Goal: Task Accomplishment & Management: Manage account settings

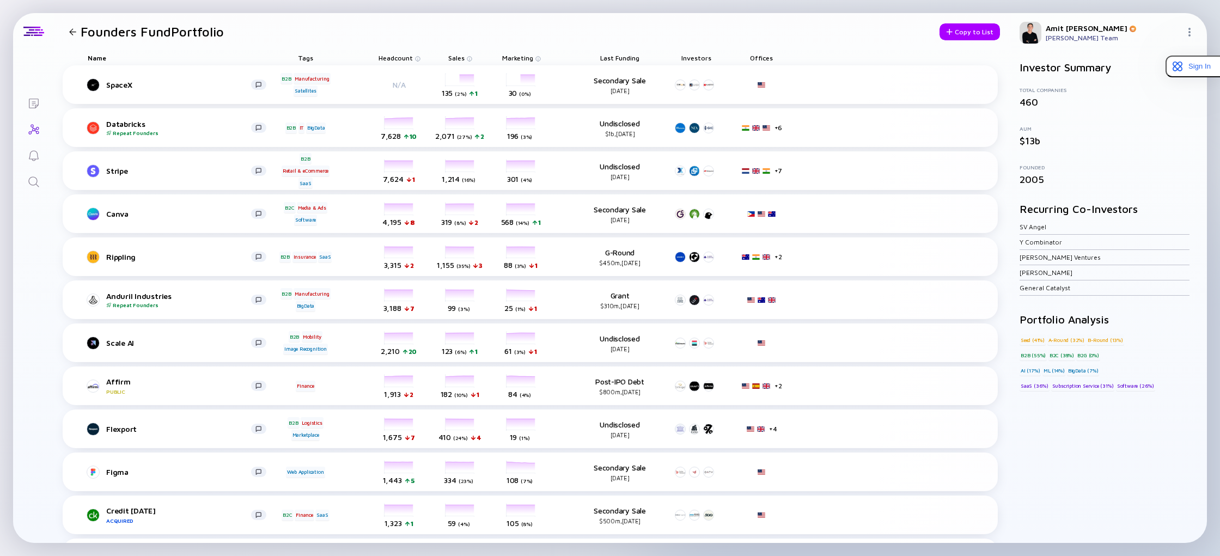
click at [1183, 33] on div "Amit Karp Amit Karp's Team" at bounding box center [1109, 32] width 196 height 39
click at [1189, 33] on img at bounding box center [1189, 32] width 9 height 9
click at [779, 29] on header "Founders Fund Portfolio Copy to List" at bounding box center [532, 31] width 957 height 37
click at [760, 57] on div "Offices" at bounding box center [761, 57] width 49 height 15
click at [123, 33] on h1 "Founders Fund Portfolio" at bounding box center [152, 31] width 143 height 15
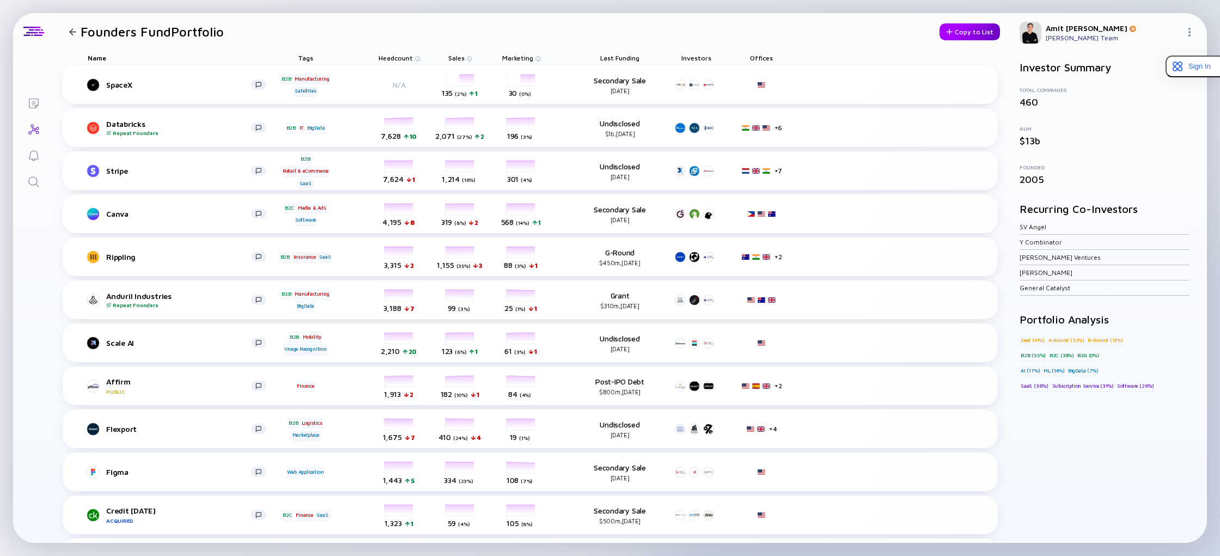
click at [952, 33] on div at bounding box center [949, 32] width 7 height 6
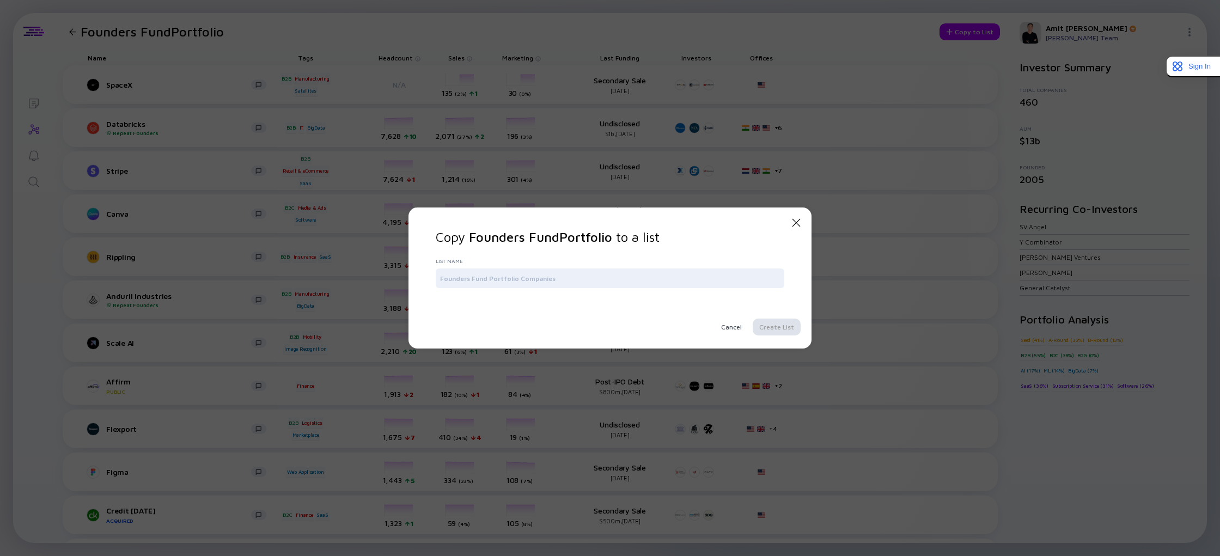
click at [795, 225] on icon "Close Modal" at bounding box center [796, 222] width 13 height 13
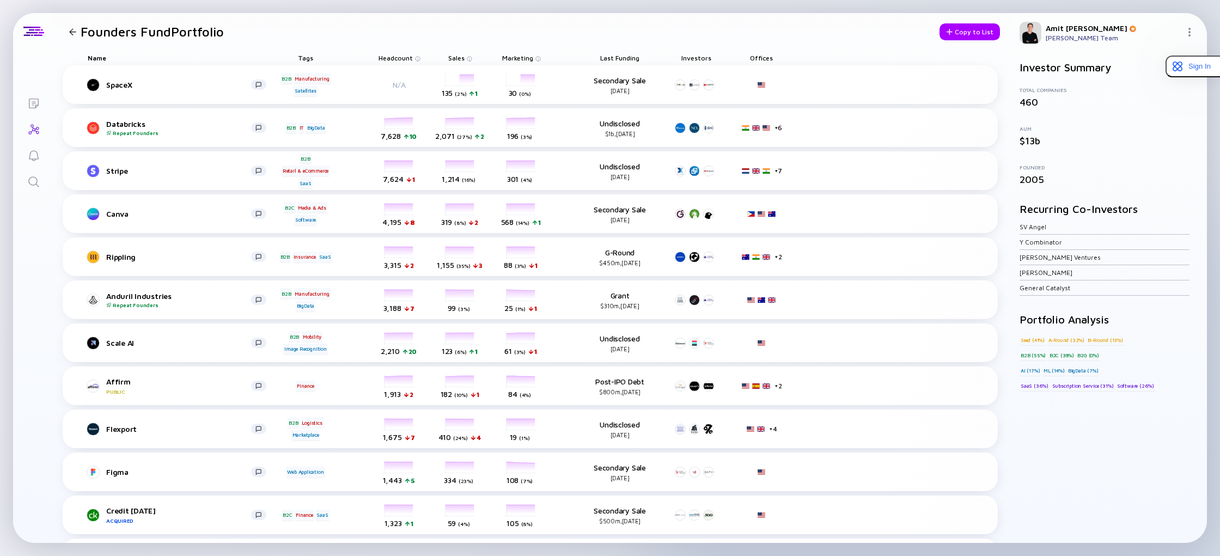
click at [766, 54] on div "Offices" at bounding box center [761, 57] width 49 height 15
click at [769, 59] on div "Offices" at bounding box center [761, 57] width 49 height 15
click at [762, 84] on img at bounding box center [761, 84] width 9 height 5
click at [30, 101] on icon "Lists" at bounding box center [33, 103] width 13 height 13
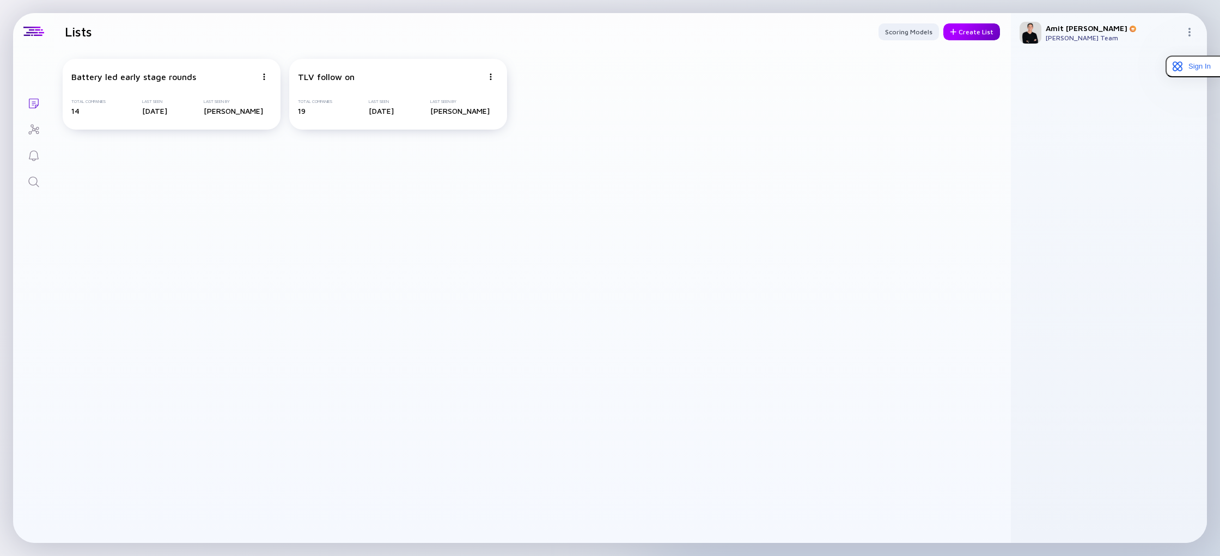
click at [970, 35] on div "Create List" at bounding box center [971, 31] width 57 height 17
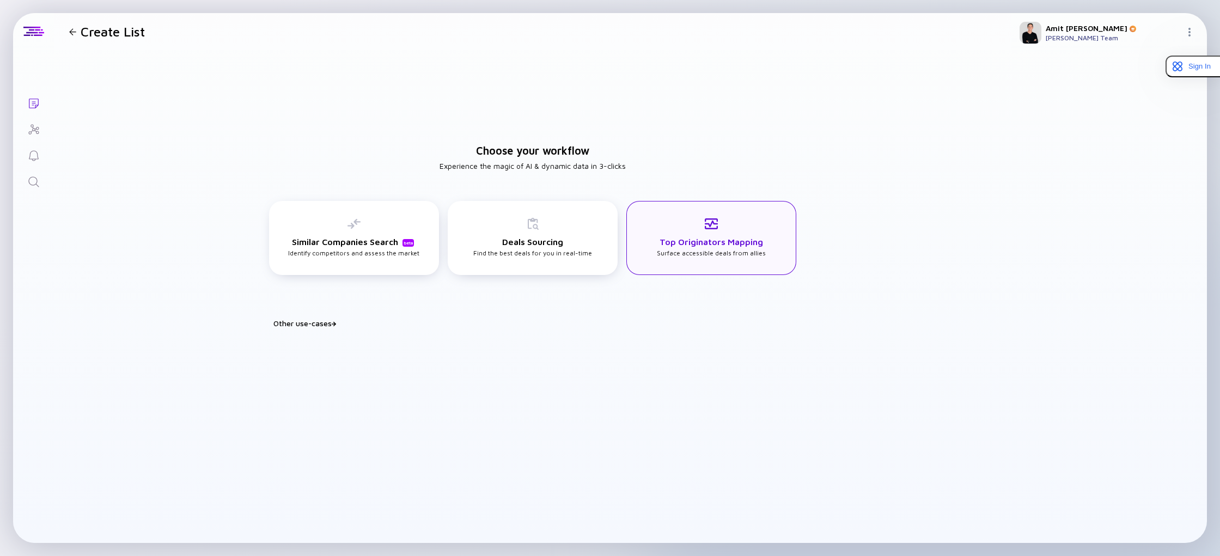
click at [649, 261] on div "Top Originators Mapping Surface accessible deals from allies" at bounding box center [711, 238] width 170 height 74
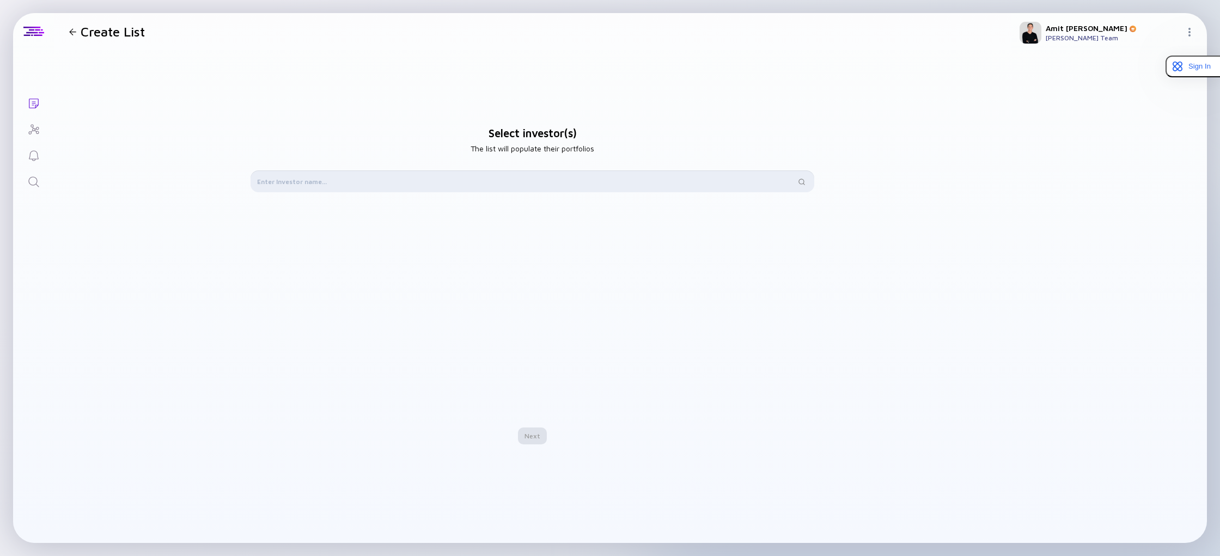
click at [359, 181] on input "text" at bounding box center [526, 181] width 538 height 11
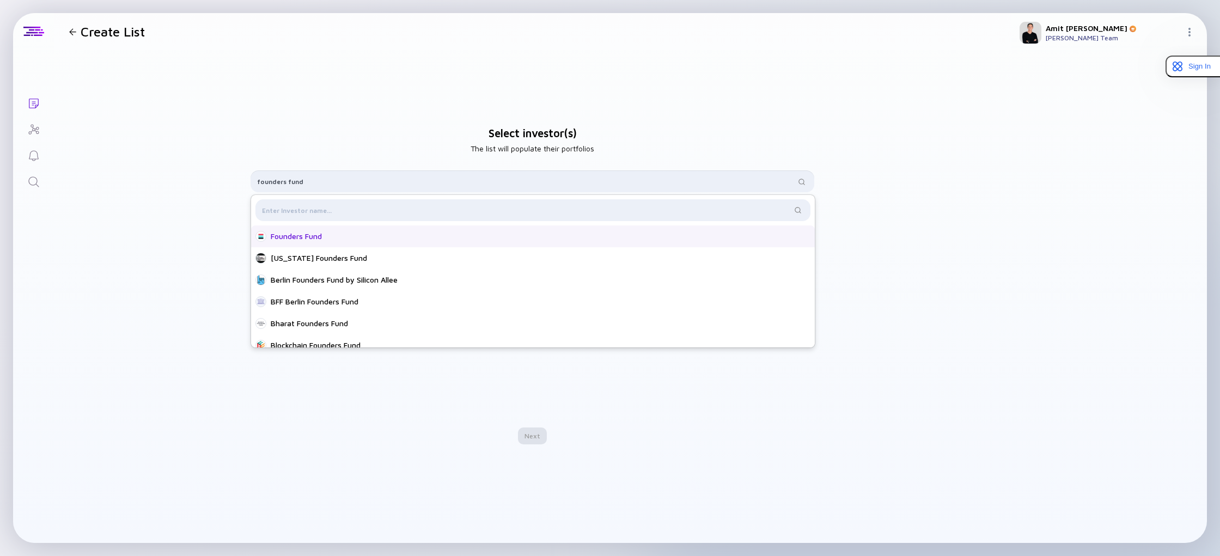
type input "founders fund"
click at [340, 239] on div "Founders Fund" at bounding box center [536, 236] width 531 height 11
click at [533, 432] on div "Next" at bounding box center [532, 435] width 29 height 17
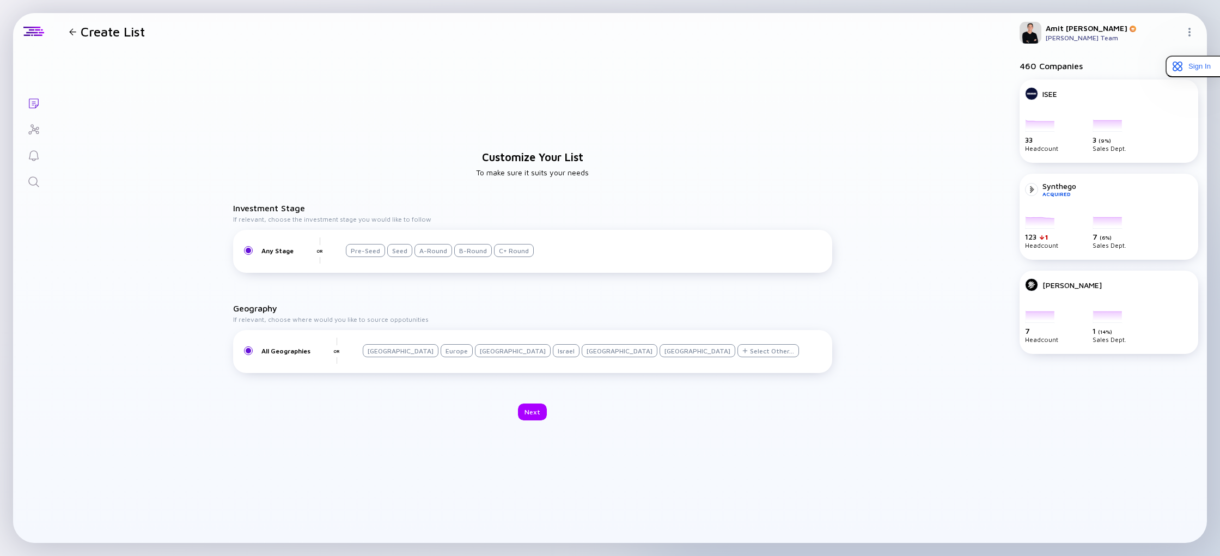
click at [553, 353] on div "Israel" at bounding box center [566, 350] width 27 height 13
click at [528, 418] on div "Next" at bounding box center [532, 412] width 29 height 17
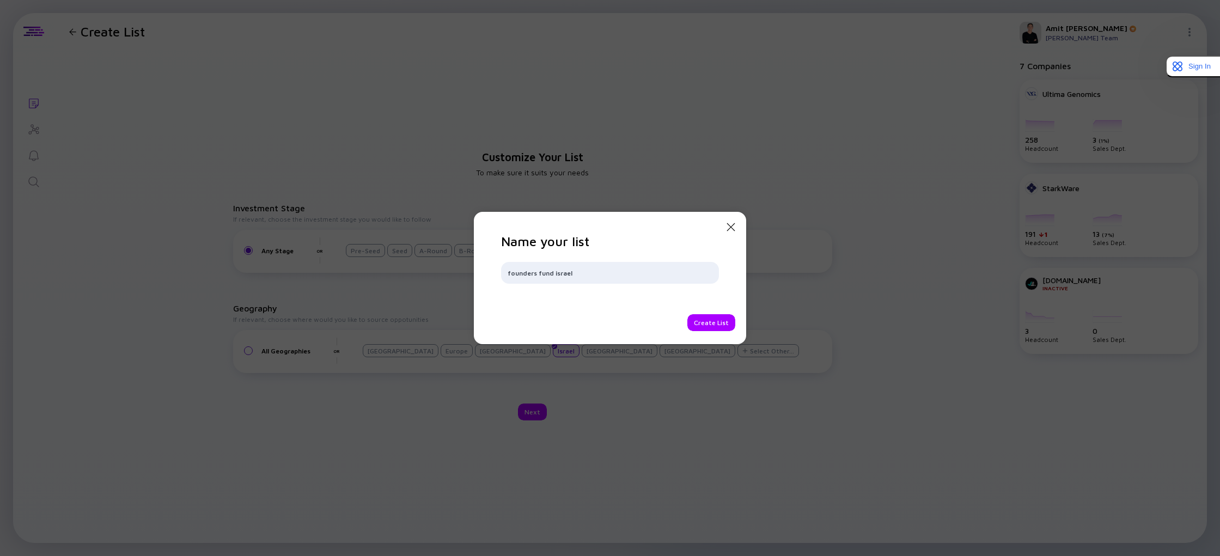
type input "founders fund israel"
click at [688, 316] on div "Create List" at bounding box center [626, 322] width 218 height 17
drag, startPoint x: 712, startPoint y: 335, endPoint x: 711, endPoint y: 326, distance: 9.3
click at [712, 335] on div "Close Modal Name your list founders fund israel Create List" at bounding box center [610, 278] width 272 height 132
click at [711, 326] on div "Create List" at bounding box center [711, 322] width 48 height 17
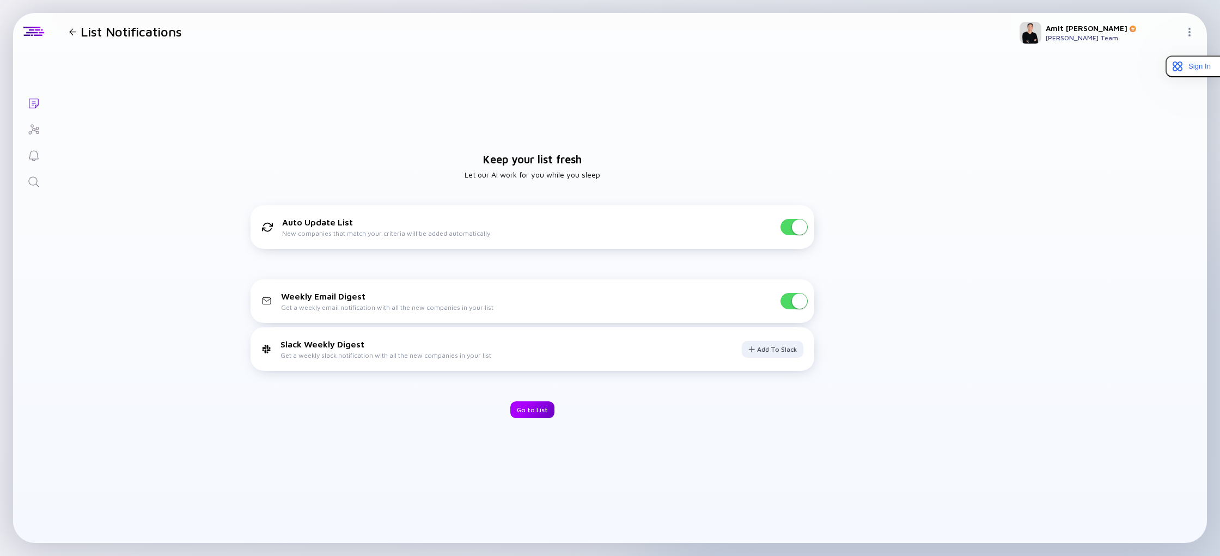
click at [547, 408] on div "Go to List" at bounding box center [532, 409] width 44 height 17
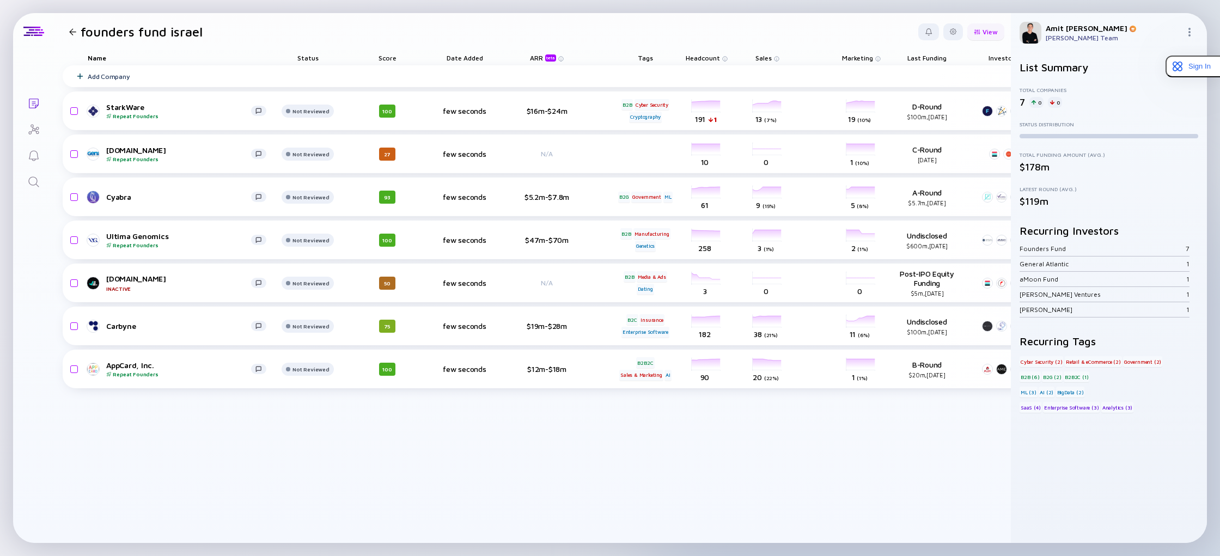
click at [983, 32] on div "View" at bounding box center [985, 31] width 37 height 17
click at [946, 184] on div "Growth % (12m)" at bounding box center [958, 184] width 73 height 22
click at [934, 131] on div "Geographies" at bounding box center [955, 128] width 82 height 22
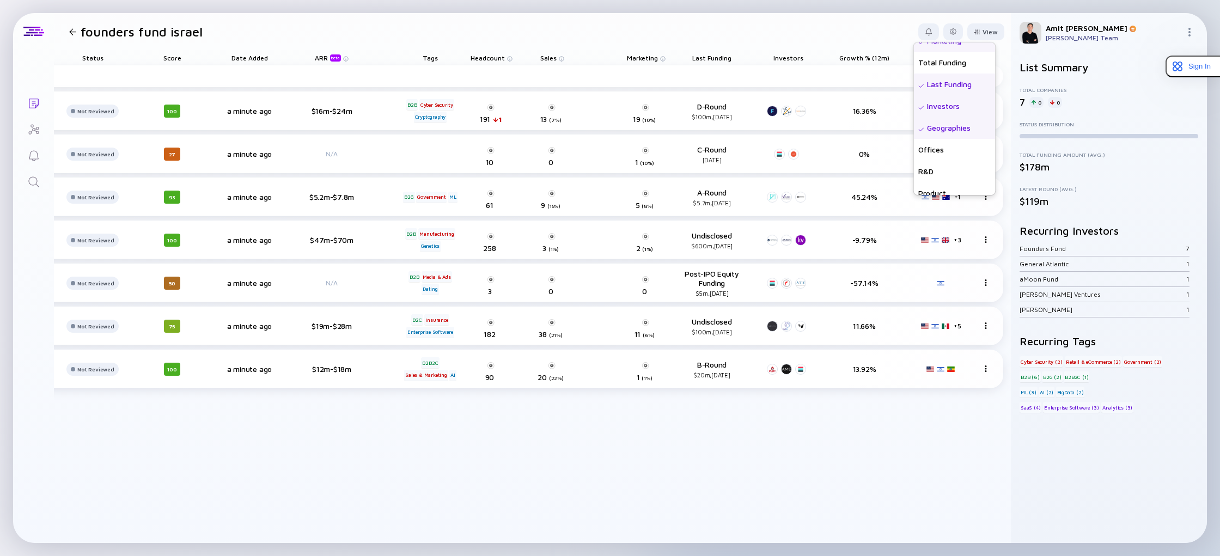
scroll to position [0, 199]
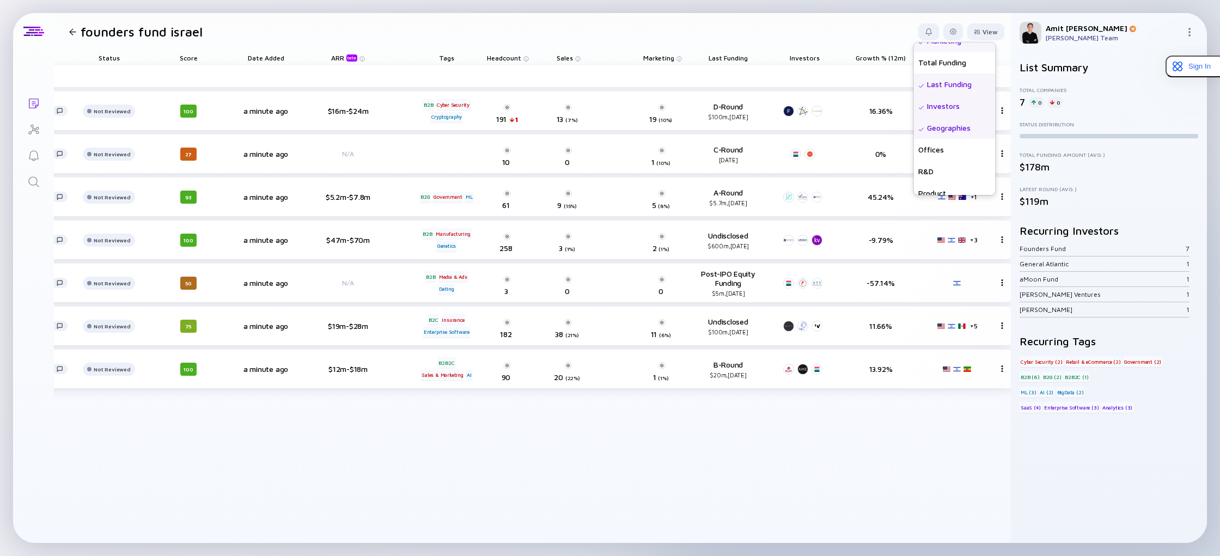
click at [858, 484] on div "Add Company StarkWare Repeat Founders Not Reviewed 100 a minute ago $16m-$24m B…" at bounding box center [442, 304] width 1156 height 478
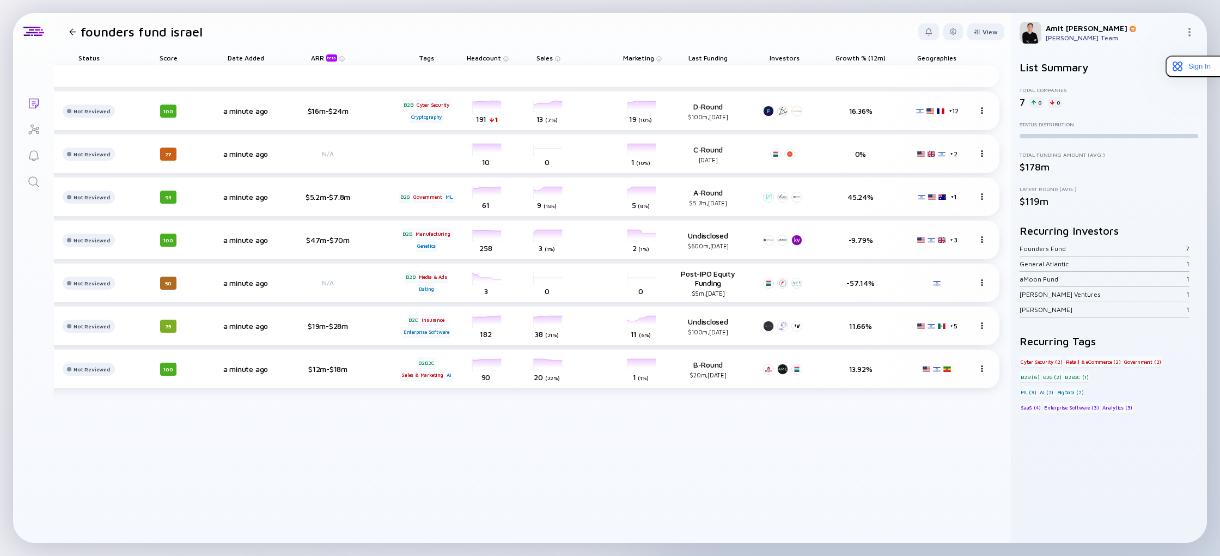
scroll to position [0, 221]
click at [859, 58] on span "Growth % (12m)" at bounding box center [859, 58] width 50 height 8
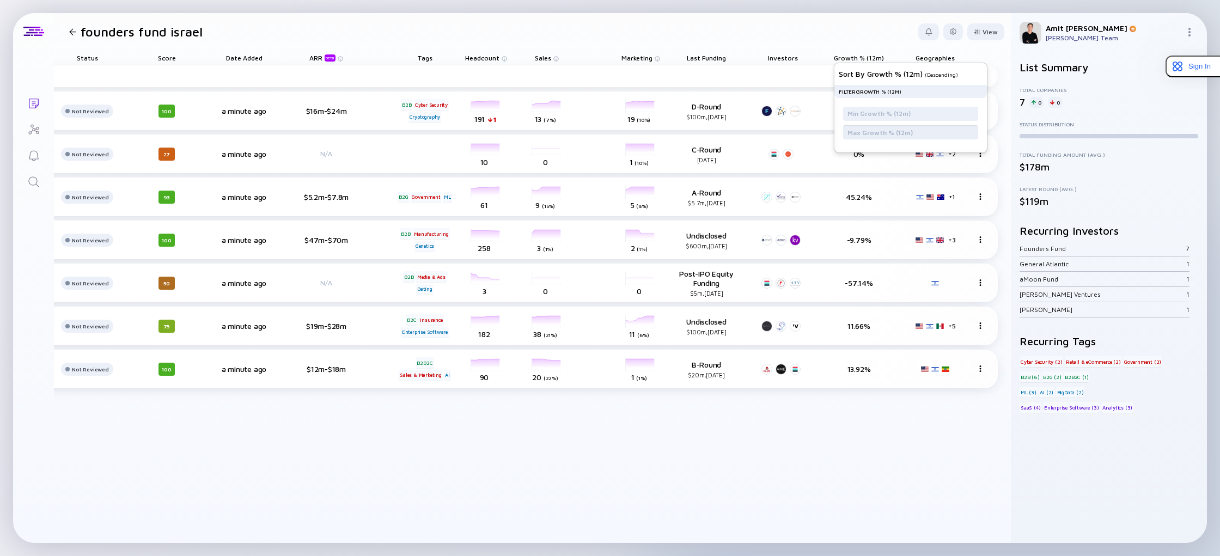
click at [875, 131] on input "text" at bounding box center [910, 132] width 126 height 11
click at [901, 90] on div "Filter Growth % (12m)" at bounding box center [870, 92] width 63 height 8
click at [889, 78] on div "Sort by Growth % (12m) ( Descending )" at bounding box center [906, 74] width 135 height 22
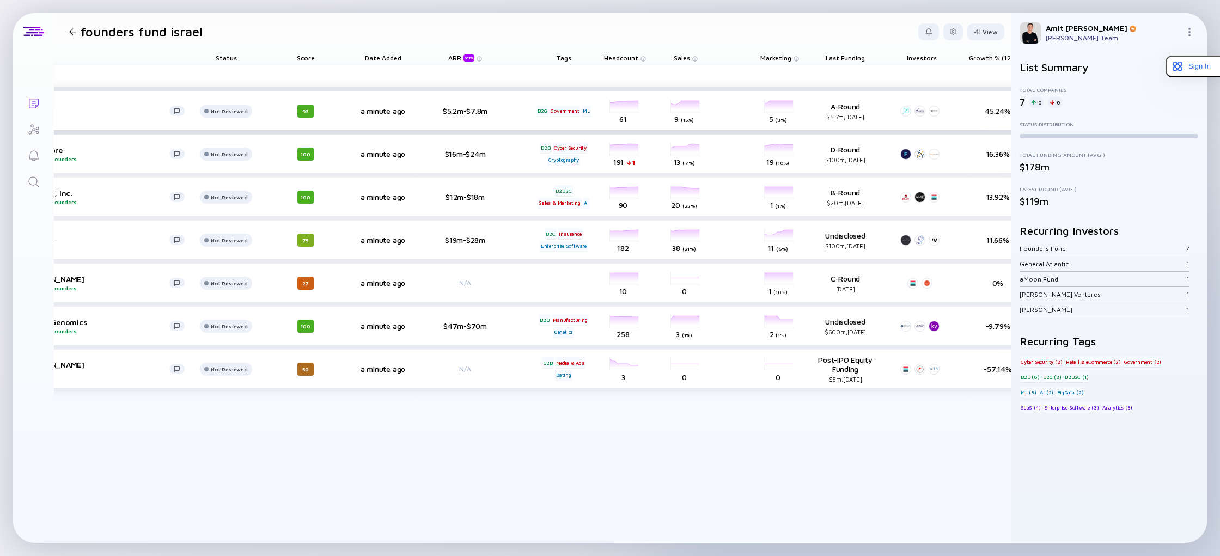
scroll to position [0, 0]
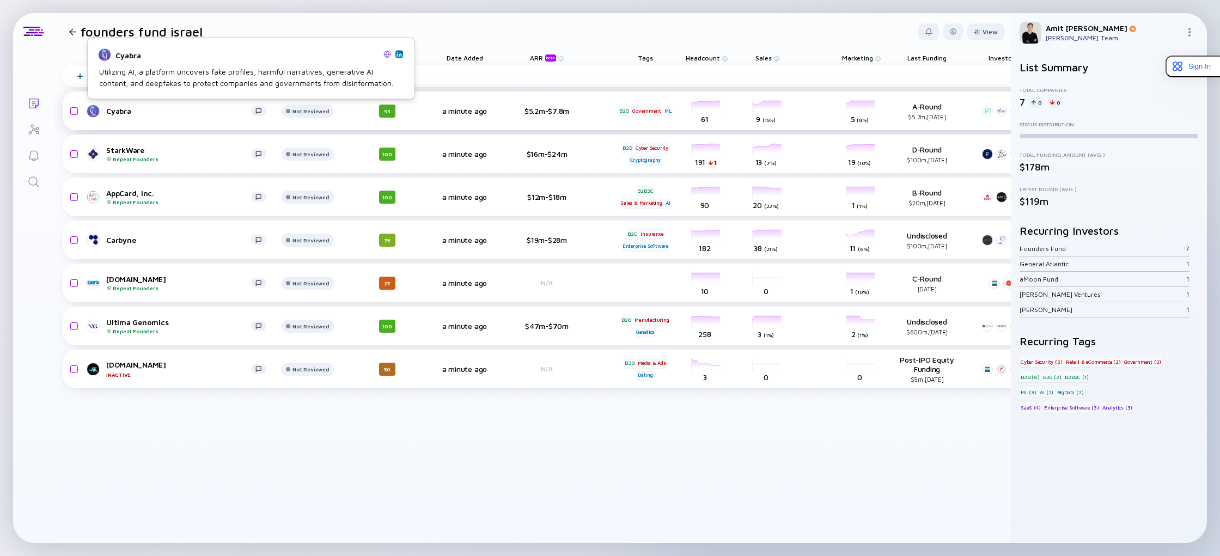
click at [110, 113] on div "Cyabra" at bounding box center [178, 110] width 145 height 9
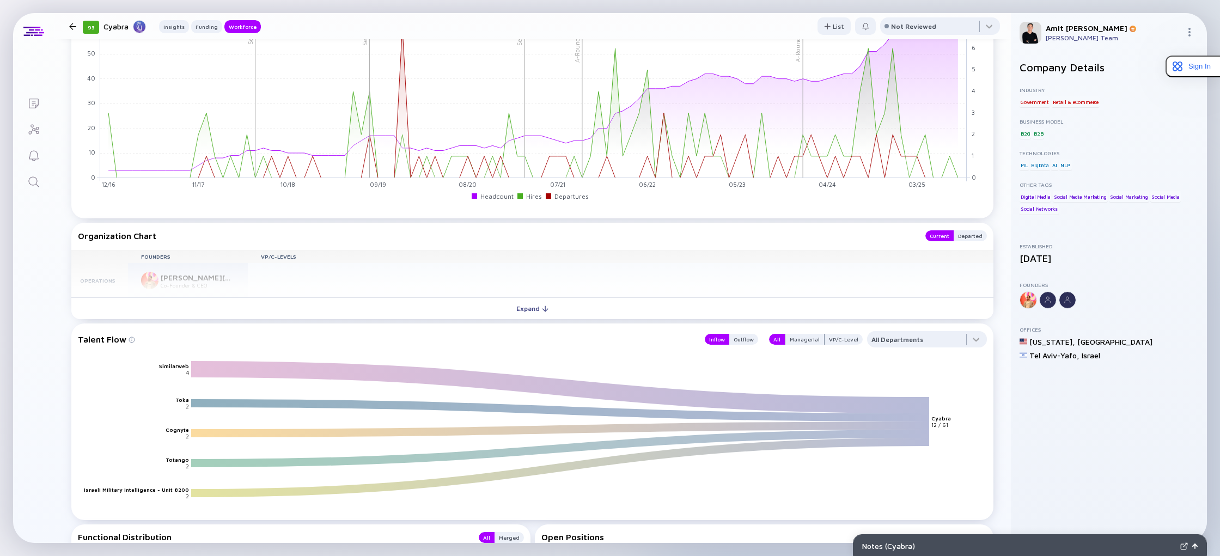
scroll to position [1101, 0]
click at [753, 339] on div "Outflow" at bounding box center [743, 337] width 29 height 11
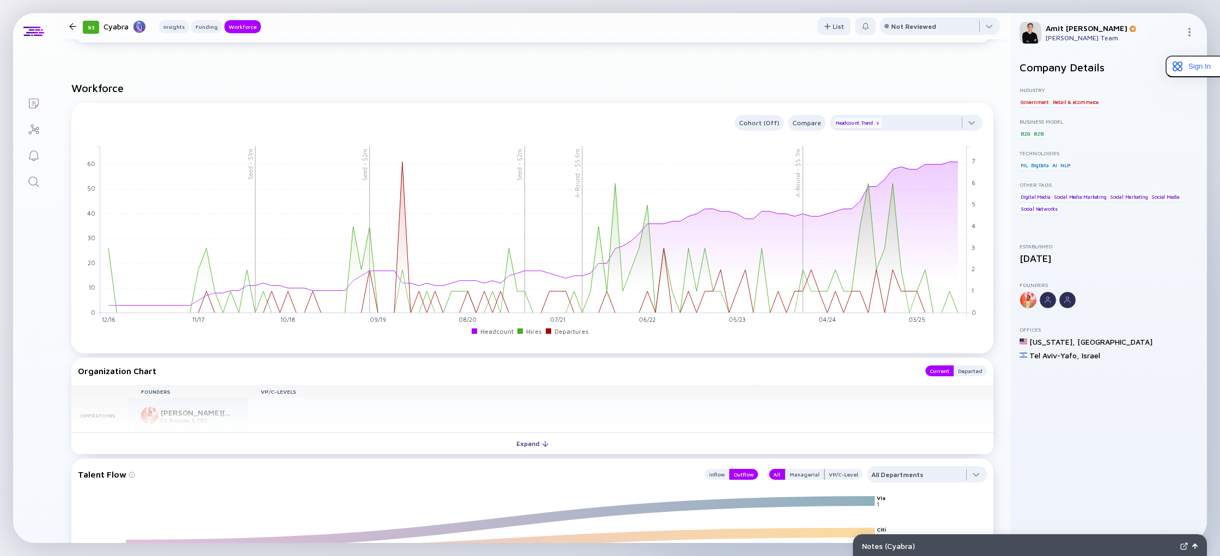
scroll to position [936, 0]
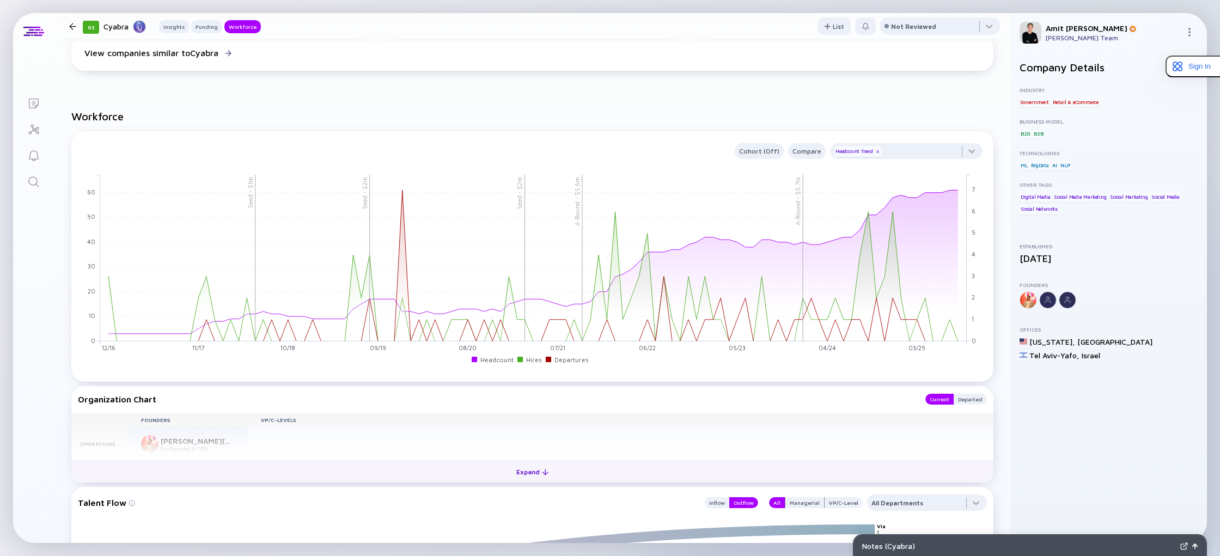
click at [515, 471] on div "Expand" at bounding box center [532, 471] width 45 height 17
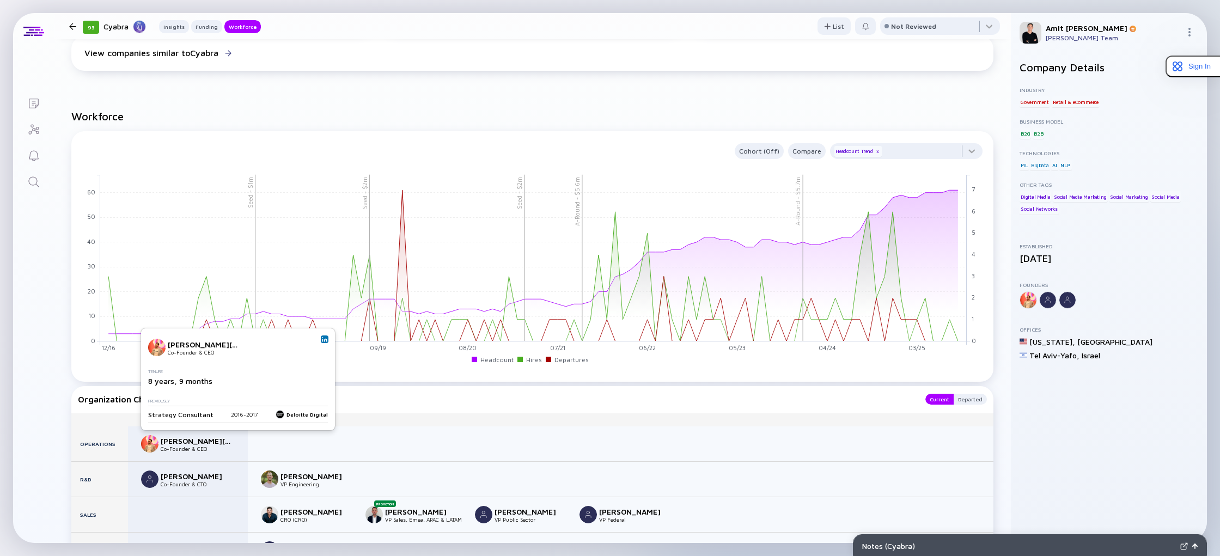
click at [322, 339] on img at bounding box center [324, 339] width 5 height 5
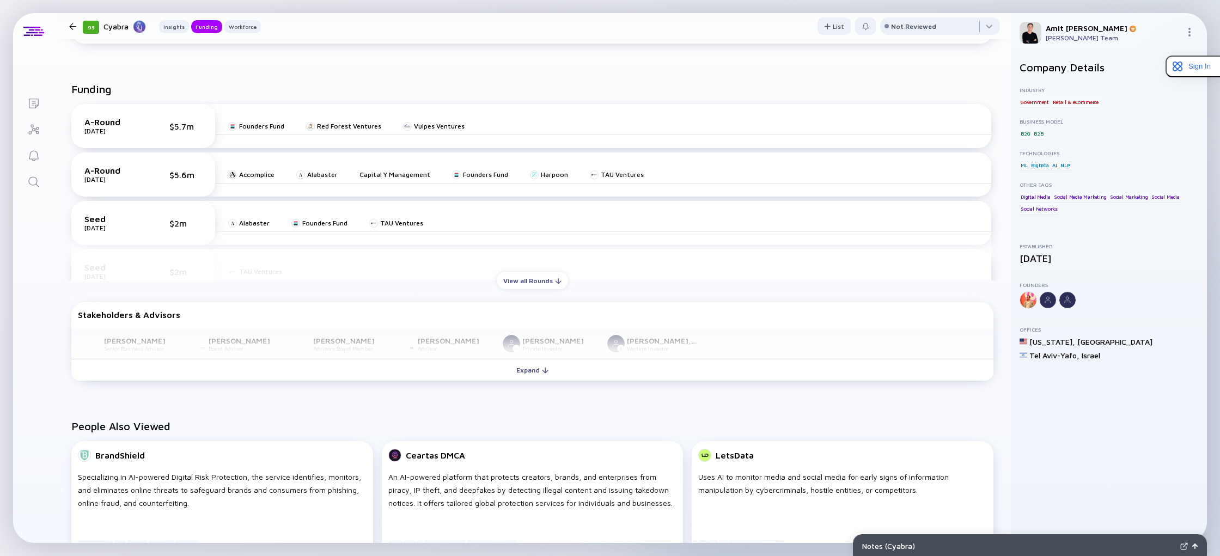
scroll to position [0, 0]
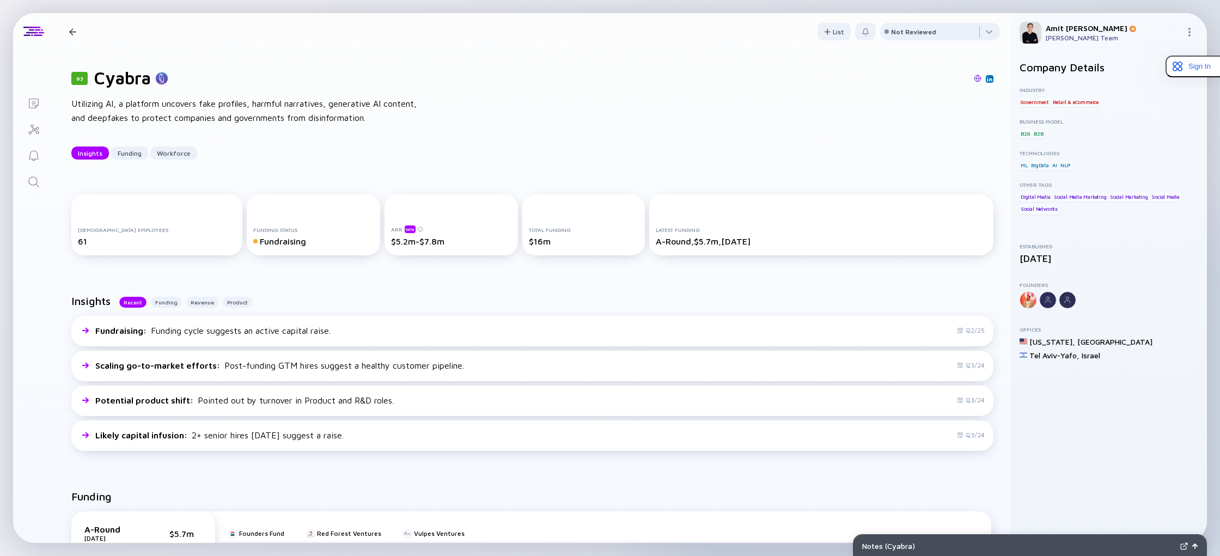
click at [80, 32] on div at bounding box center [73, 31] width 16 height 7
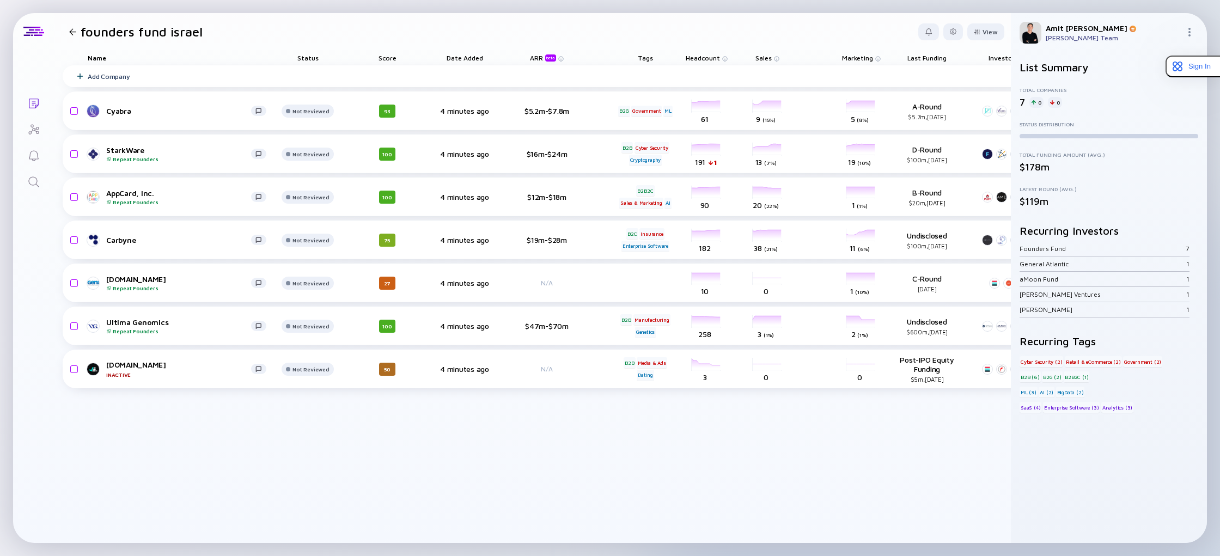
click at [30, 184] on icon "Search" at bounding box center [33, 181] width 13 height 13
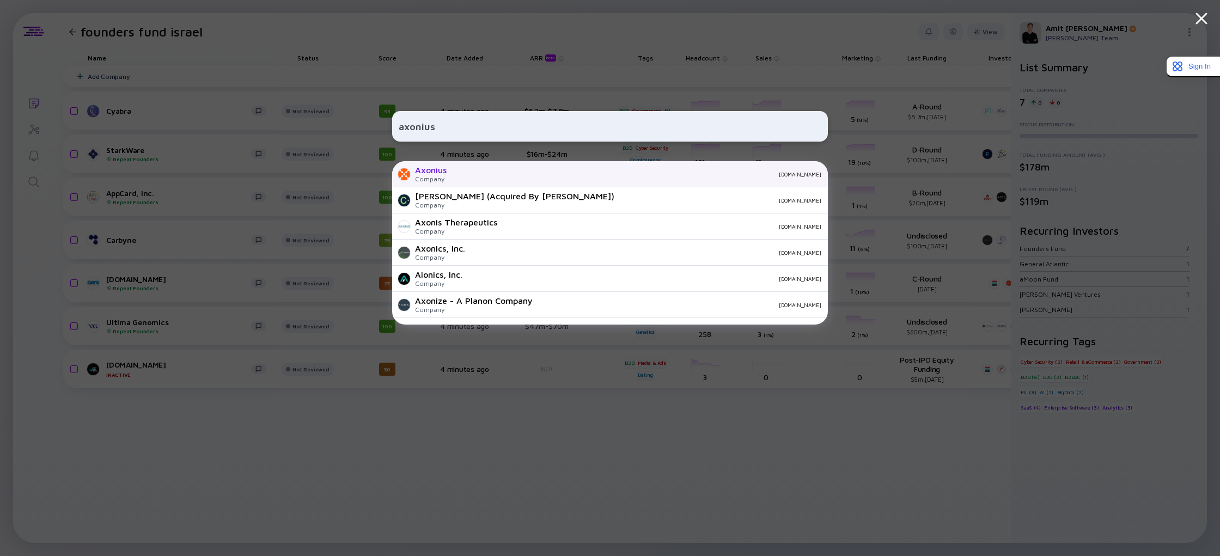
type input "axonius"
click at [442, 175] on div "Axonius" at bounding box center [431, 170] width 32 height 10
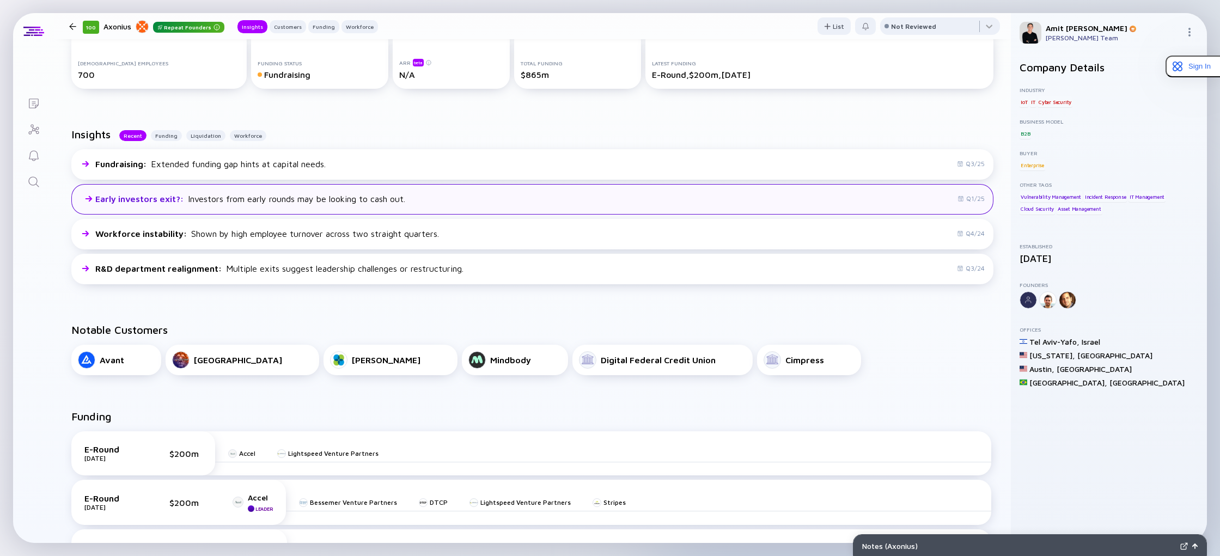
scroll to position [196, 0]
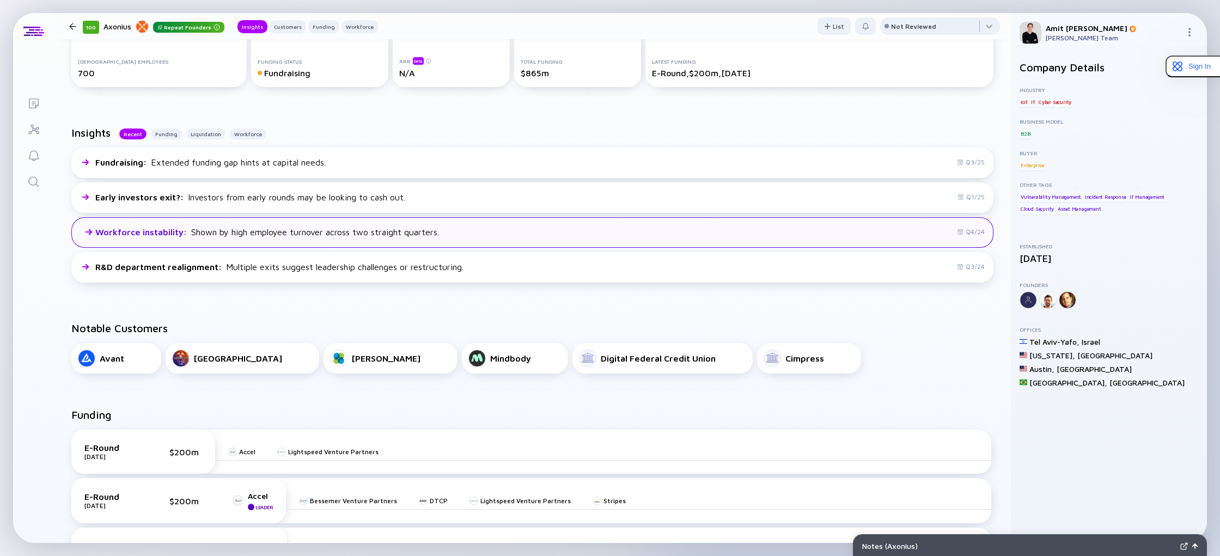
click at [396, 233] on div "Workforce instability : Shown by high employee turnover across two straight qua…" at bounding box center [267, 232] width 344 height 10
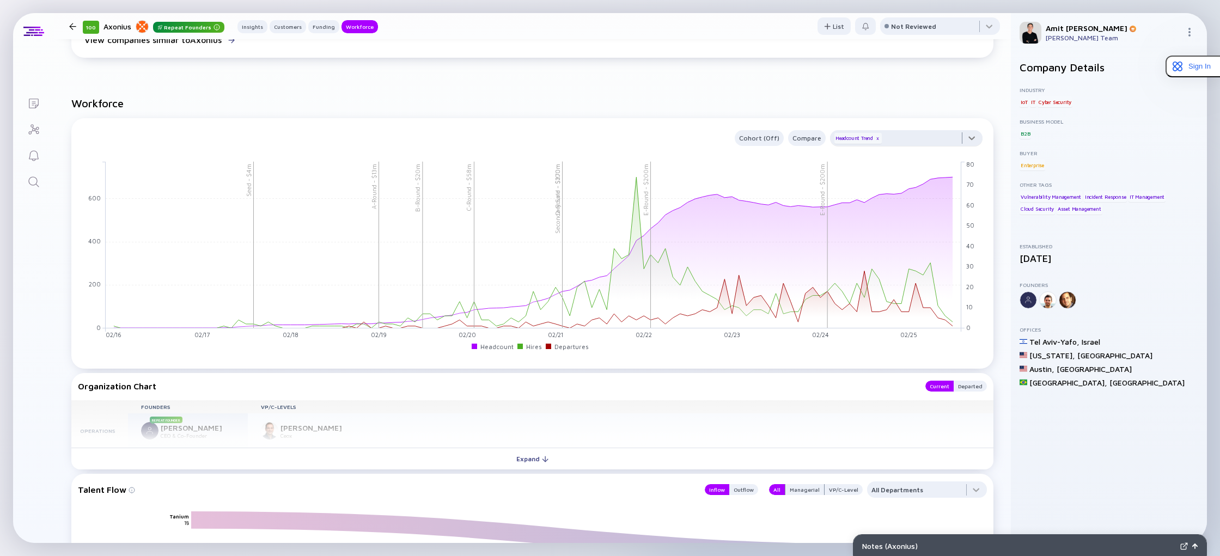
scroll to position [1067, 0]
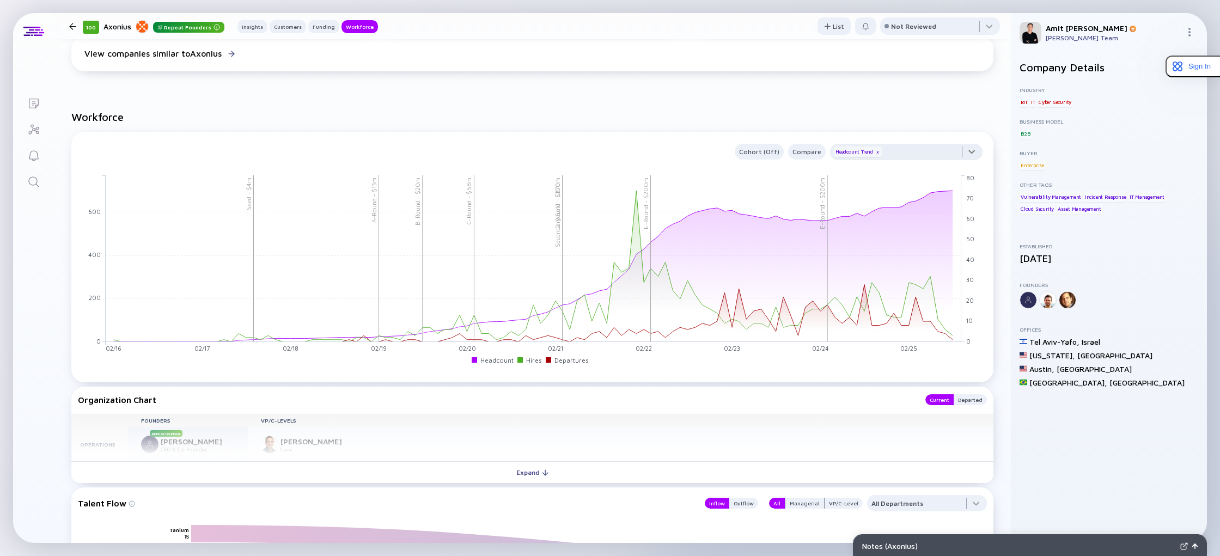
click at [969, 152] on div at bounding box center [906, 155] width 152 height 22
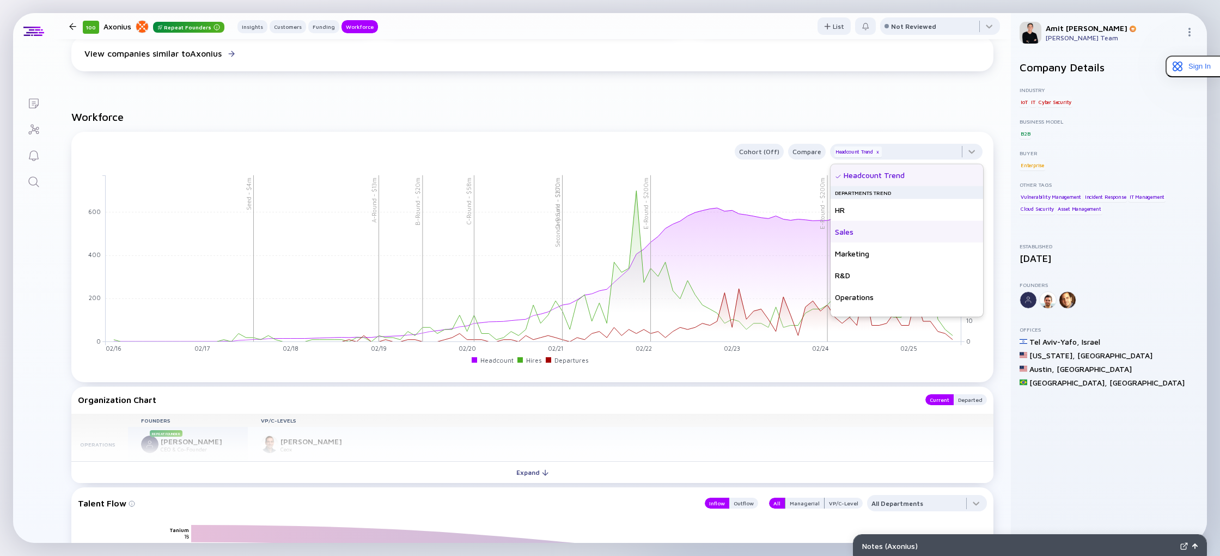
click at [854, 234] on div "Sales" at bounding box center [906, 232] width 152 height 22
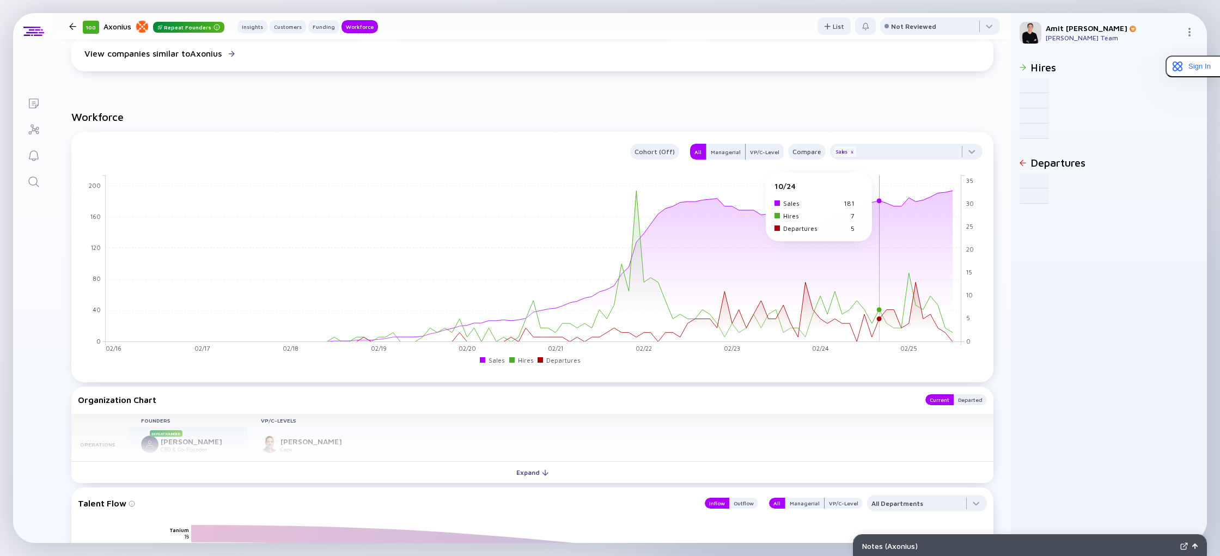
click at [779, 415] on div "Organization Chart Current Departed Founders VP/C-Levels Operations Repeat Foun…" at bounding box center [532, 435] width 922 height 96
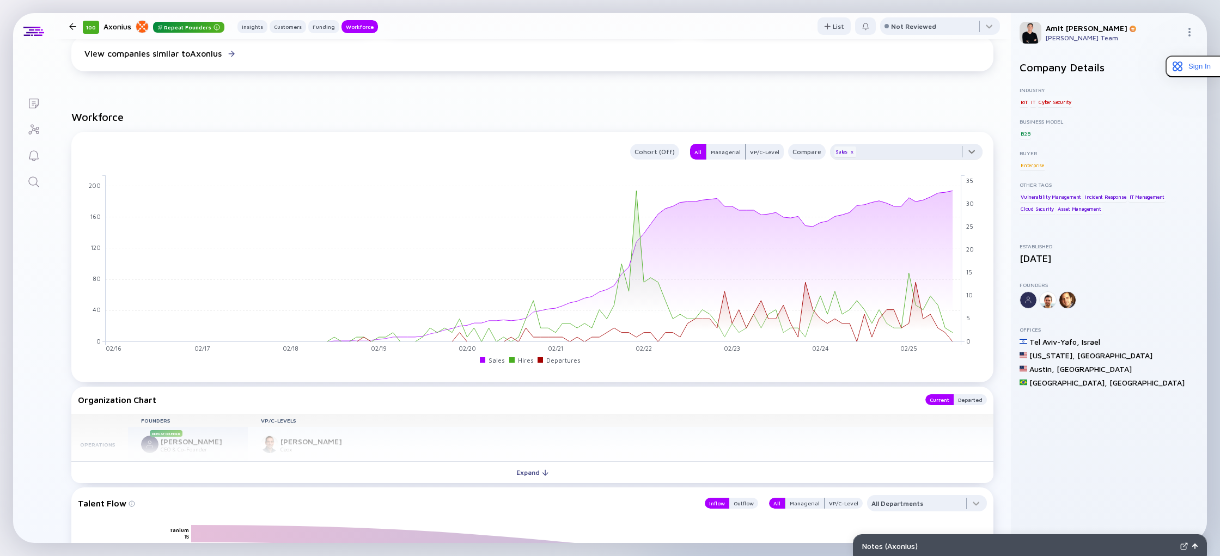
click at [973, 154] on div at bounding box center [906, 155] width 152 height 22
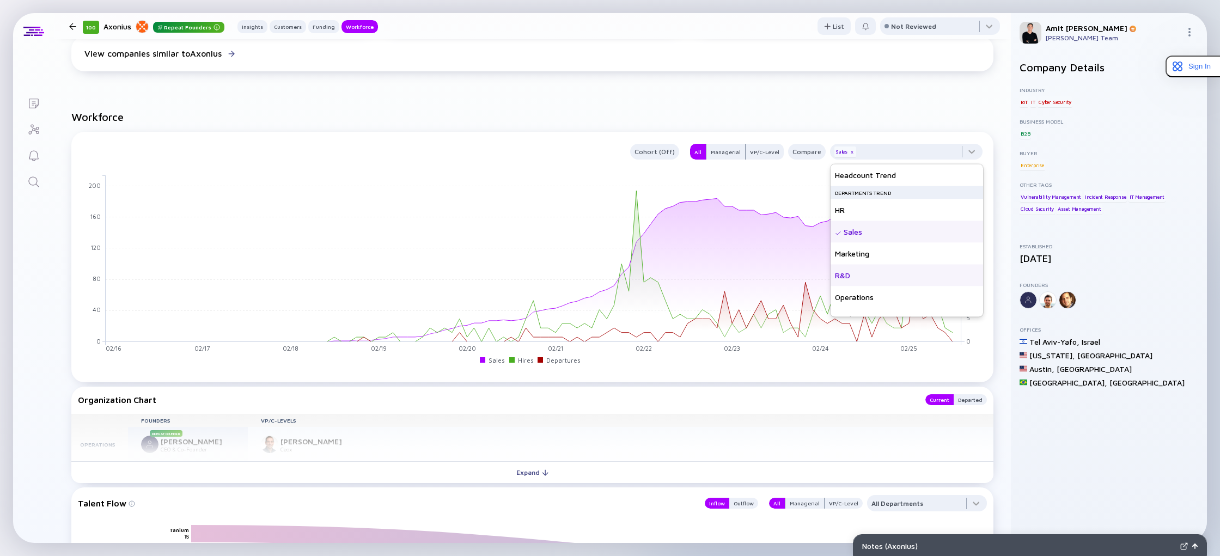
click at [855, 276] on div "R&D" at bounding box center [906, 276] width 152 height 22
click at [851, 154] on div "x" at bounding box center [851, 152] width 7 height 7
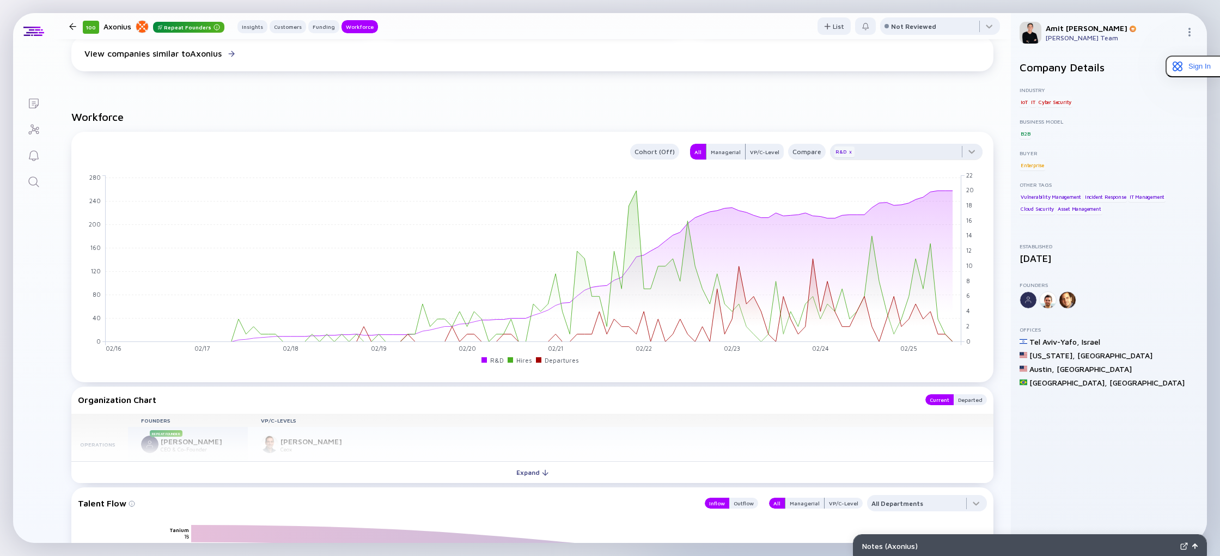
click at [825, 407] on div "Organization Chart Current Departed Founders VP/C-Levels Operations Repeat Foun…" at bounding box center [532, 435] width 922 height 96
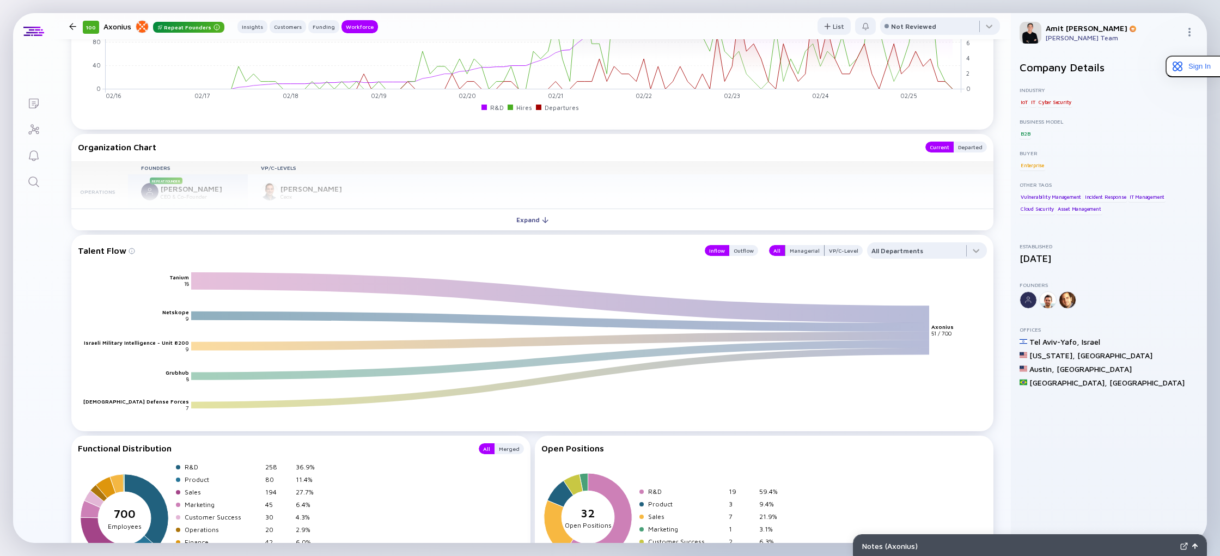
scroll to position [1321, 0]
click at [753, 251] on div "Outflow" at bounding box center [743, 249] width 29 height 11
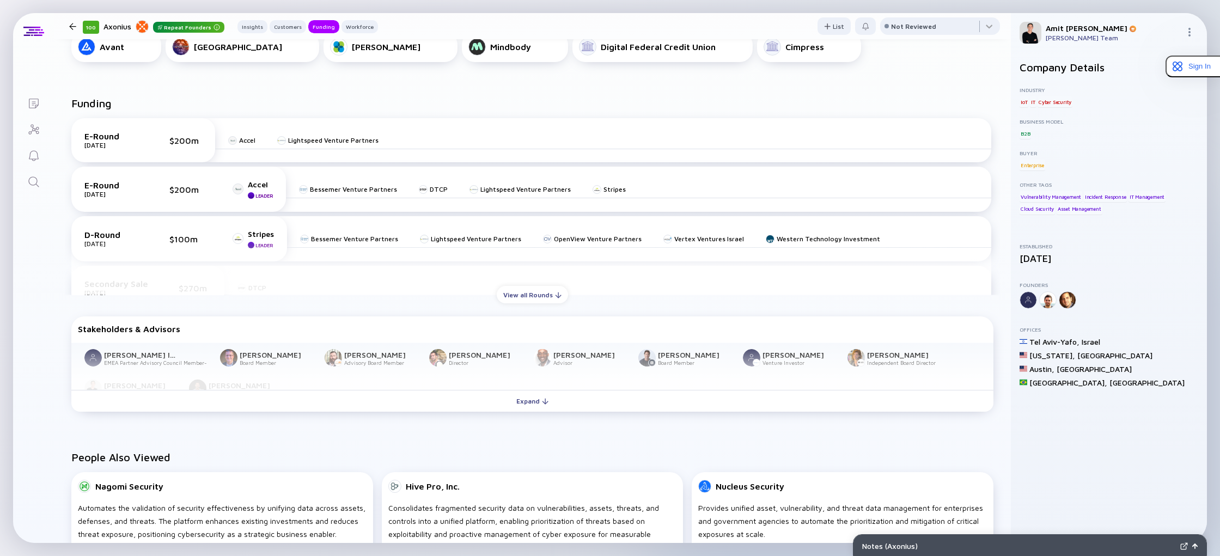
scroll to position [0, 0]
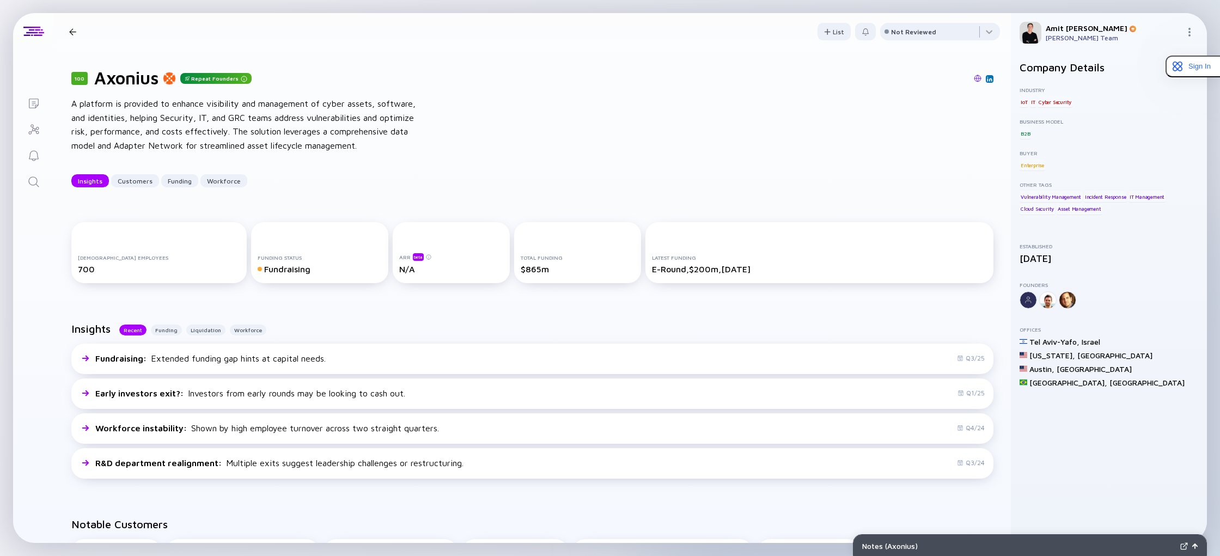
click at [74, 33] on div at bounding box center [72, 31] width 7 height 7
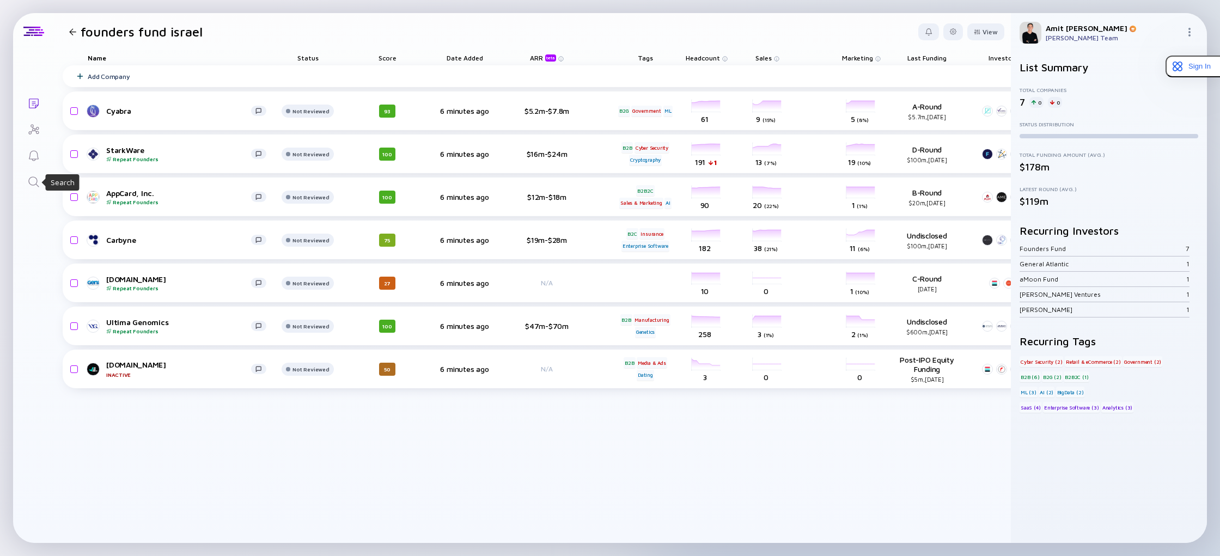
click at [35, 186] on icon "Search" at bounding box center [33, 181] width 13 height 13
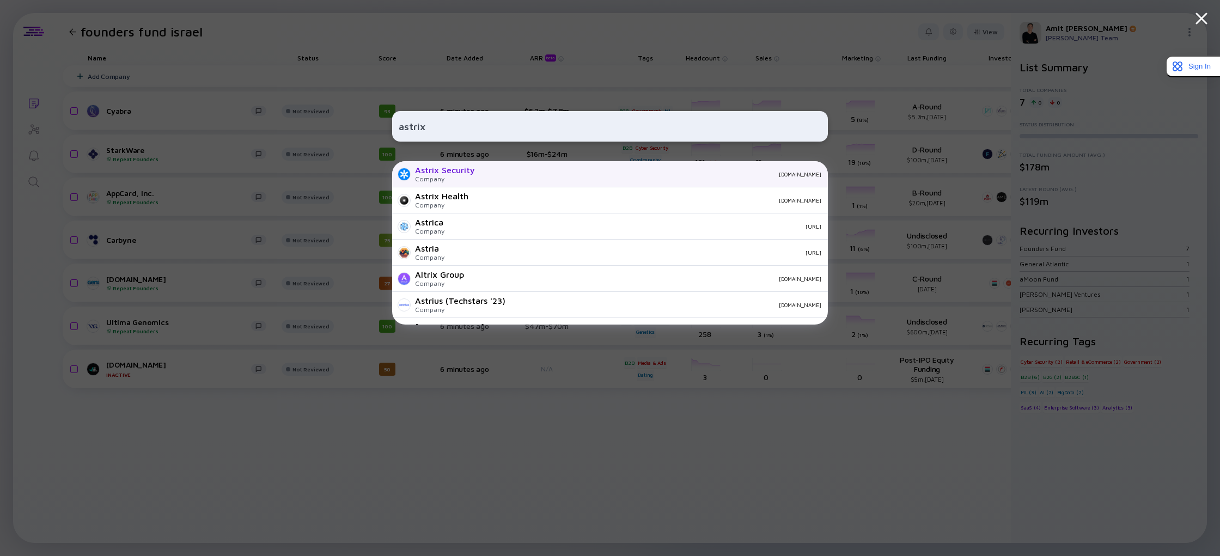
type input "astrix"
click at [451, 179] on div "Company" at bounding box center [445, 179] width 60 height 8
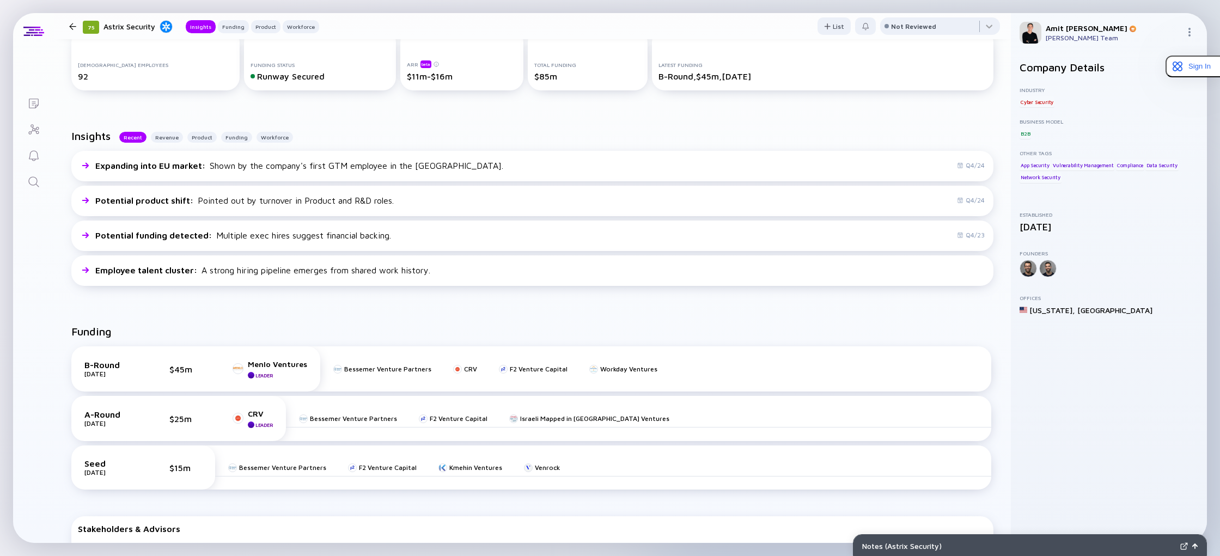
scroll to position [204, 0]
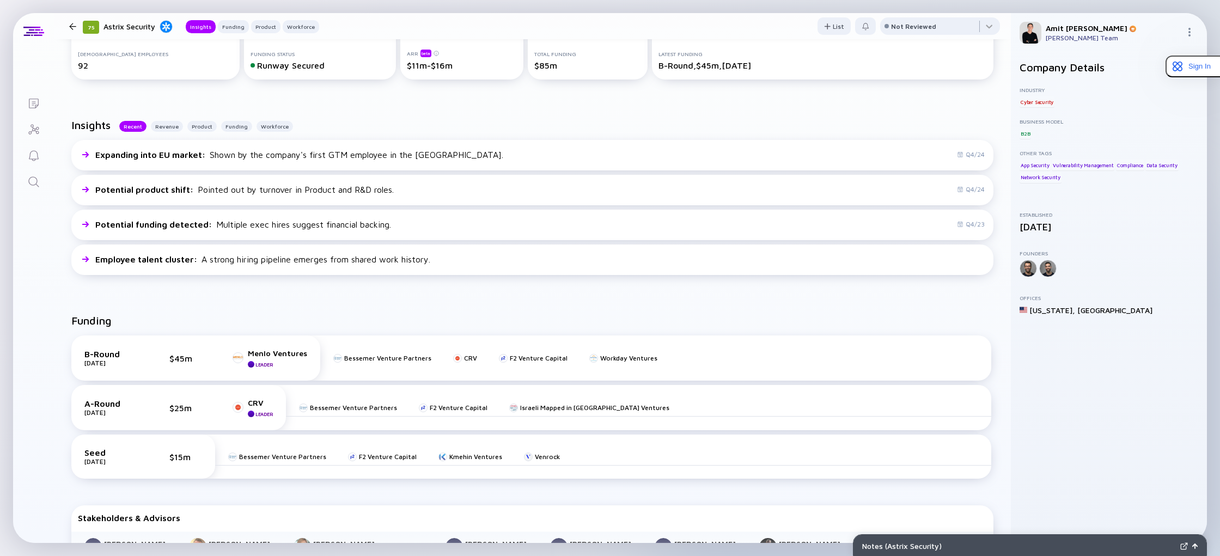
click at [615, 261] on div "Employee talent cluster : A strong hiring pipeline emerges from shared work his…" at bounding box center [532, 260] width 922 height 30
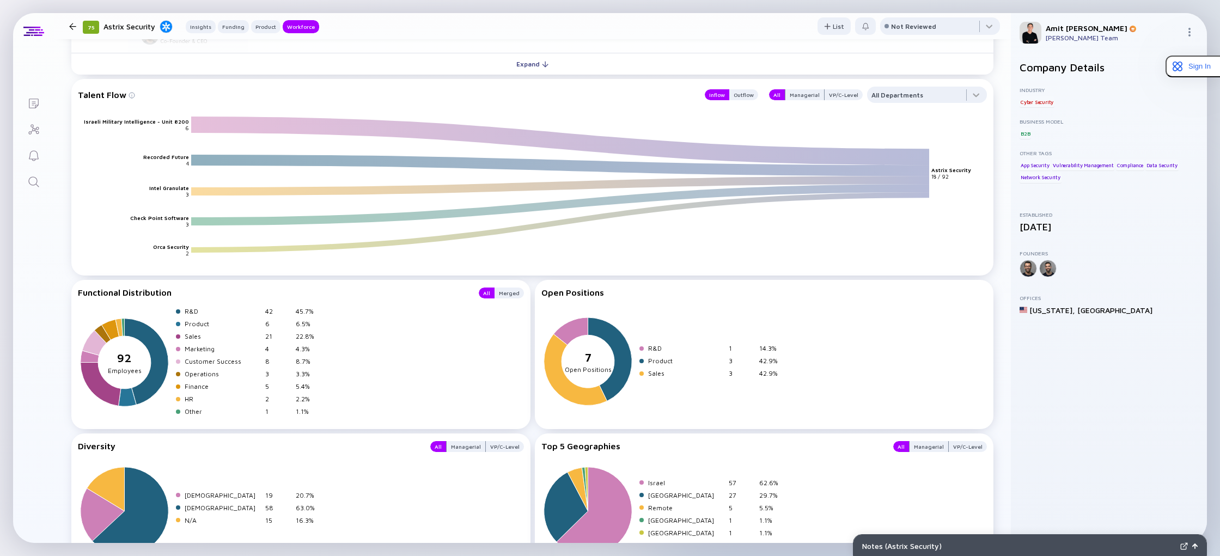
scroll to position [1480, 0]
click at [755, 91] on div "Outflow" at bounding box center [743, 93] width 29 height 11
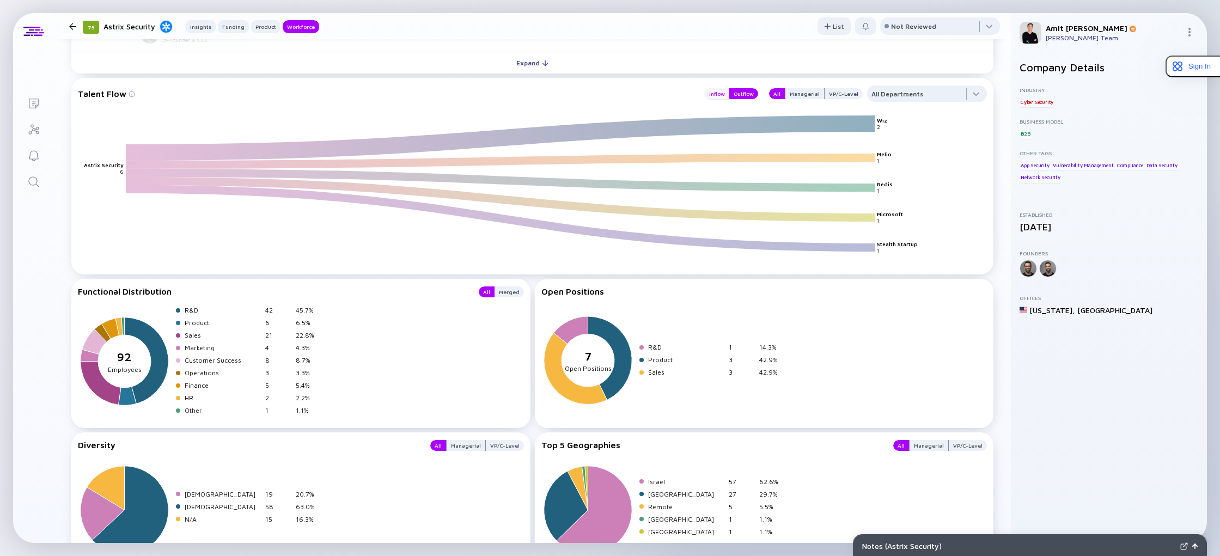
click at [724, 90] on div "Inflow" at bounding box center [717, 93] width 25 height 11
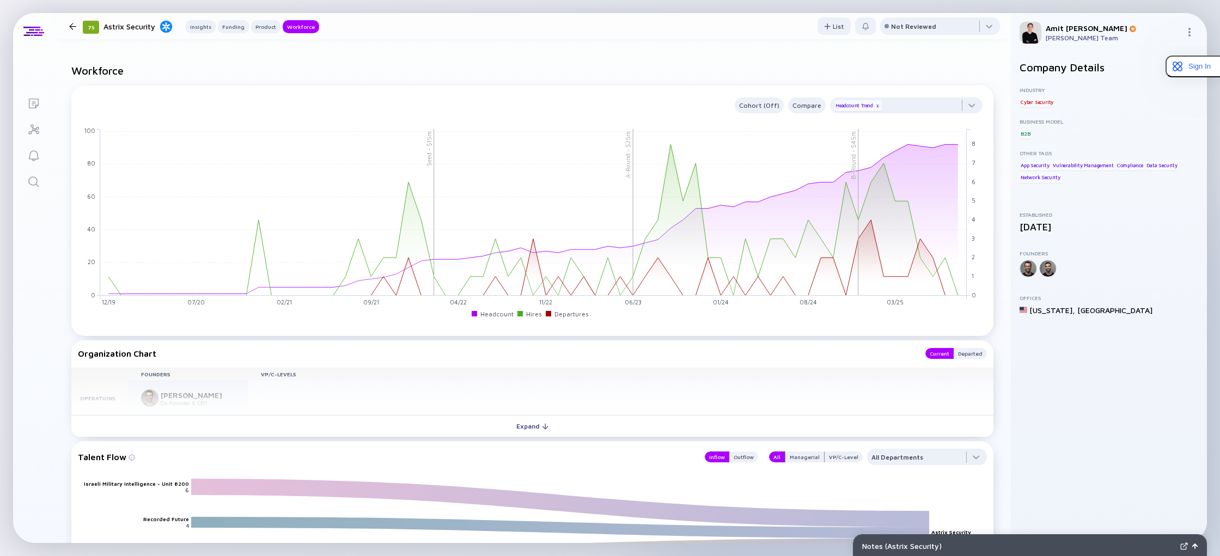
scroll to position [1113, 0]
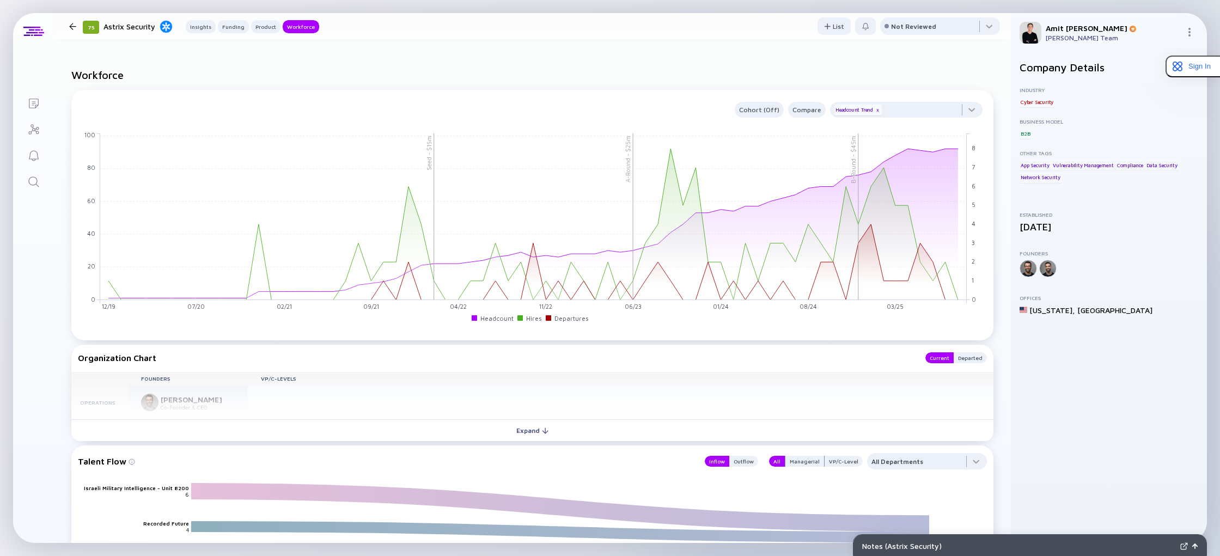
click at [75, 26] on div at bounding box center [72, 26] width 7 height 7
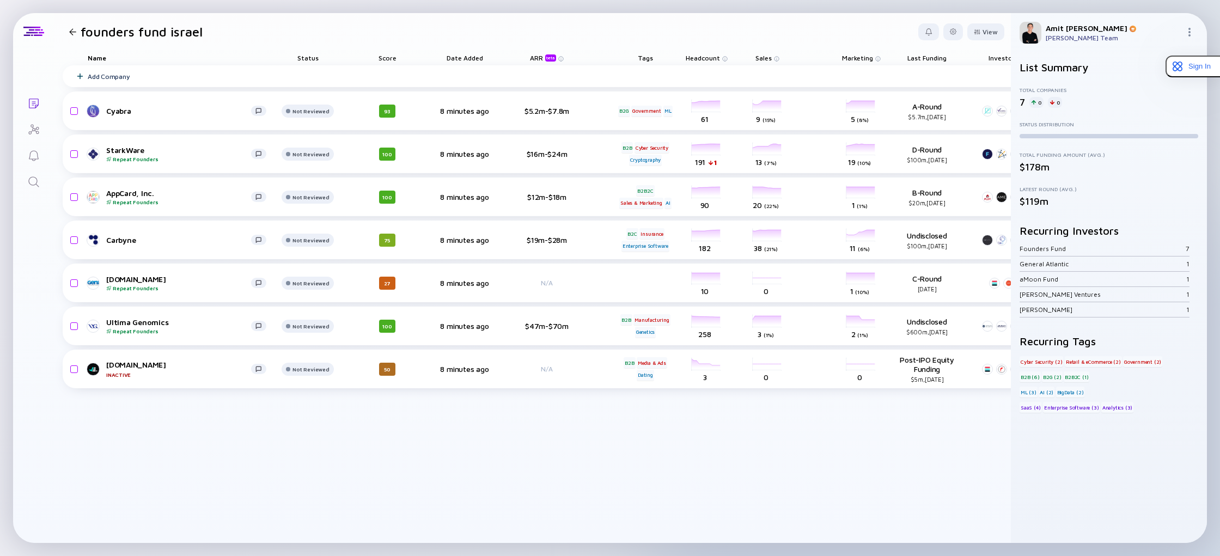
click at [34, 181] on icon "Search" at bounding box center [33, 181] width 13 height 13
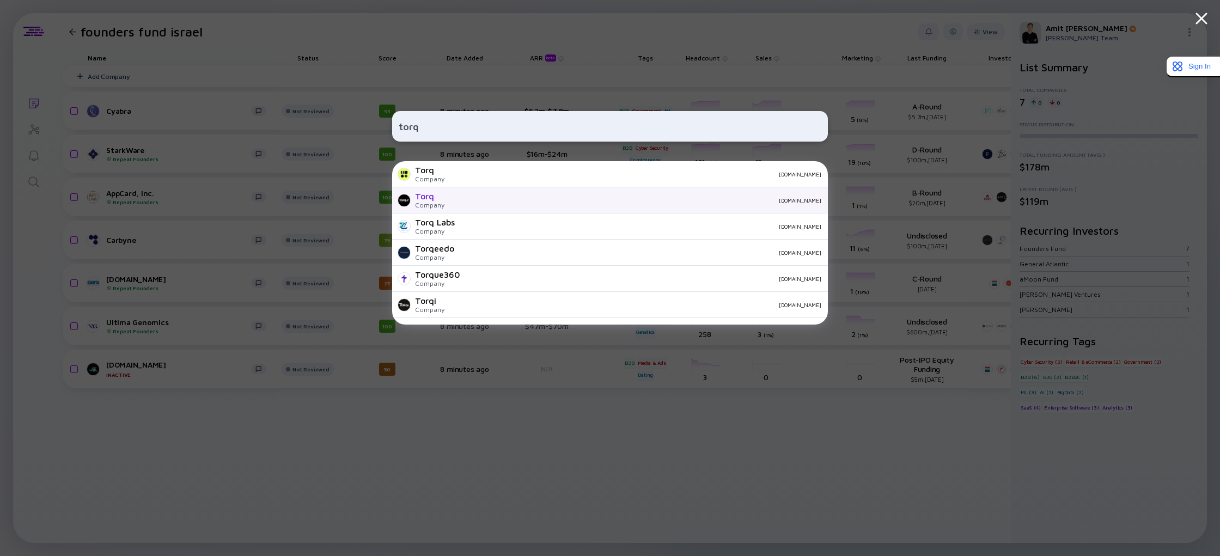
type input "torq"
click at [450, 199] on div "Torq Company torq.io" at bounding box center [610, 200] width 436 height 26
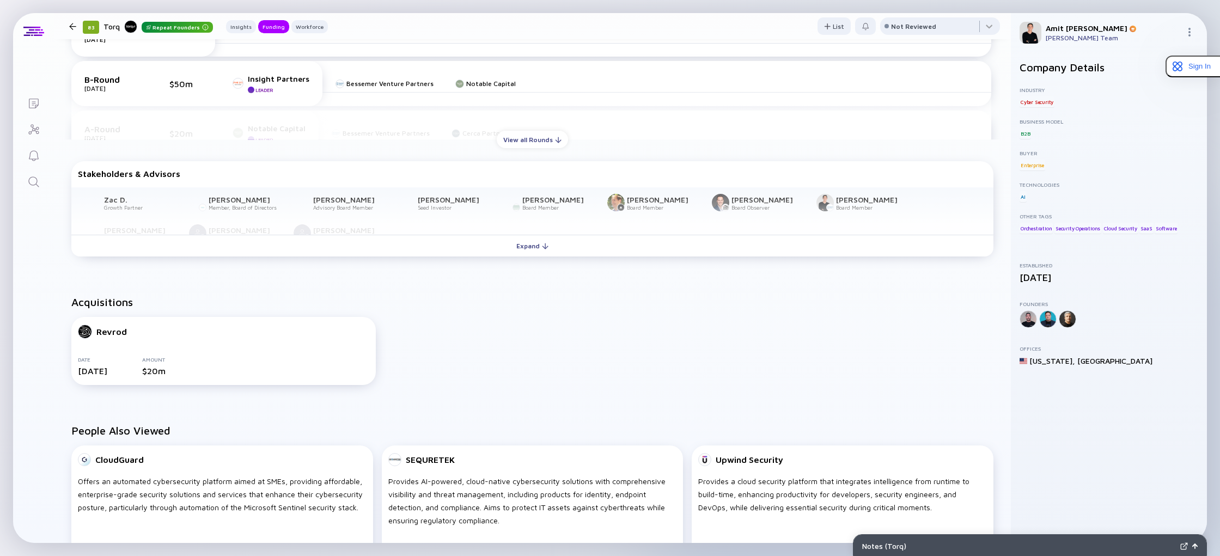
scroll to position [551, 0]
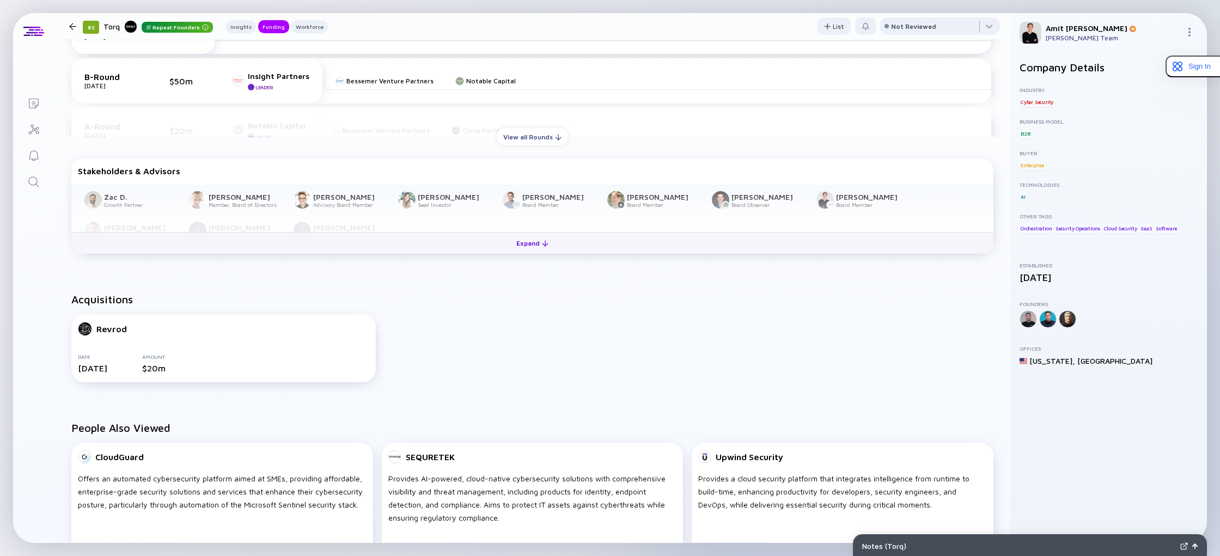
click at [533, 241] on div "Expand" at bounding box center [532, 243] width 45 height 17
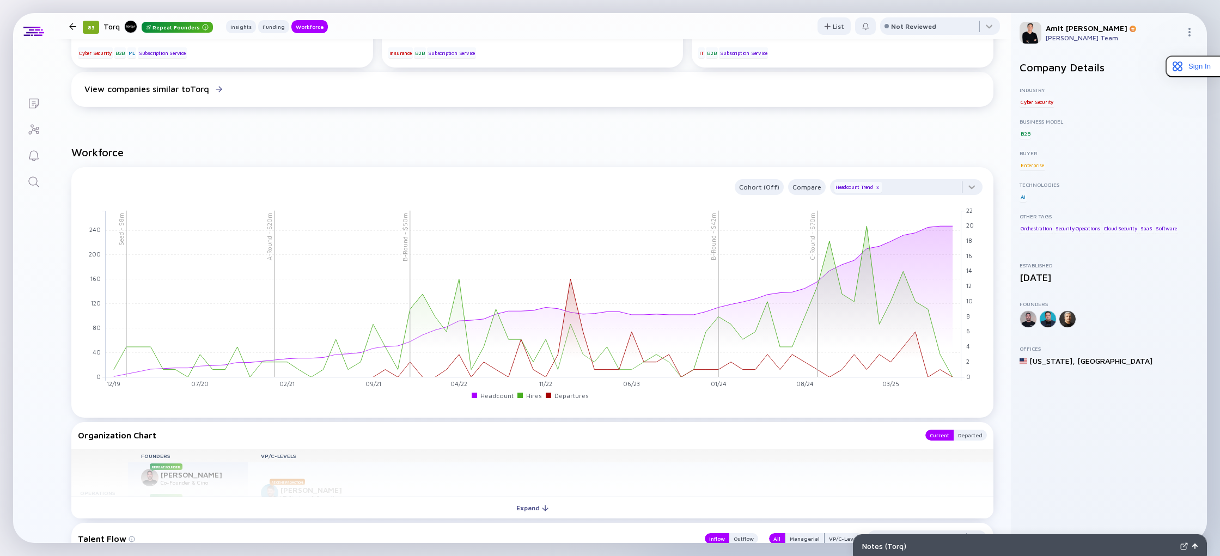
scroll to position [1062, 0]
click at [73, 27] on div at bounding box center [72, 26] width 7 height 7
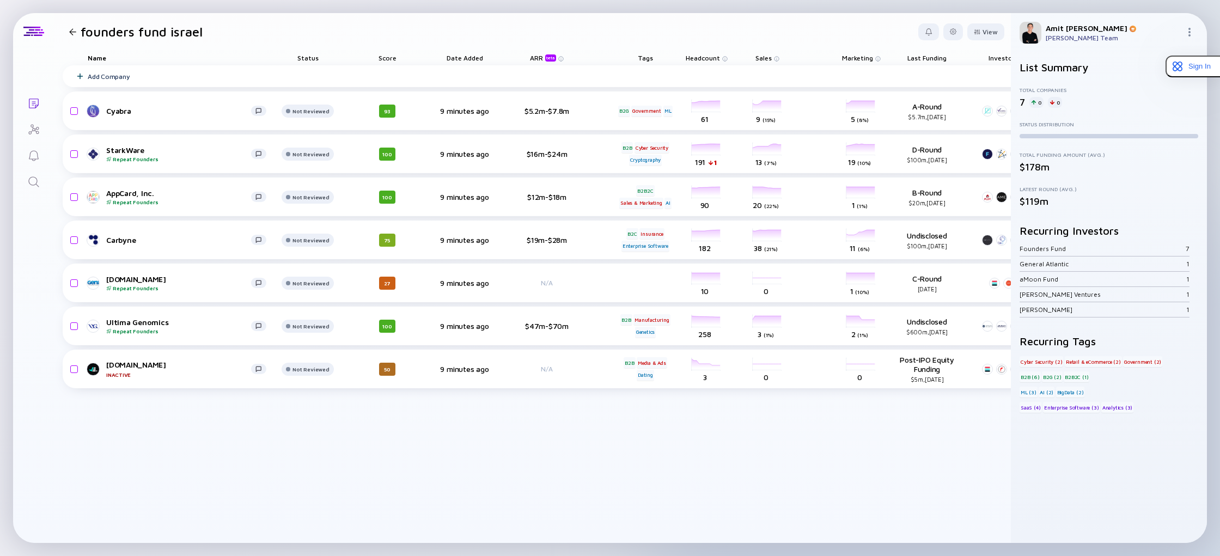
click at [30, 181] on icon "Search" at bounding box center [33, 181] width 13 height 13
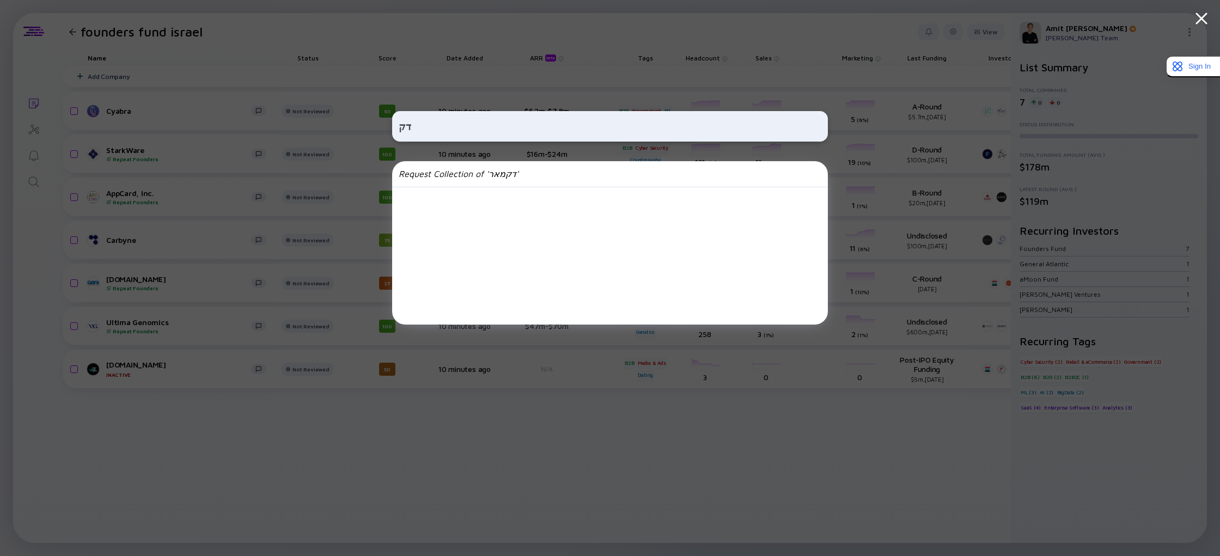
type input "ד"
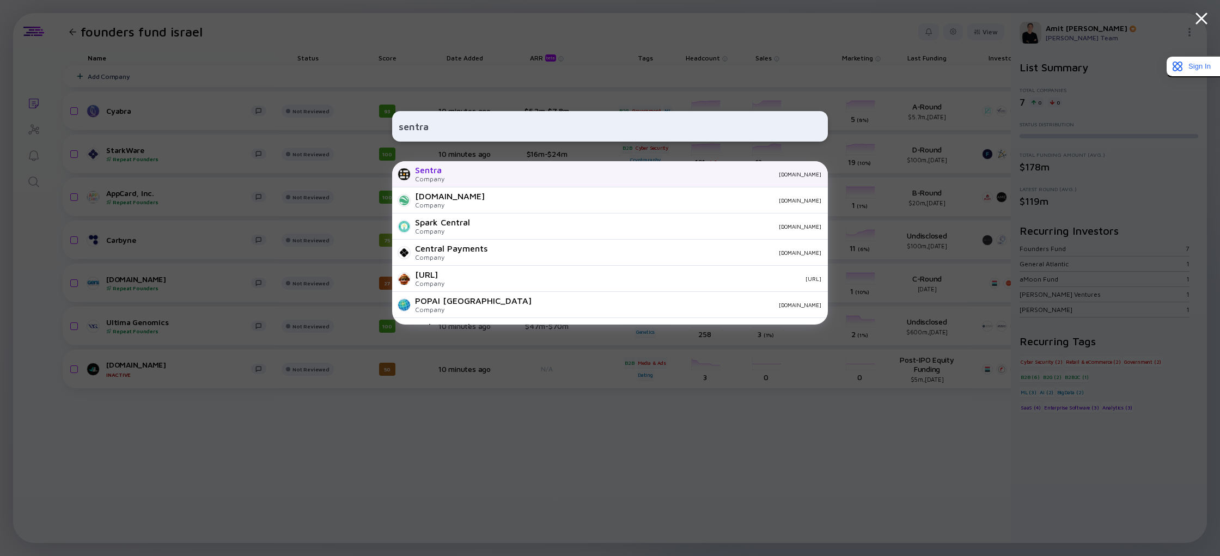
type input "sentra"
click at [456, 178] on div "Sentra Company sentra.io" at bounding box center [610, 174] width 436 height 26
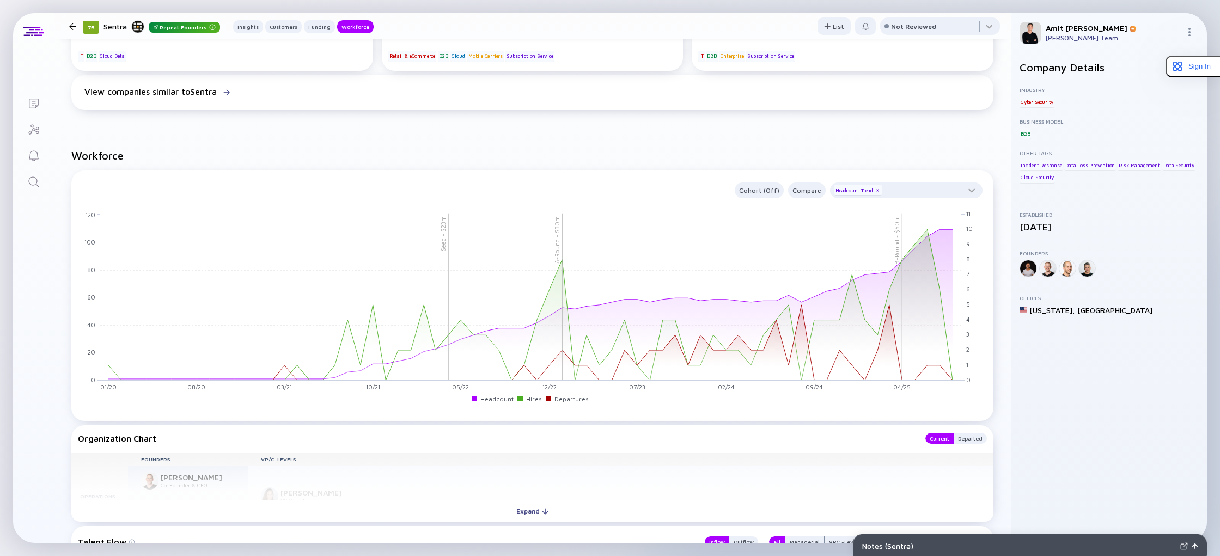
scroll to position [927, 0]
click at [968, 190] on div at bounding box center [906, 192] width 152 height 22
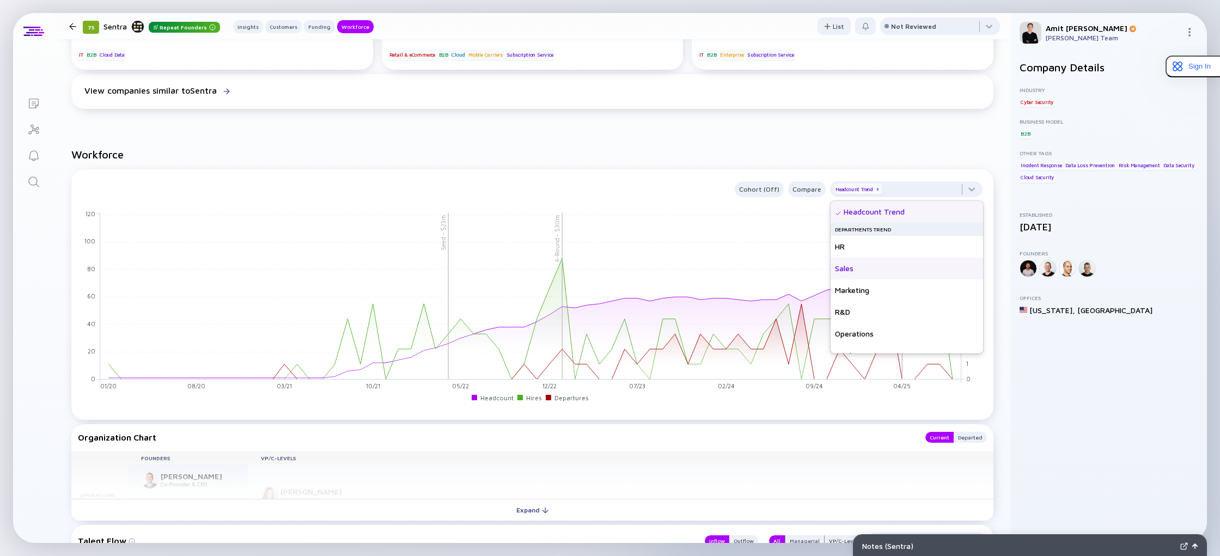
click at [860, 268] on div "Sales" at bounding box center [906, 269] width 152 height 22
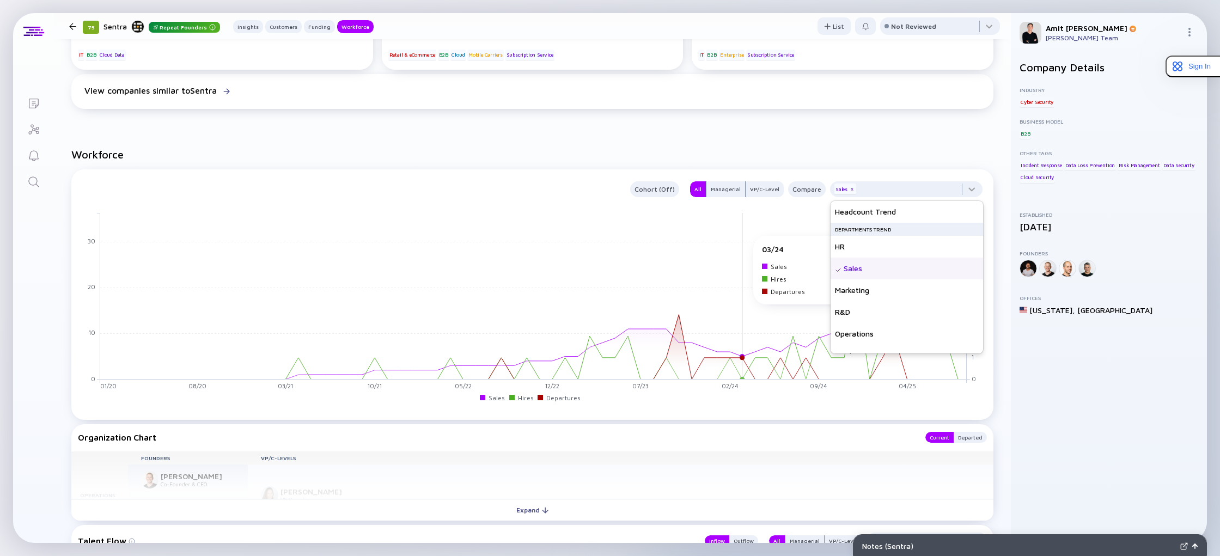
click at [740, 242] on rect at bounding box center [533, 295] width 866 height 167
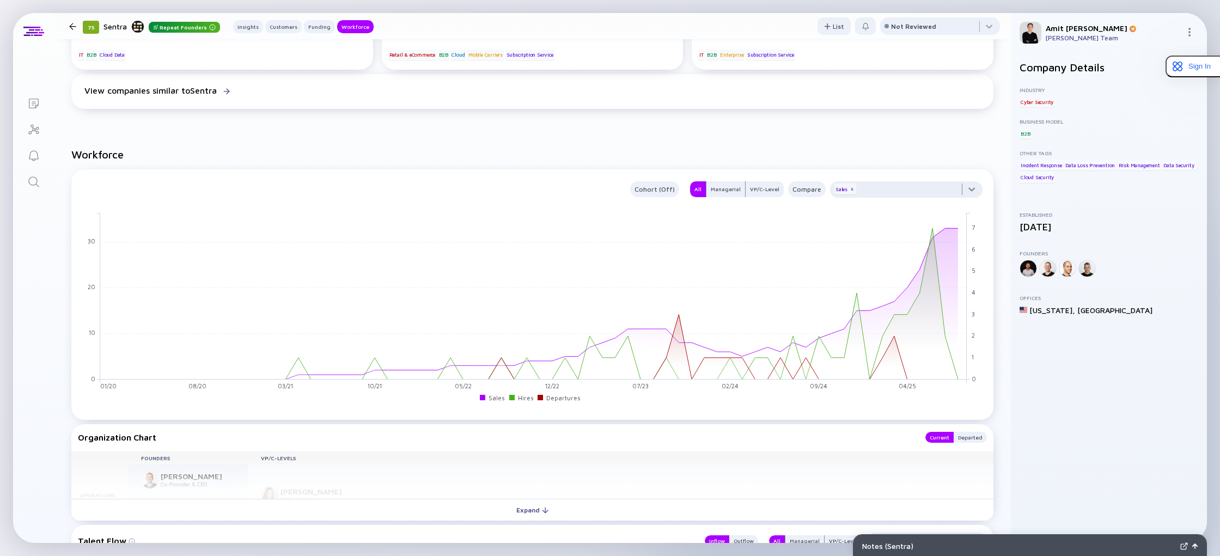
click at [969, 188] on div at bounding box center [906, 192] width 152 height 22
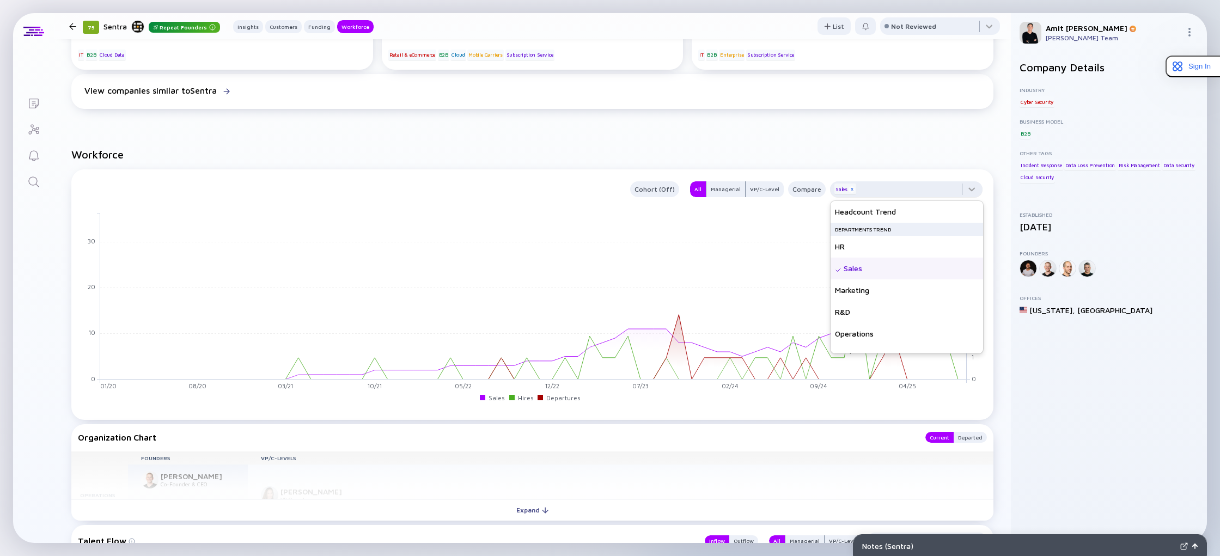
click at [852, 190] on div "x" at bounding box center [851, 189] width 7 height 7
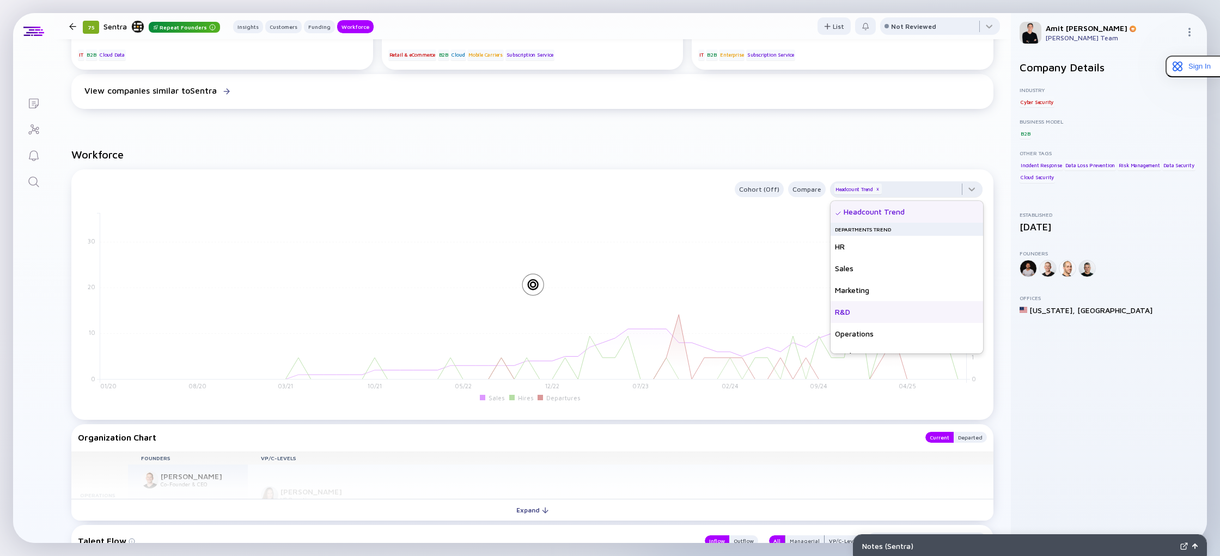
click at [852, 310] on div "R&D" at bounding box center [906, 312] width 152 height 22
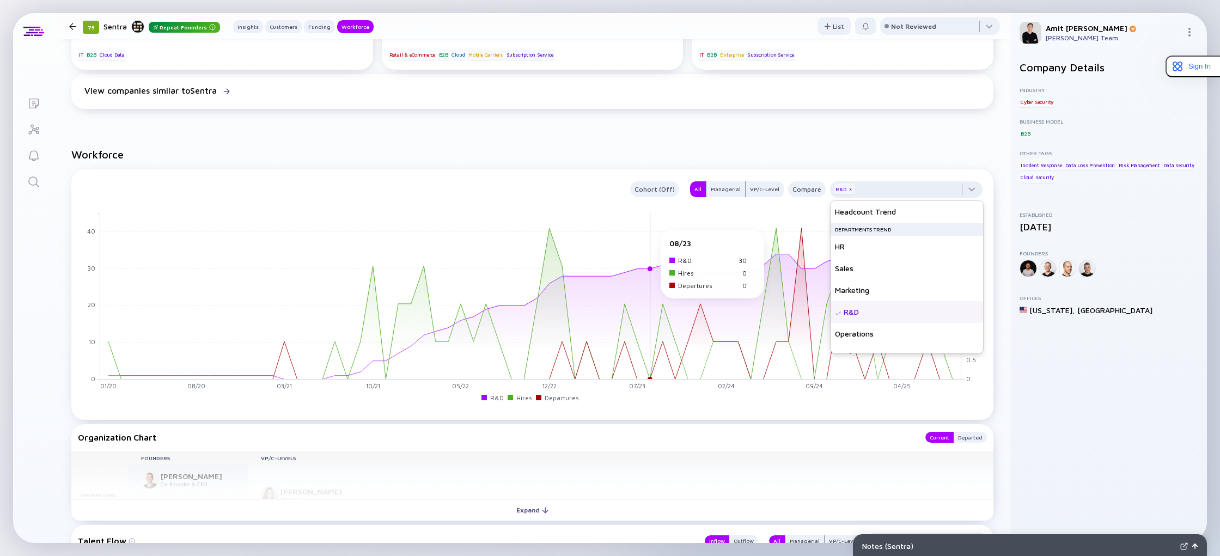
click at [656, 236] on rect at bounding box center [530, 295] width 861 height 167
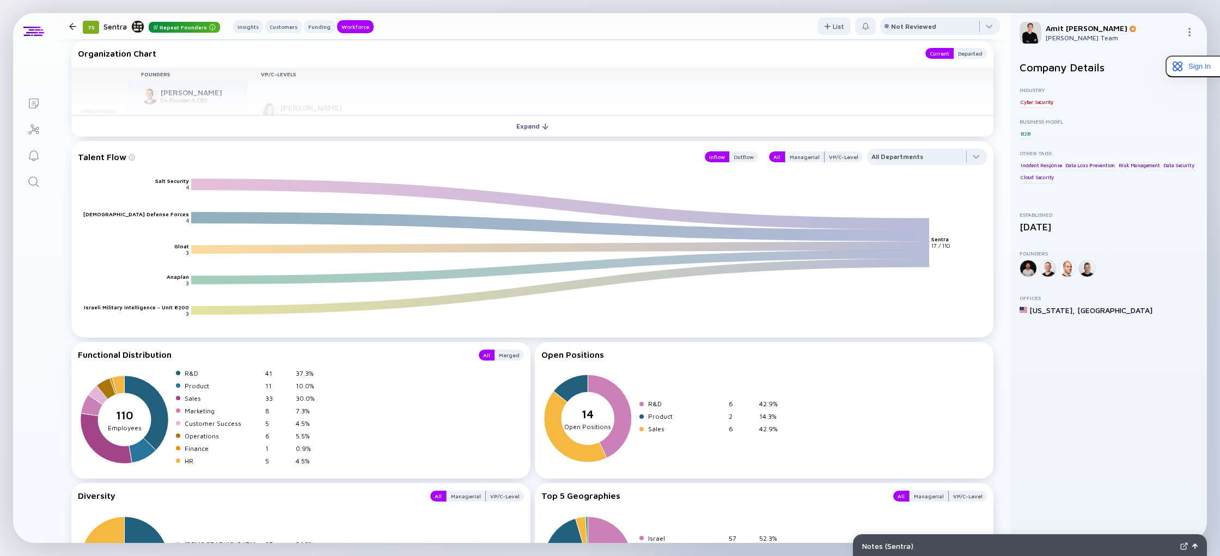
scroll to position [1332, 0]
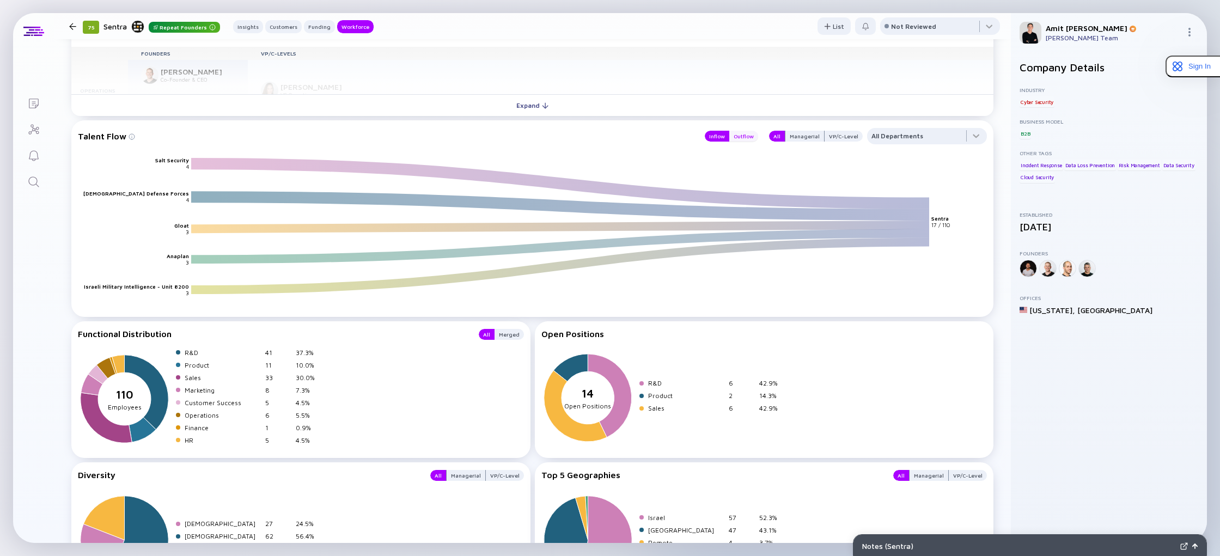
click at [754, 138] on div "Outflow" at bounding box center [743, 136] width 29 height 11
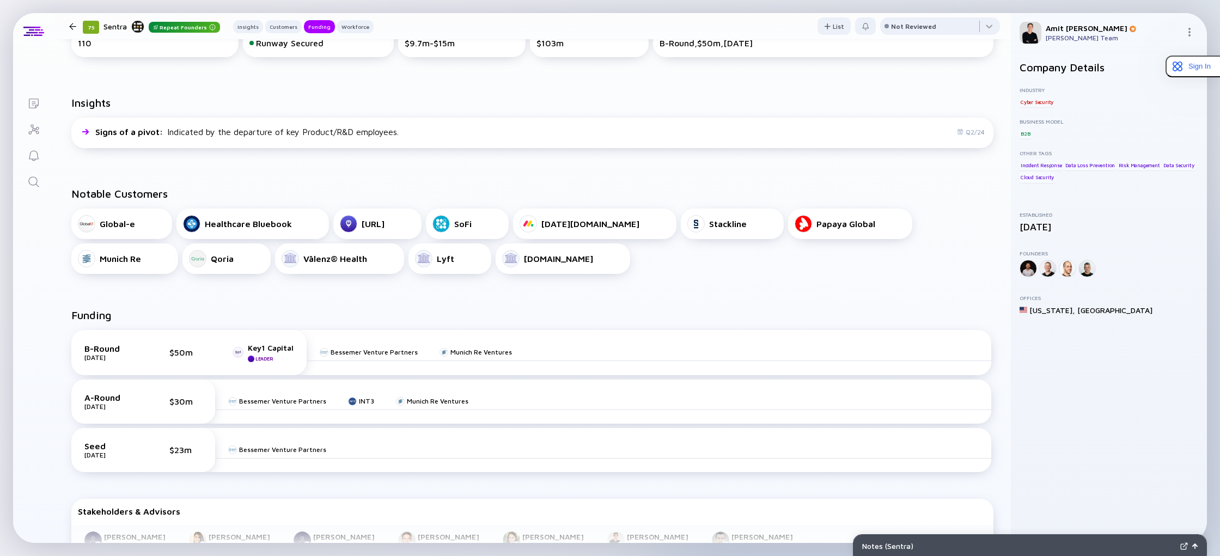
scroll to position [0, 0]
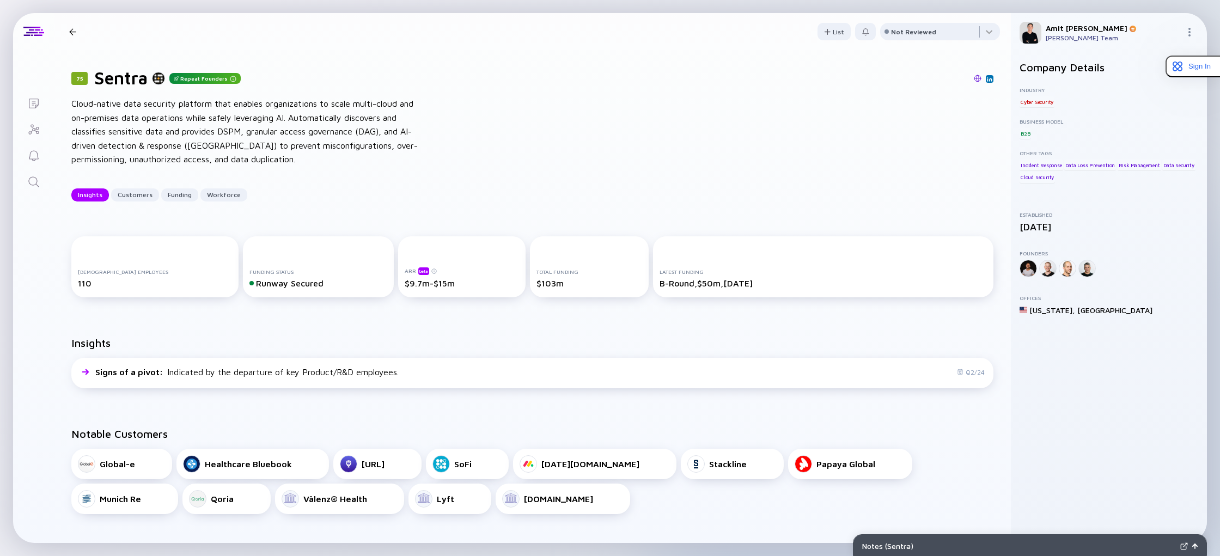
click at [69, 32] on div at bounding box center [72, 31] width 7 height 7
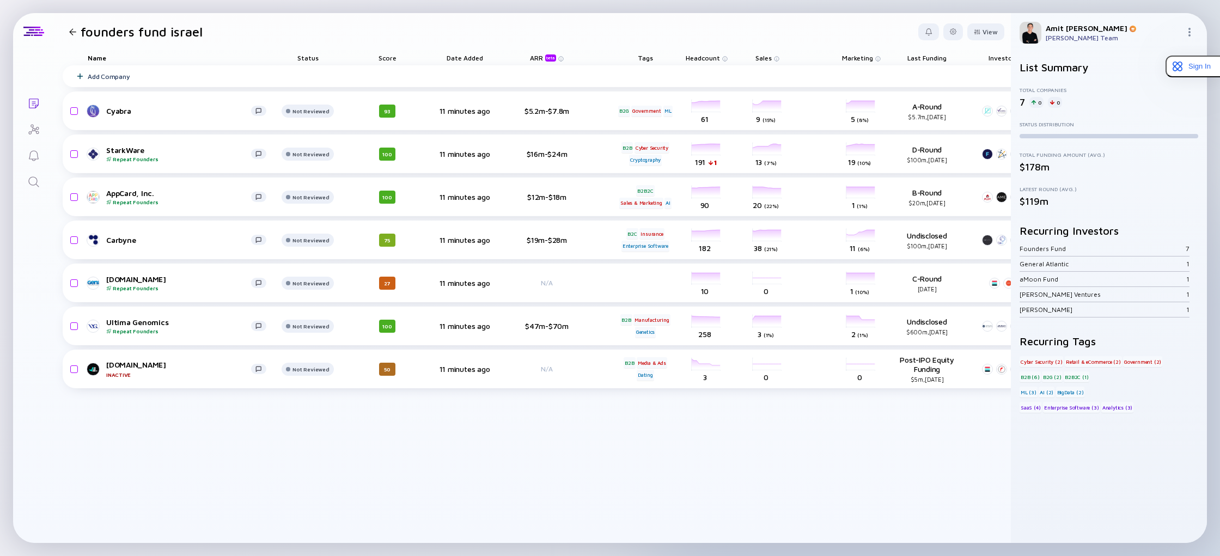
click at [34, 181] on icon "Search" at bounding box center [33, 181] width 13 height 13
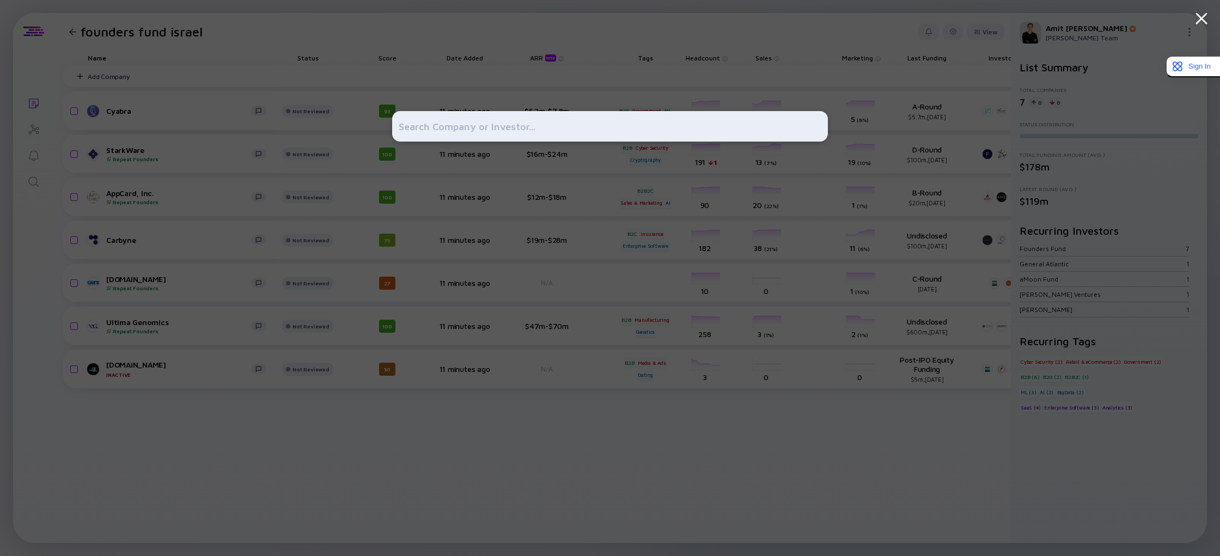
click at [416, 131] on input "text" at bounding box center [610, 127] width 423 height 20
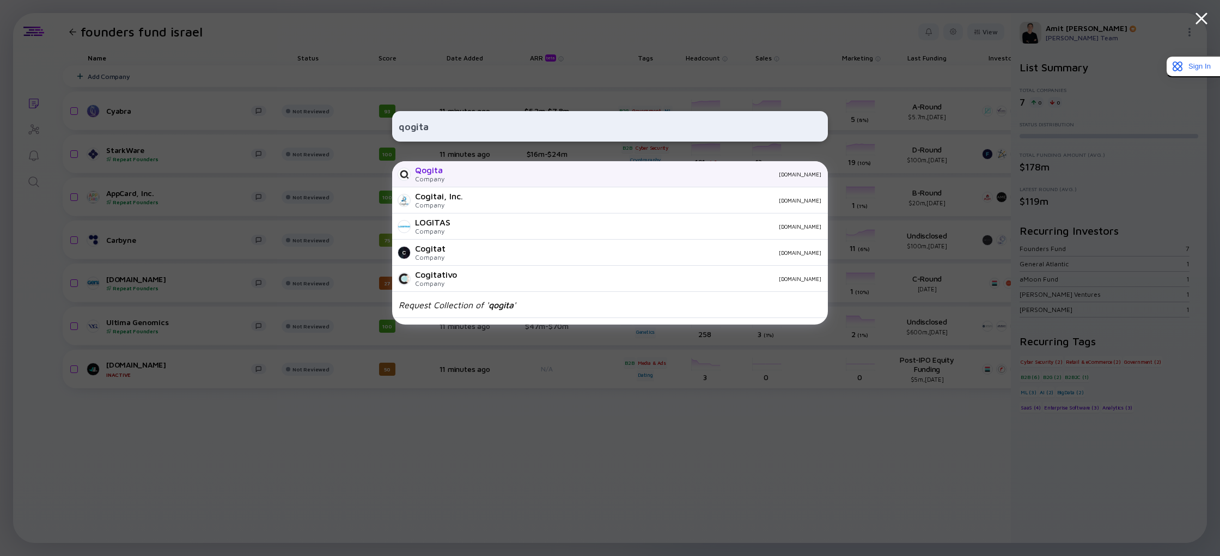
type input "qogita"
click at [459, 174] on div "qogita.com" at bounding box center [637, 174] width 368 height 7
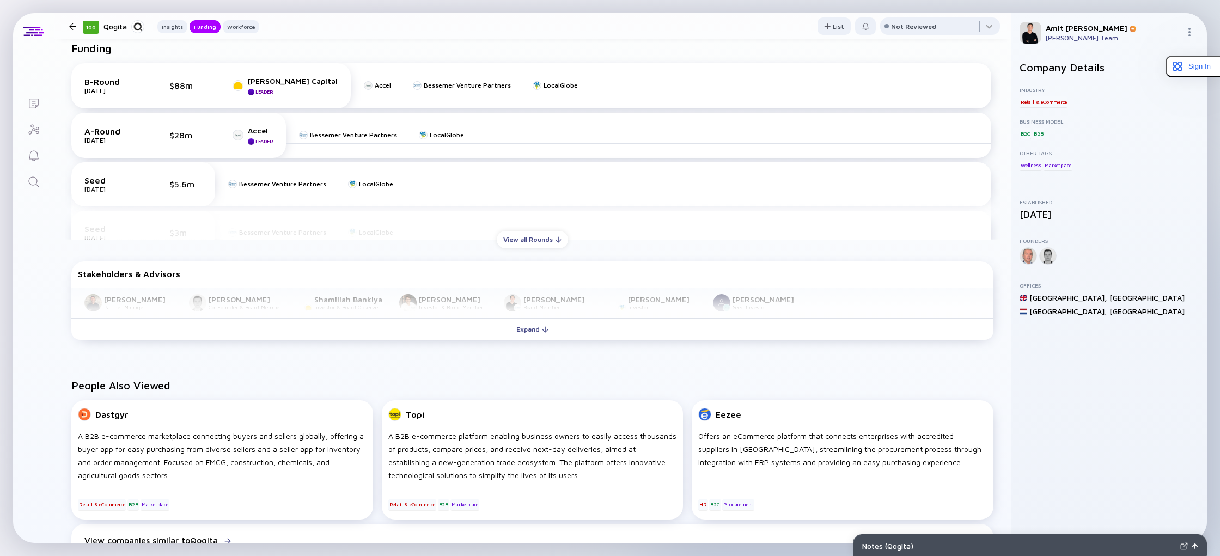
scroll to position [404, 0]
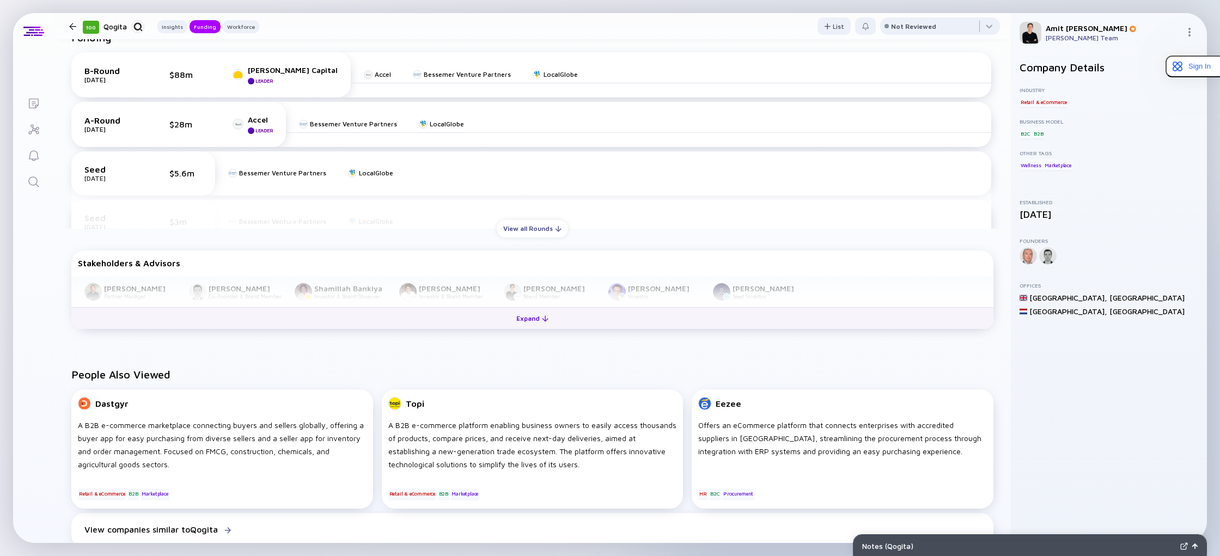
click at [540, 317] on div "Expand" at bounding box center [532, 318] width 45 height 17
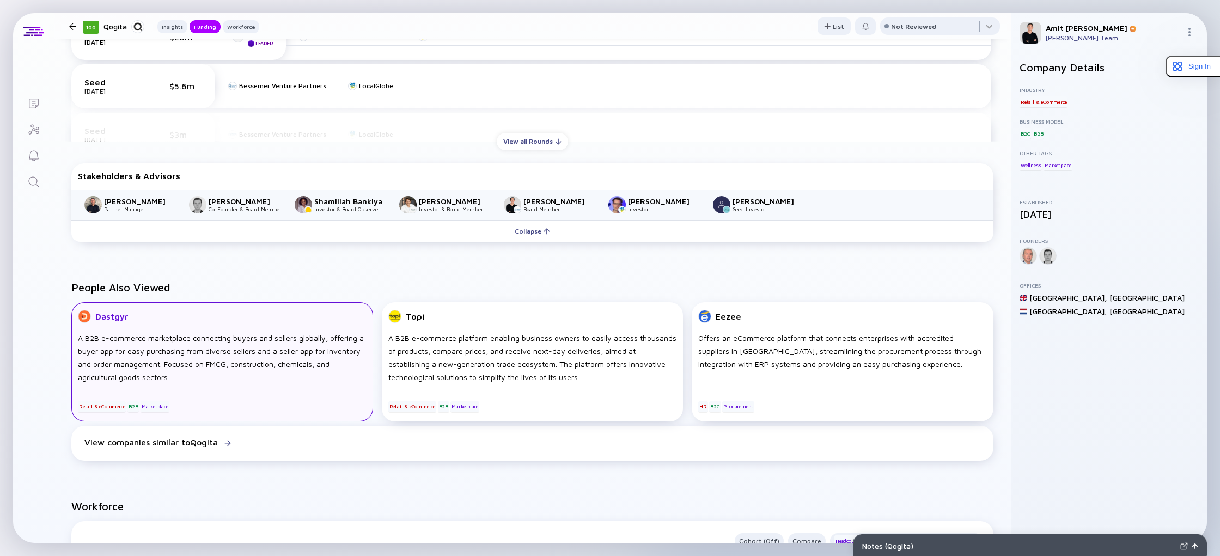
scroll to position [494, 0]
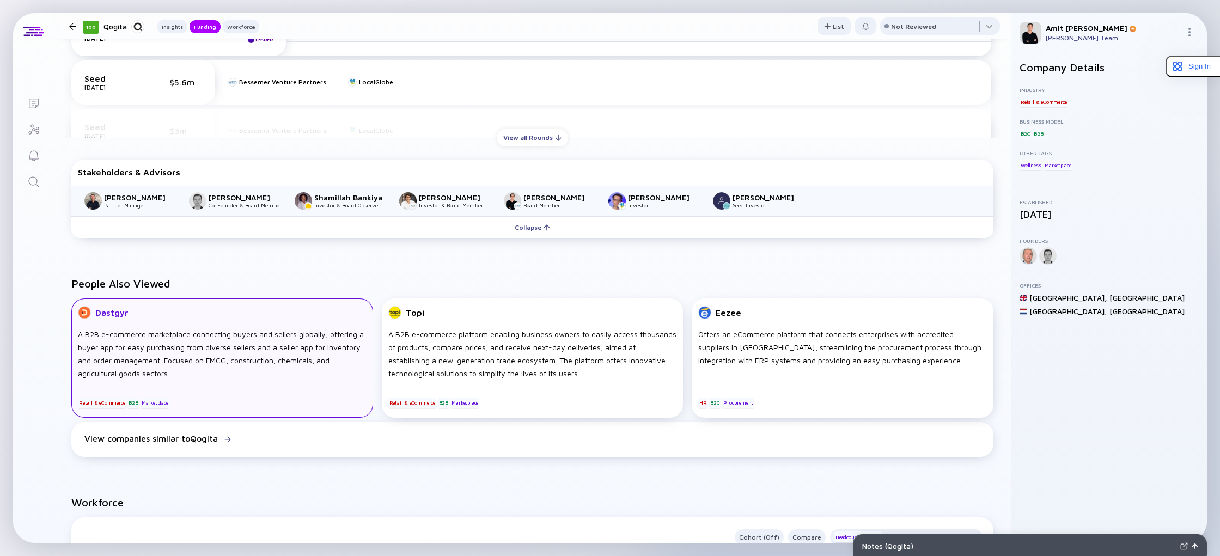
click at [224, 375] on div "A B2B e-commerce marketplace connecting buyers and sellers globally, offering a…" at bounding box center [222, 354] width 289 height 52
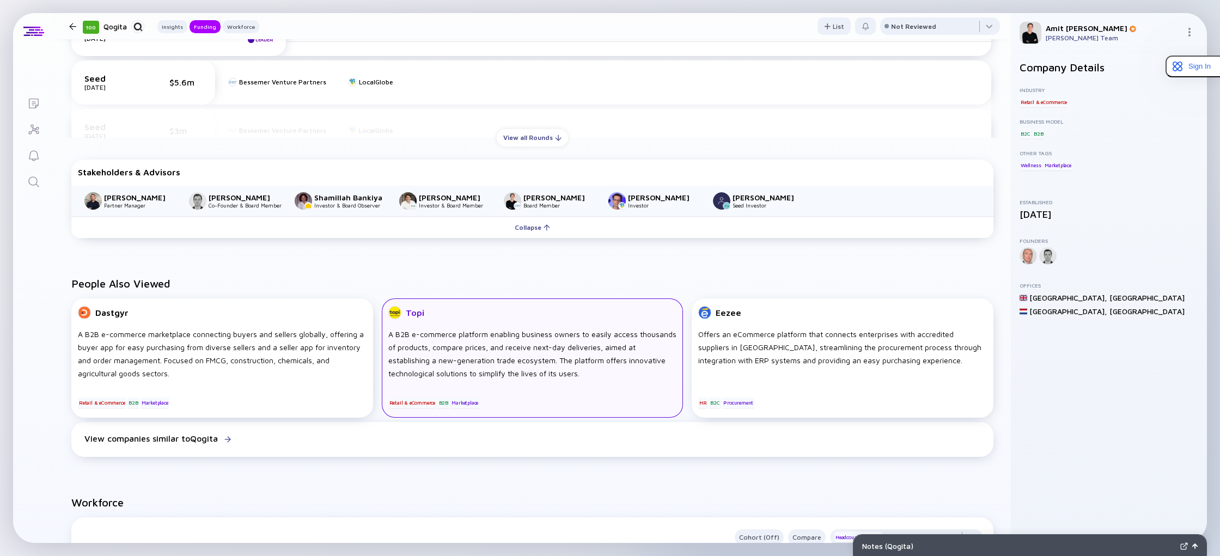
click at [452, 327] on div "Topi A B2B e-commerce platform enabling business owners to easily access thousa…" at bounding box center [533, 357] width 302 height 119
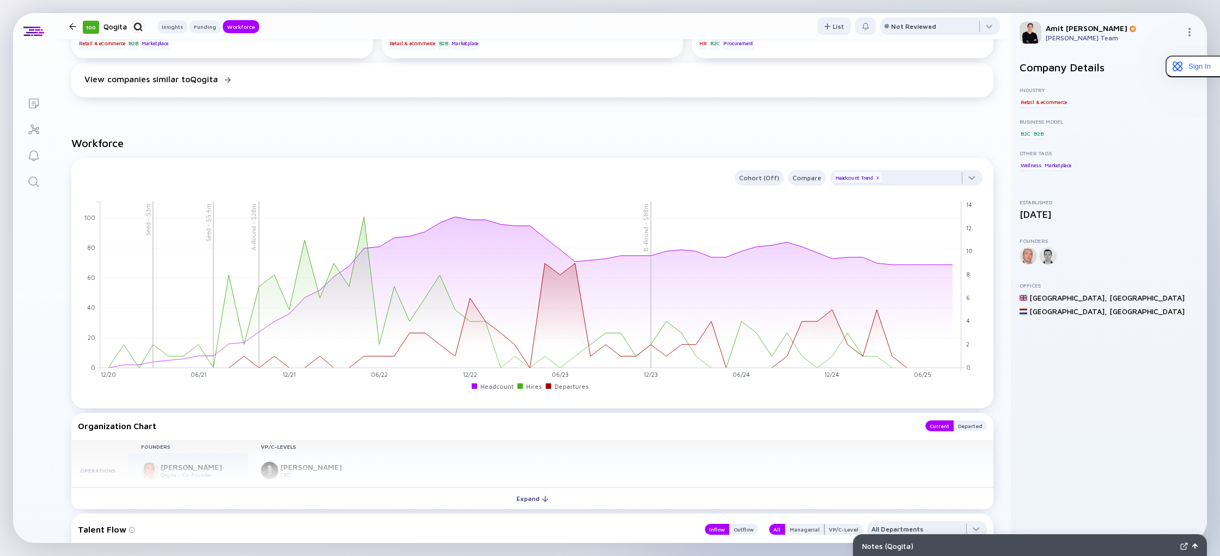
scroll to position [854, 0]
click at [881, 179] on div "x" at bounding box center [877, 177] width 7 height 7
click at [968, 179] on div at bounding box center [906, 180] width 152 height 22
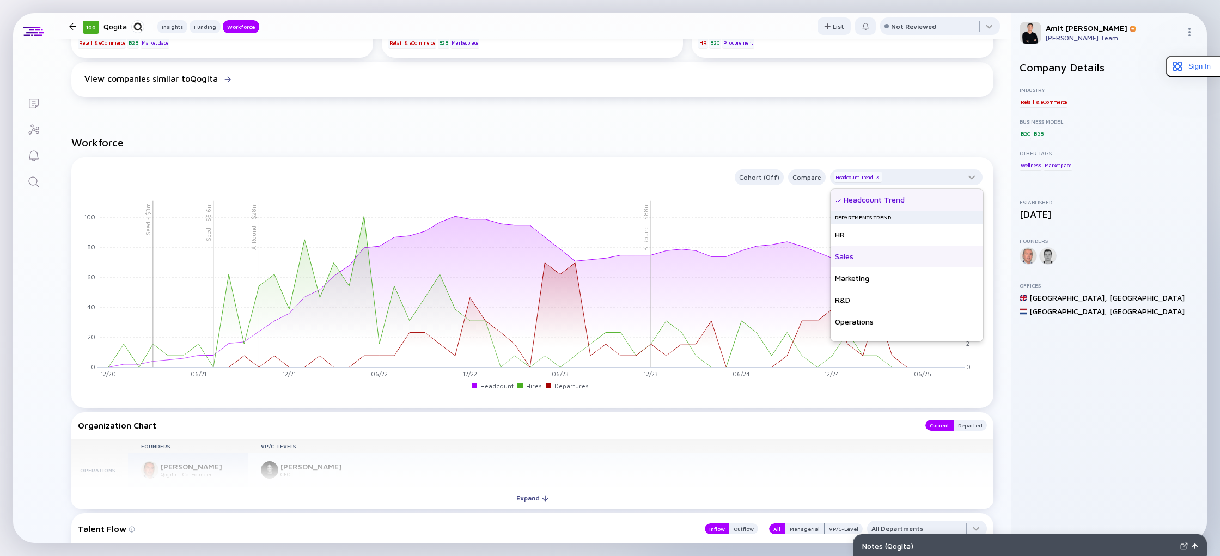
click at [857, 254] on div "Sales" at bounding box center [906, 257] width 152 height 22
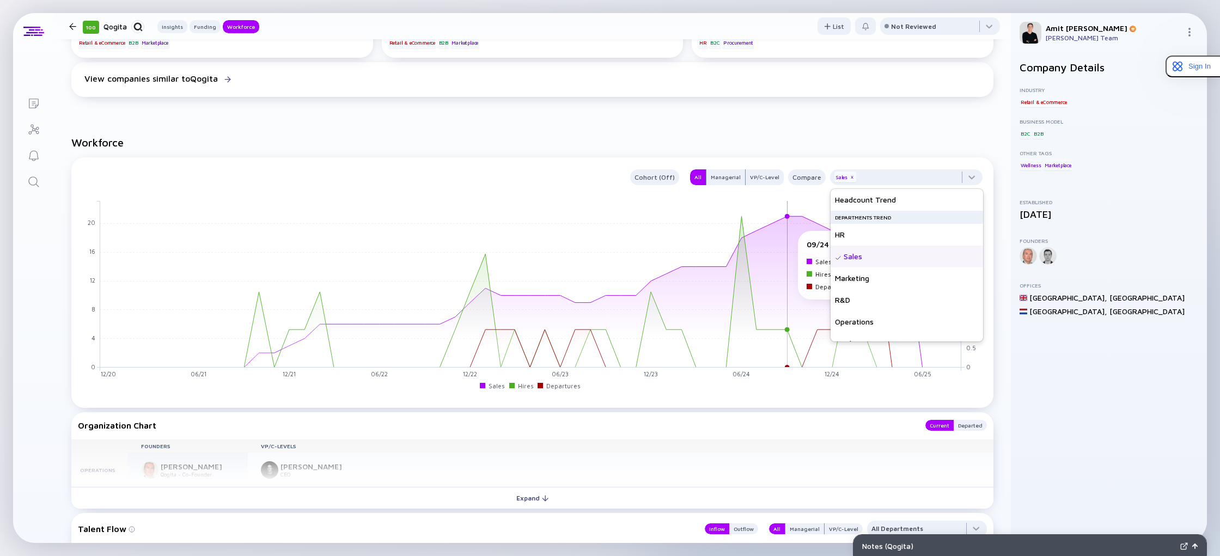
click at [781, 237] on rect at bounding box center [530, 283] width 861 height 167
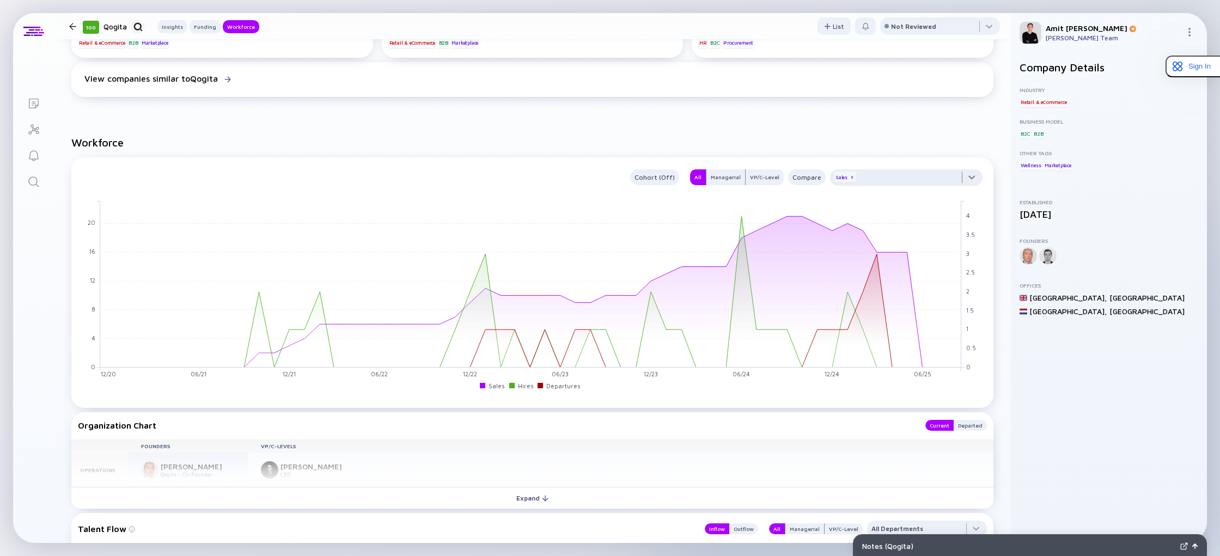
click at [974, 175] on div at bounding box center [906, 180] width 152 height 22
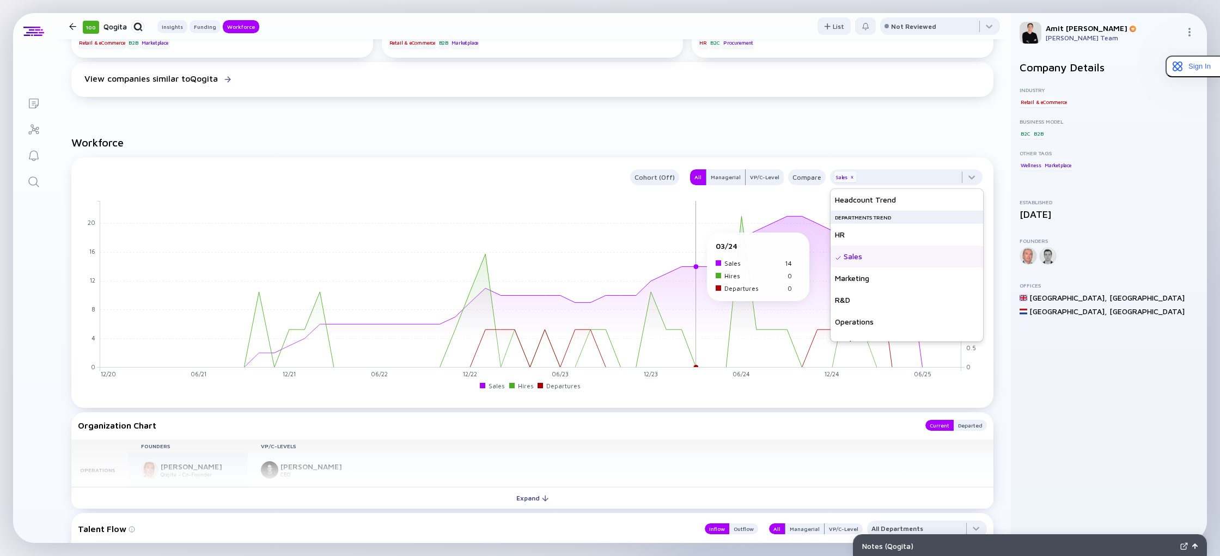
click at [689, 239] on rect at bounding box center [530, 283] width 861 height 167
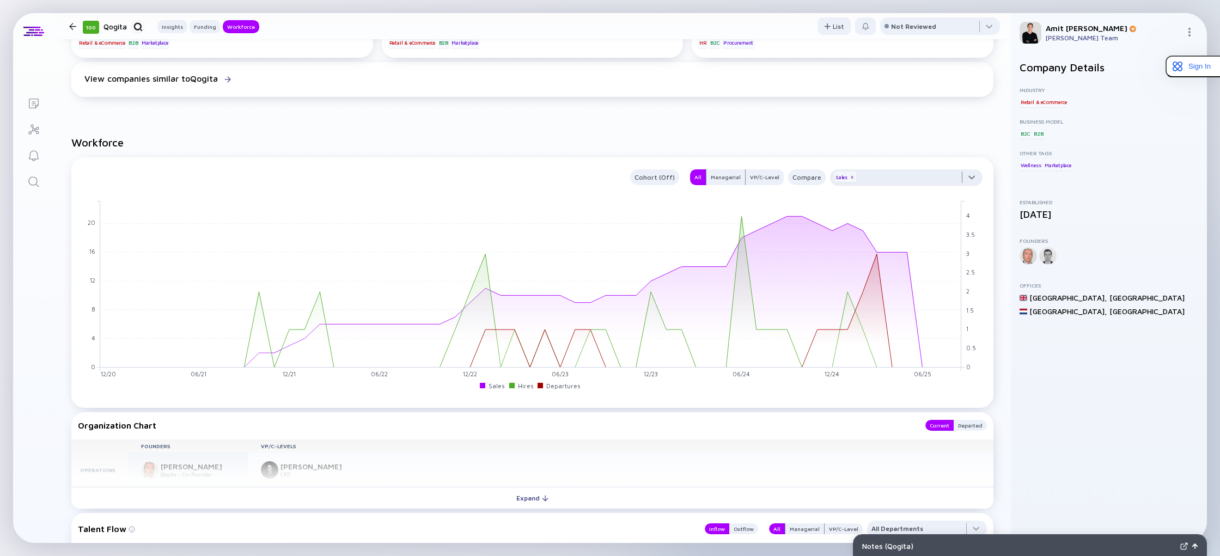
click at [976, 180] on div at bounding box center [906, 180] width 152 height 22
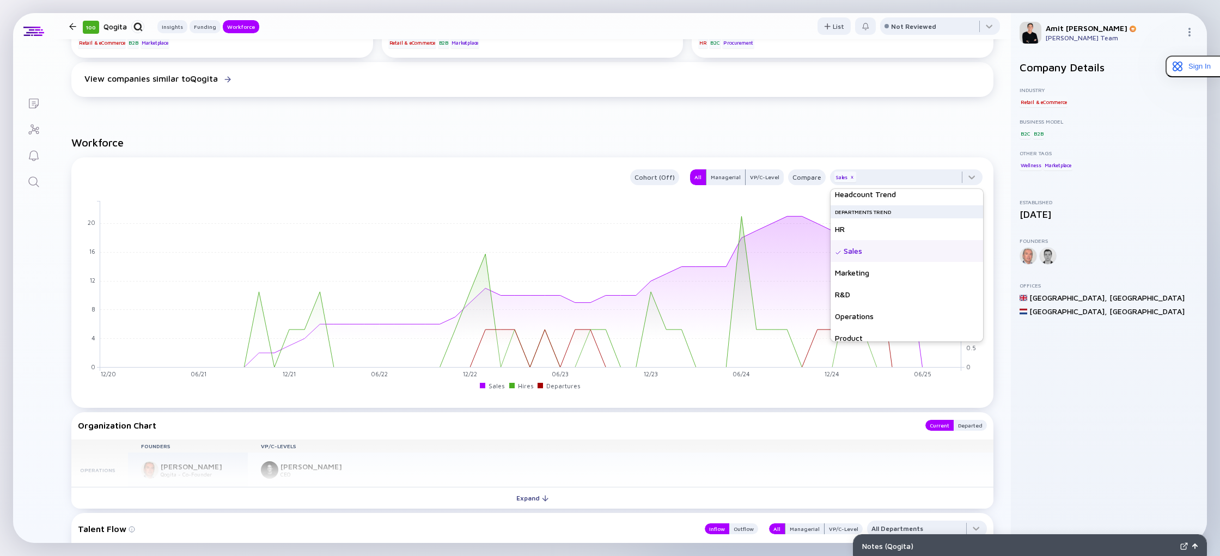
scroll to position [0, 0]
click at [858, 298] on div "R&D" at bounding box center [906, 300] width 152 height 22
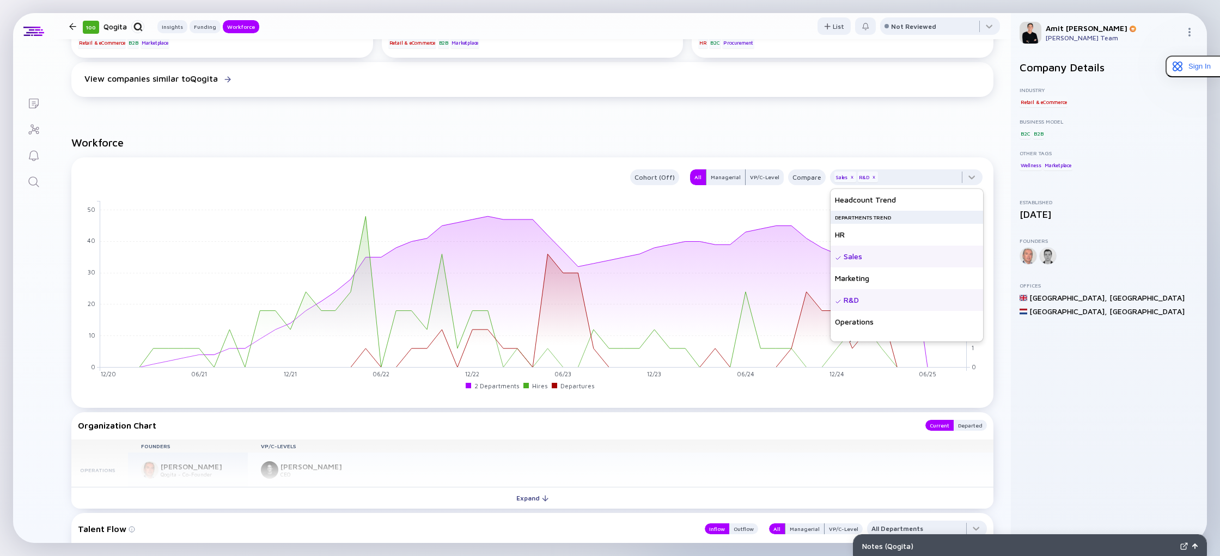
click at [849, 259] on div "Sales" at bounding box center [906, 257] width 152 height 22
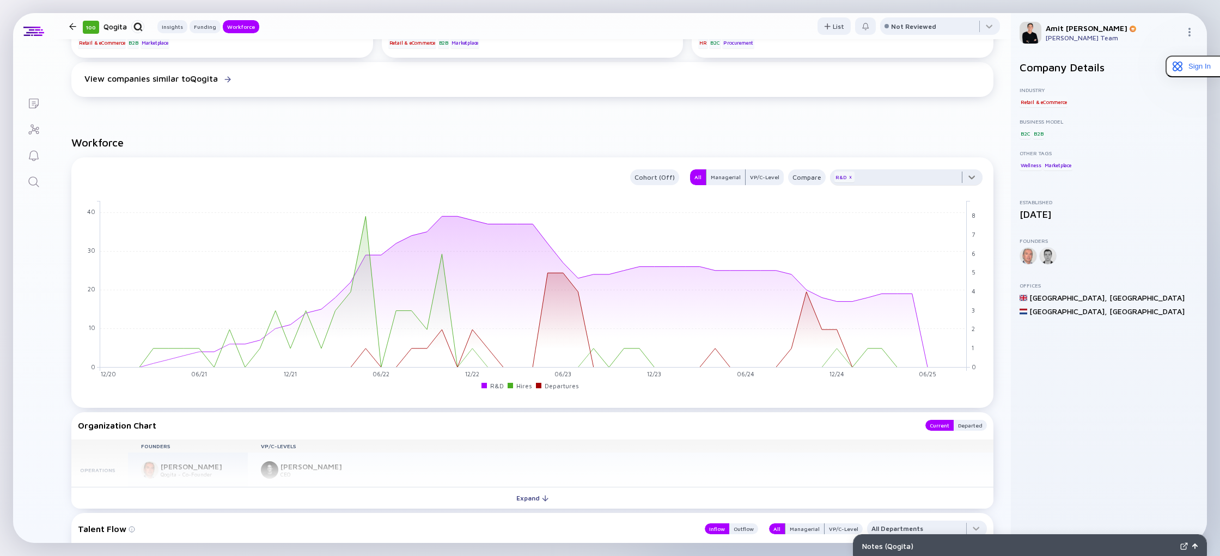
click at [974, 178] on div at bounding box center [906, 180] width 152 height 22
click at [874, 205] on div "Headcount Trend" at bounding box center [906, 200] width 152 height 22
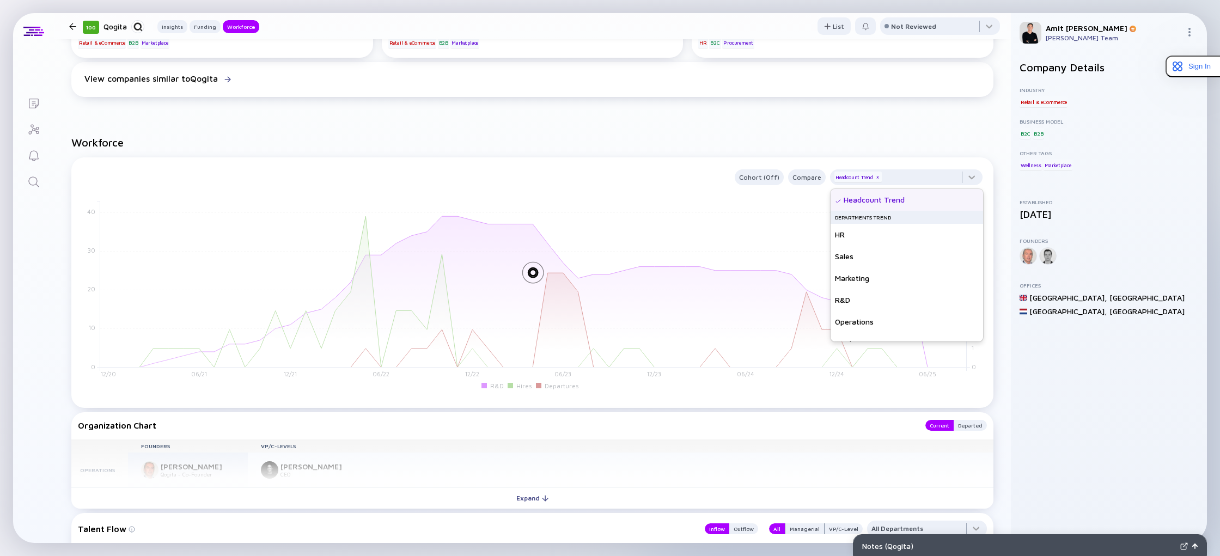
click at [811, 199] on div at bounding box center [532, 292] width 909 height 196
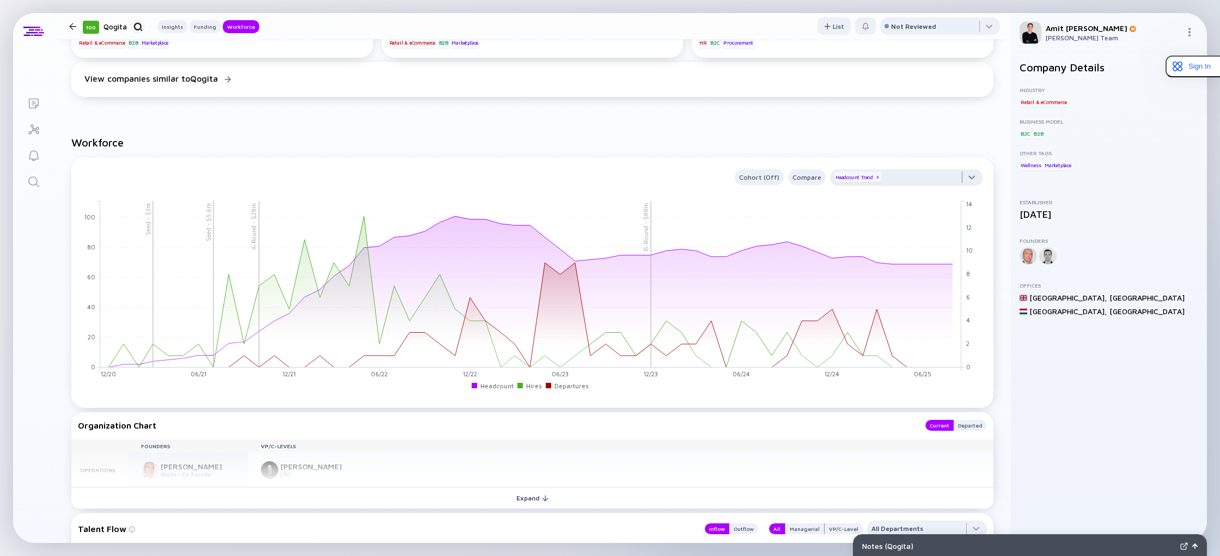
click at [976, 180] on div at bounding box center [906, 180] width 152 height 22
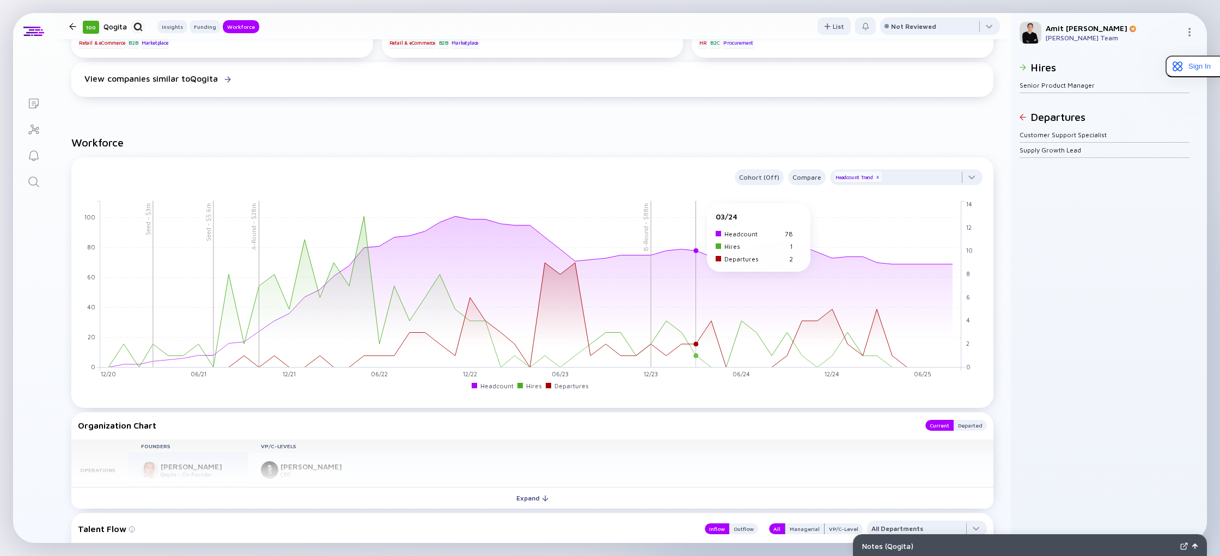
click at [701, 209] on rect at bounding box center [530, 283] width 861 height 167
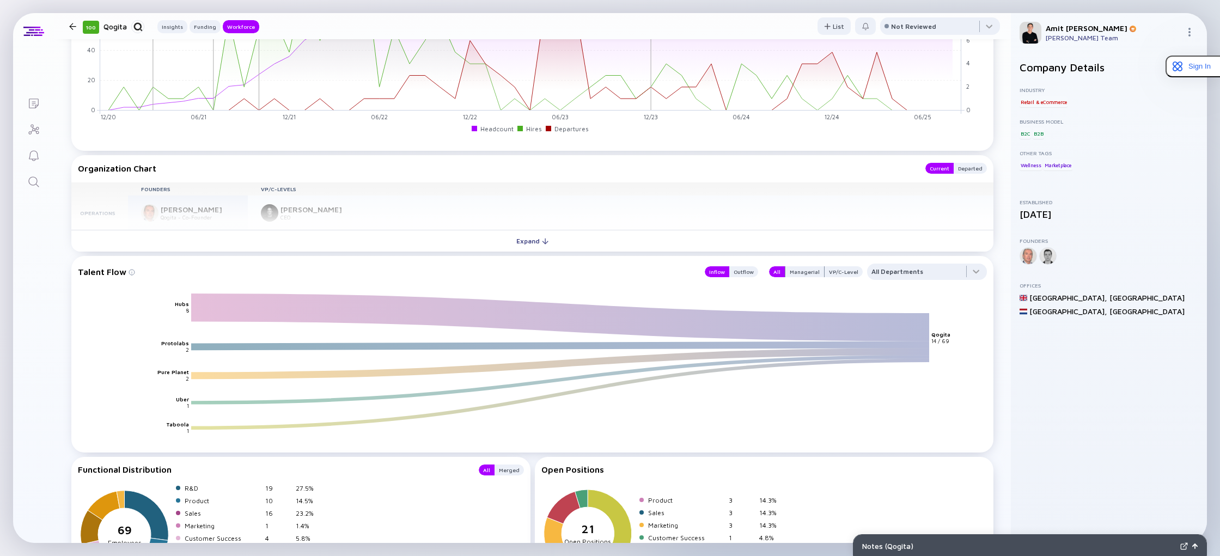
scroll to position [1116, 0]
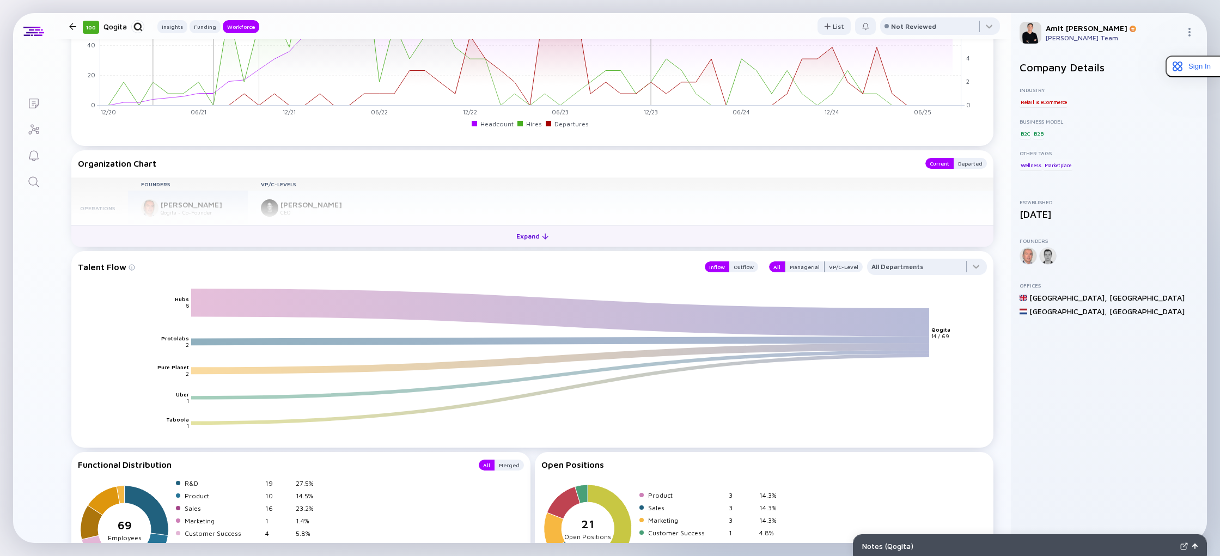
click at [526, 233] on div "Expand" at bounding box center [532, 236] width 45 height 17
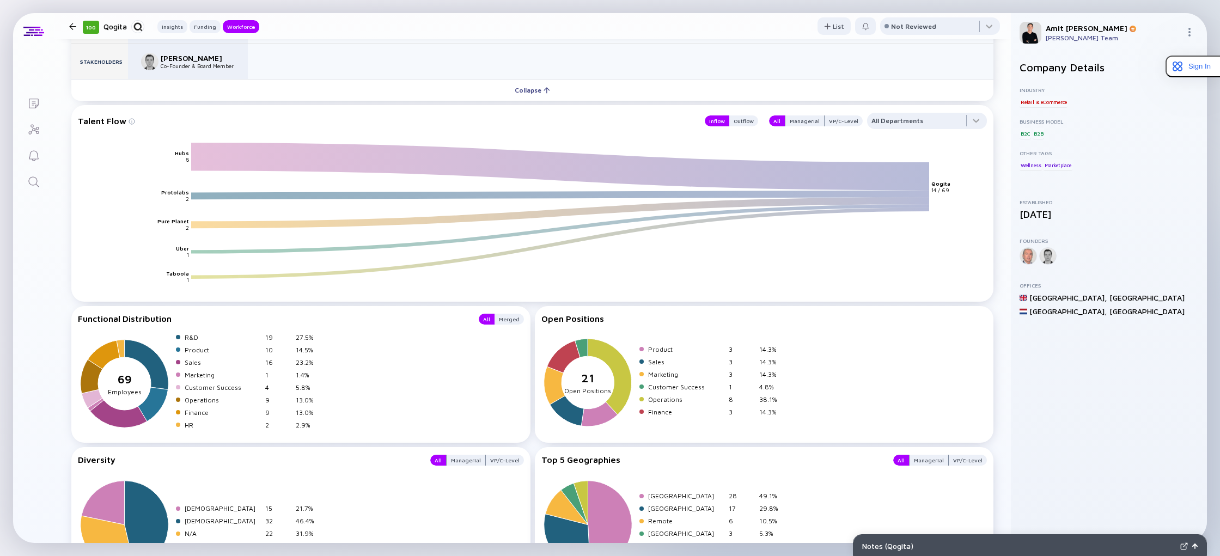
scroll to position [1319, 0]
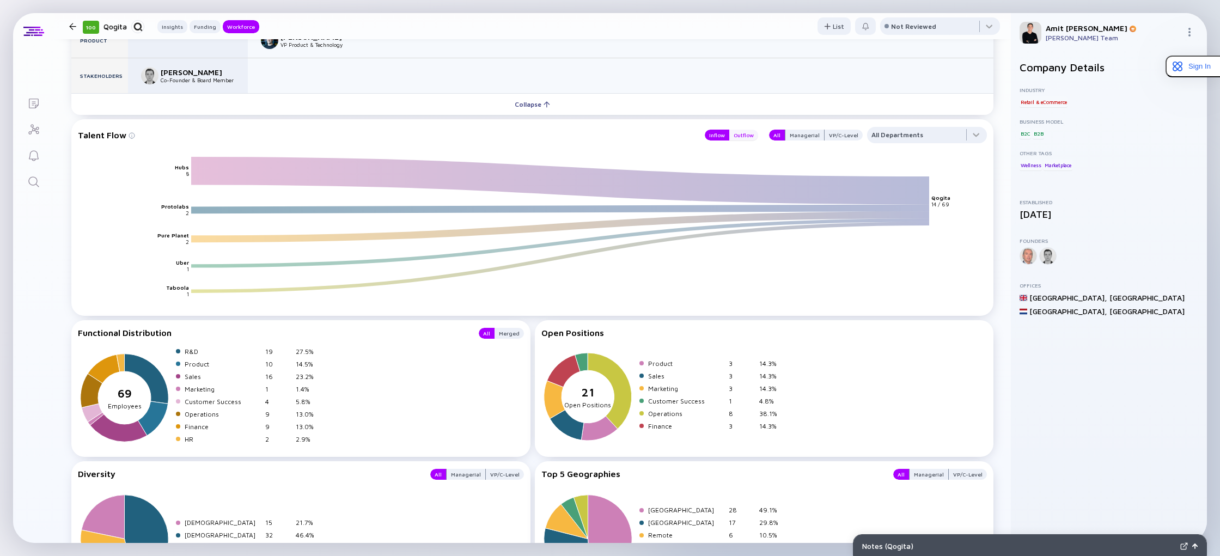
click at [750, 138] on div "Outflow" at bounding box center [743, 135] width 29 height 11
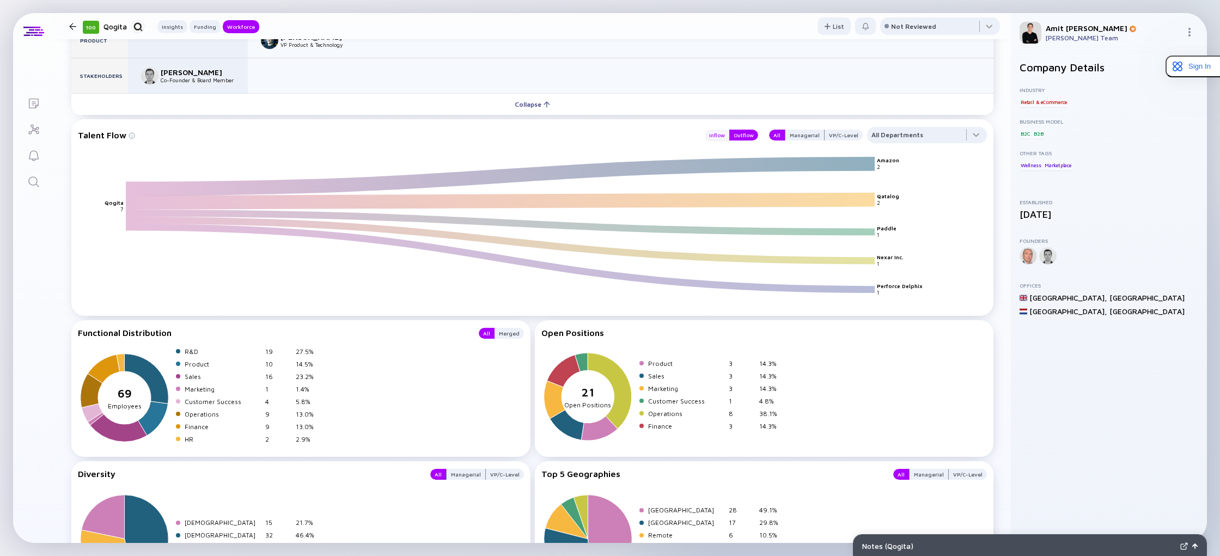
click at [719, 133] on div "Inflow" at bounding box center [717, 135] width 25 height 11
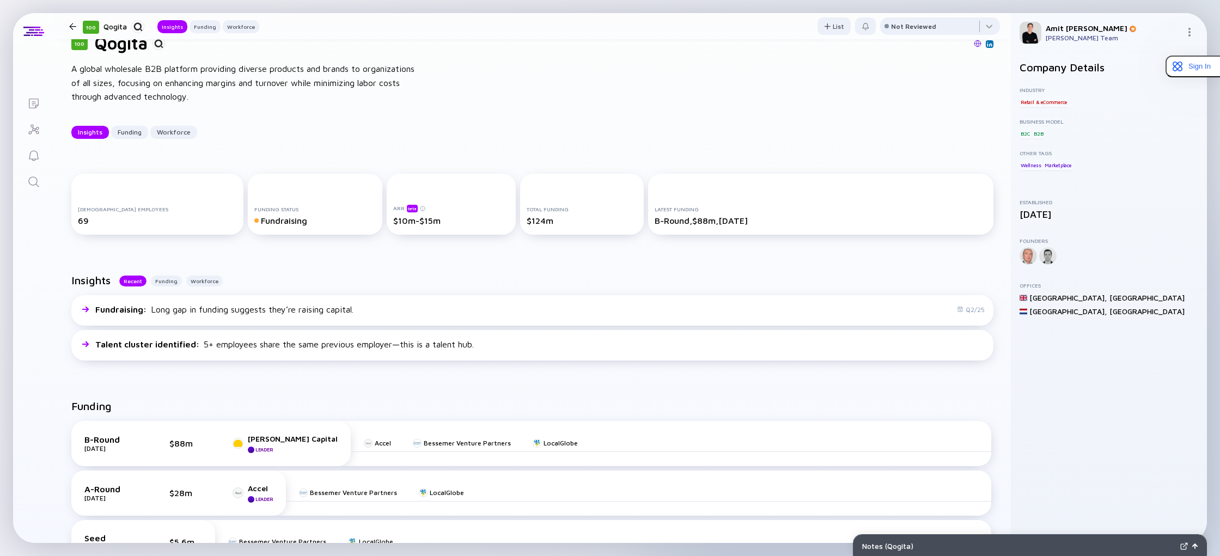
scroll to position [0, 0]
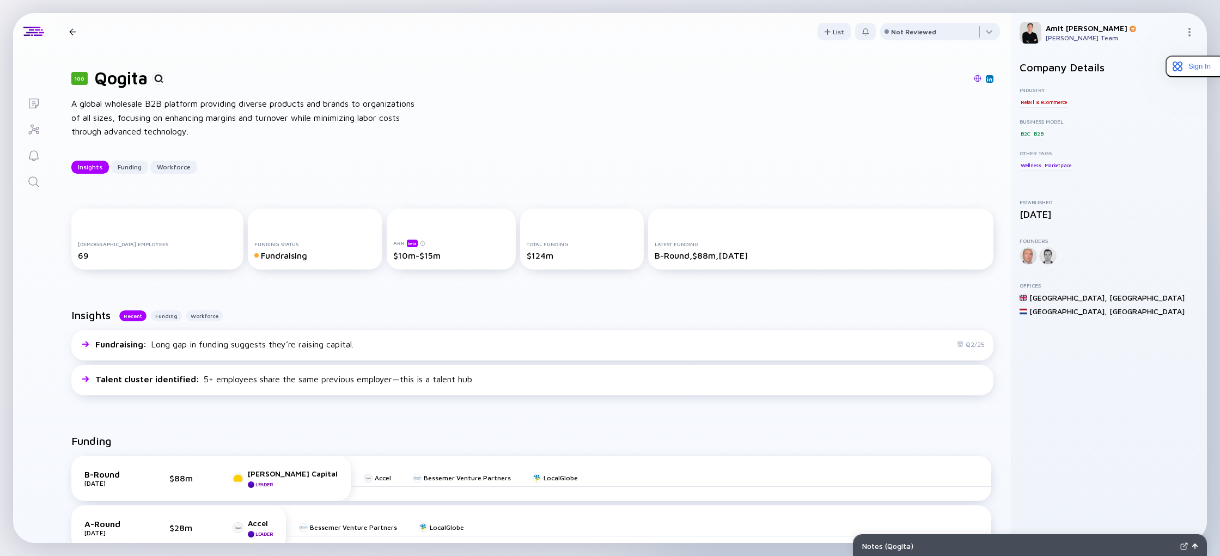
click at [73, 30] on div at bounding box center [72, 31] width 7 height 7
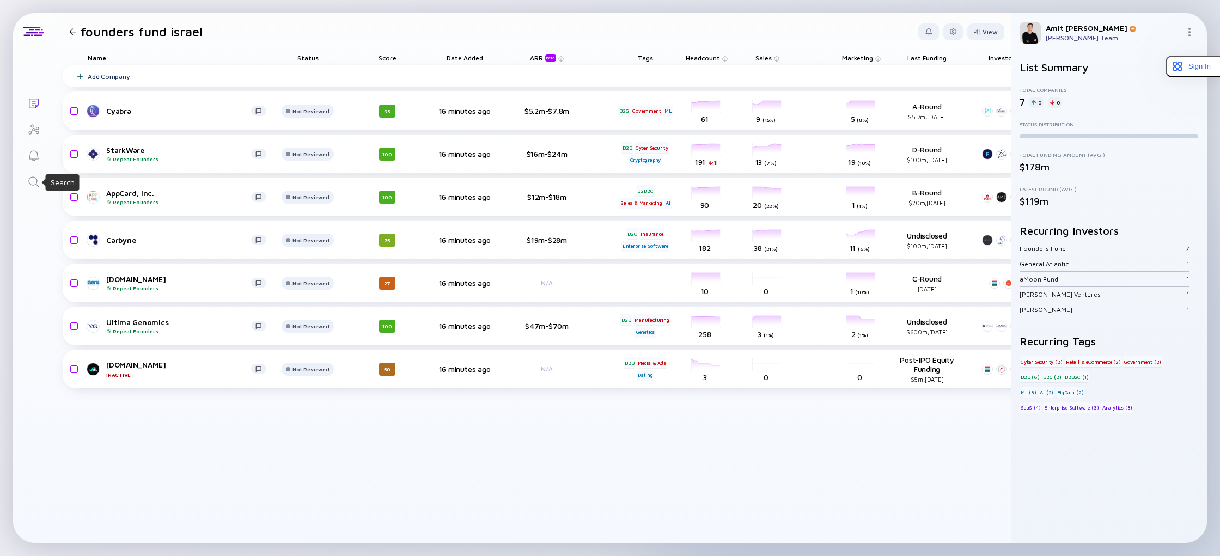
click at [32, 180] on icon "Search" at bounding box center [33, 181] width 13 height 13
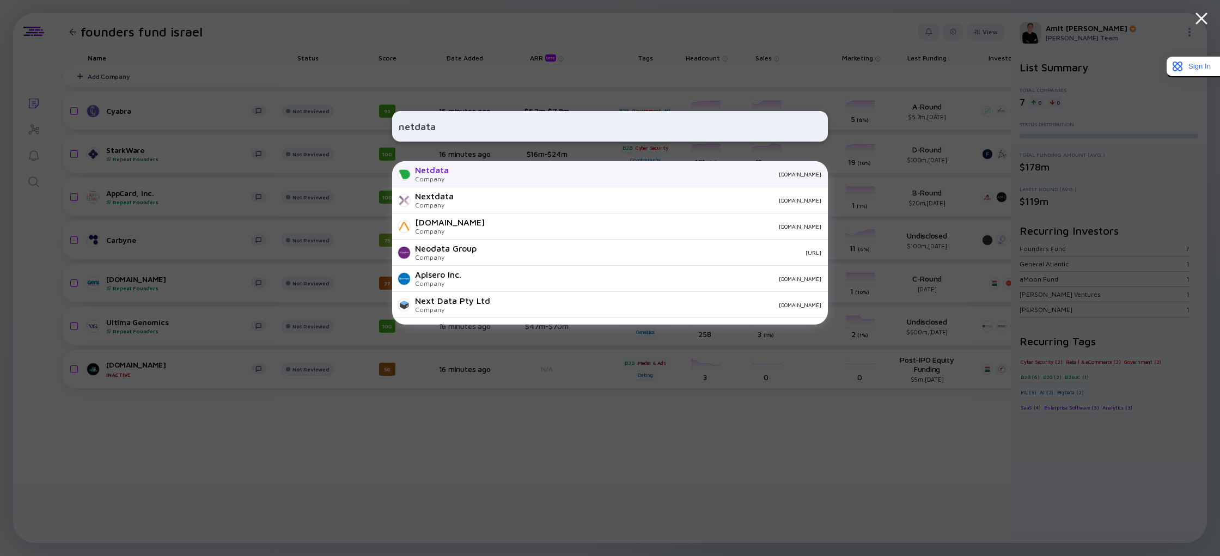
type input "netdata"
click at [445, 173] on div "Netdata" at bounding box center [432, 170] width 34 height 10
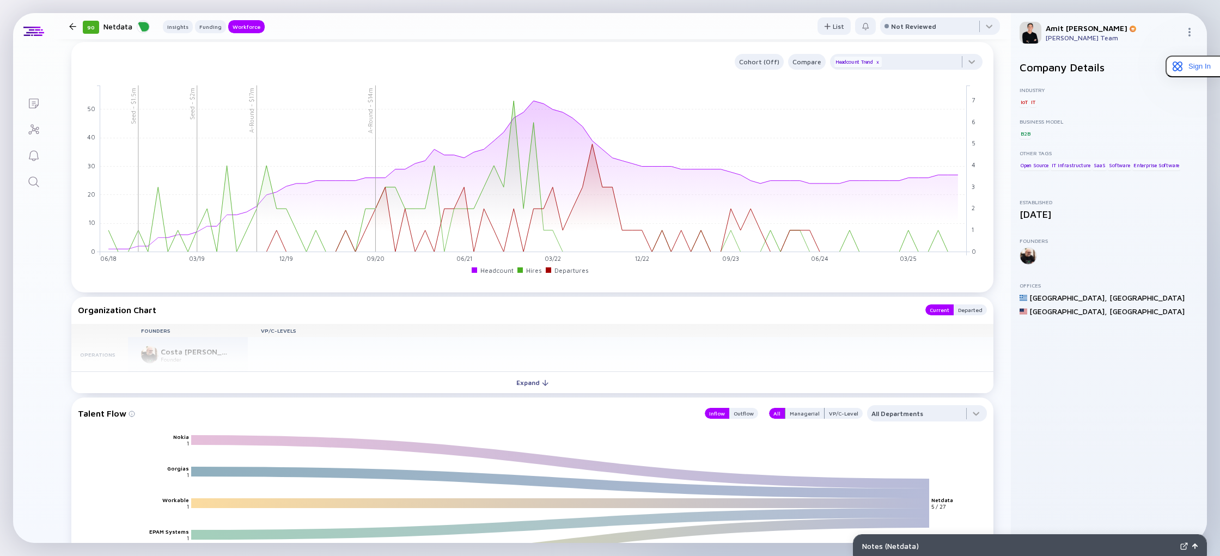
scroll to position [965, 0]
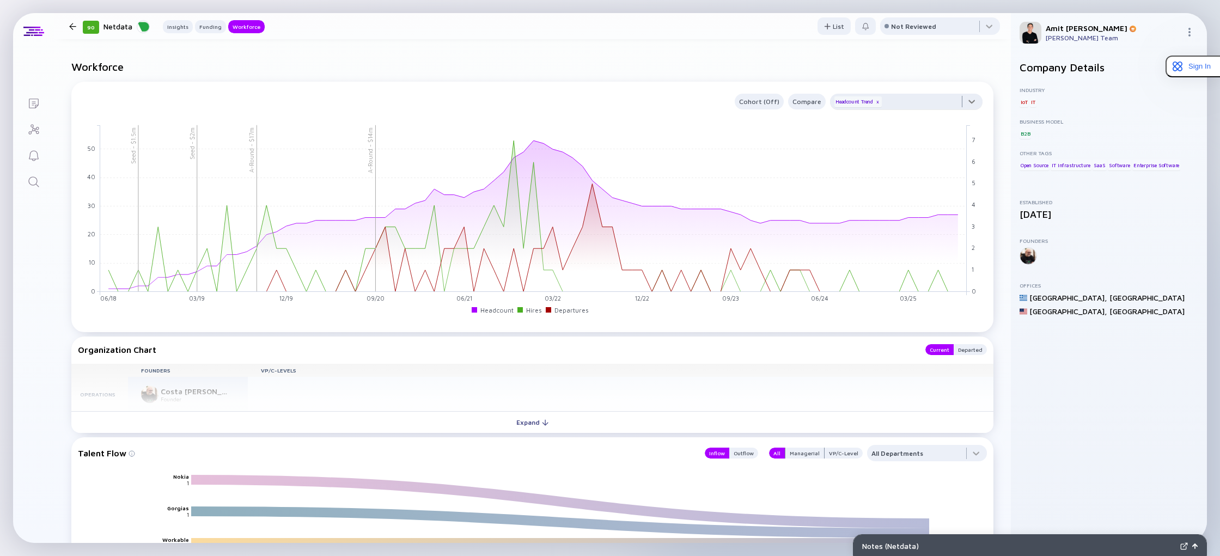
click at [964, 102] on div at bounding box center [906, 105] width 152 height 22
click at [863, 223] on div "R&D" at bounding box center [906, 224] width 152 height 22
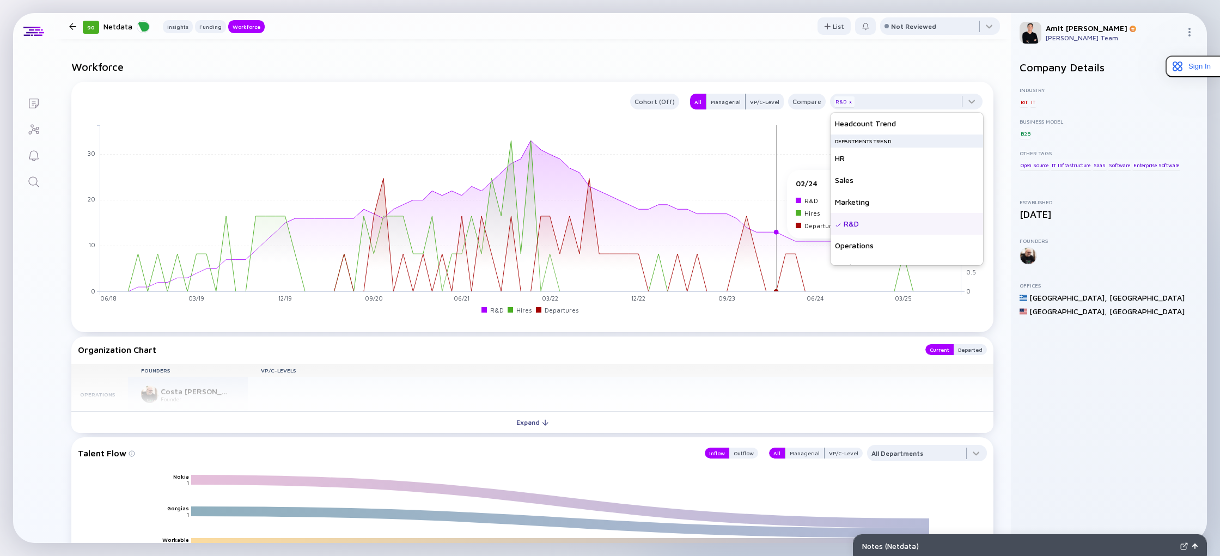
click at [775, 175] on rect at bounding box center [530, 208] width 861 height 167
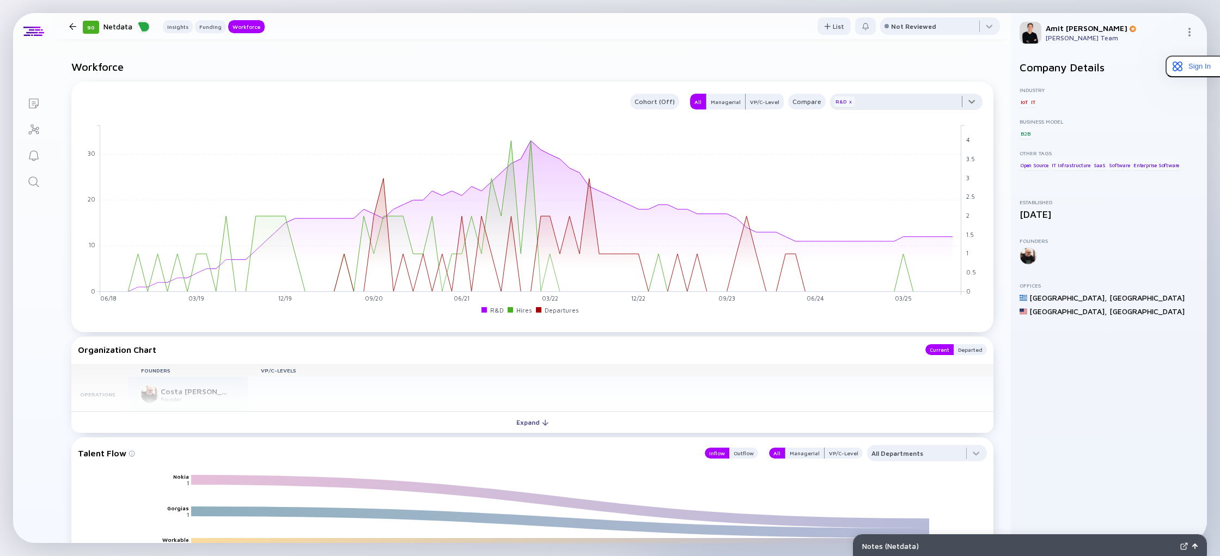
click at [968, 99] on div at bounding box center [906, 105] width 152 height 22
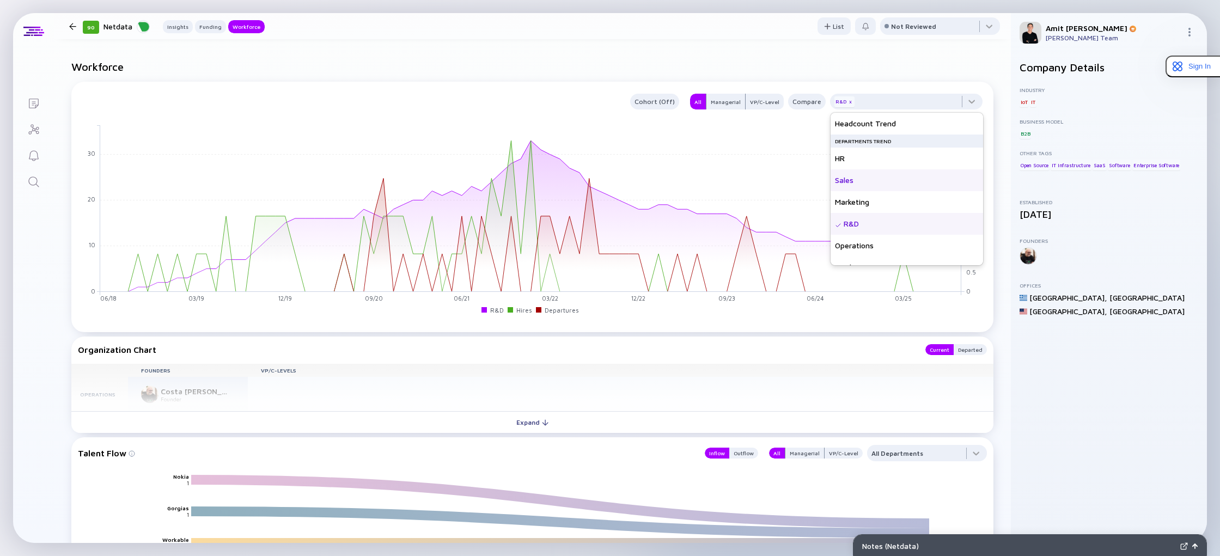
click at [870, 185] on div "Sales" at bounding box center [906, 180] width 152 height 22
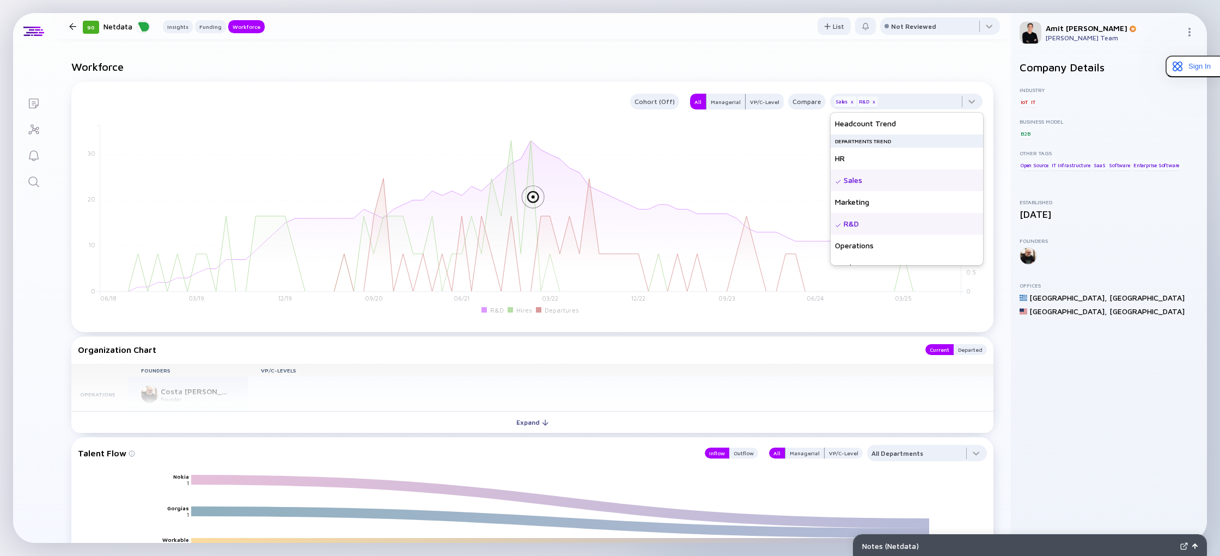
scroll to position [1, 0]
click at [842, 222] on div "R&D" at bounding box center [906, 223] width 152 height 22
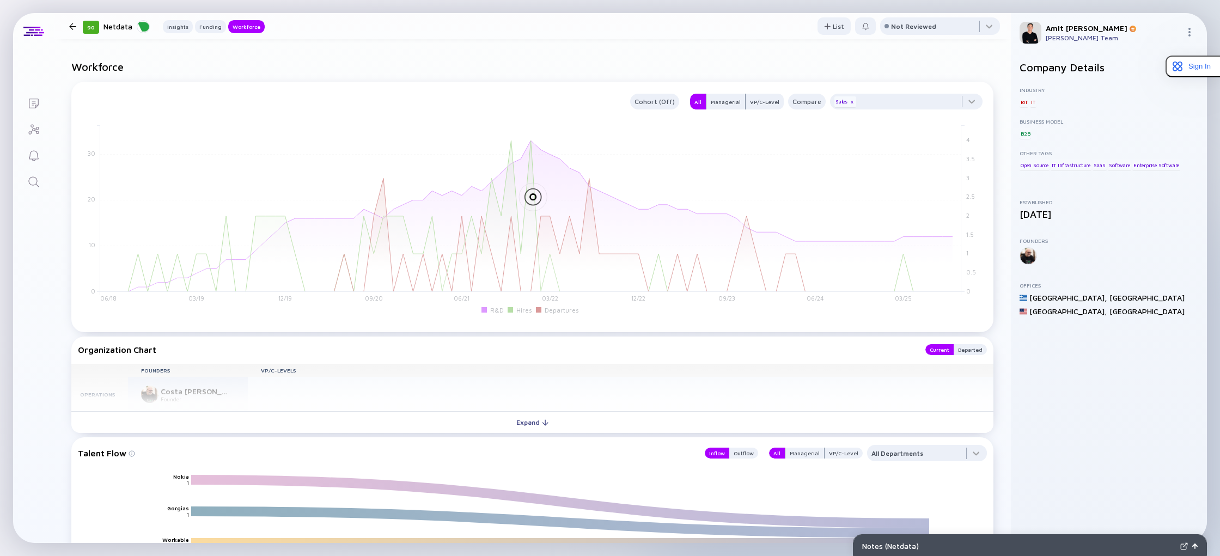
click at [795, 206] on div at bounding box center [532, 216] width 909 height 196
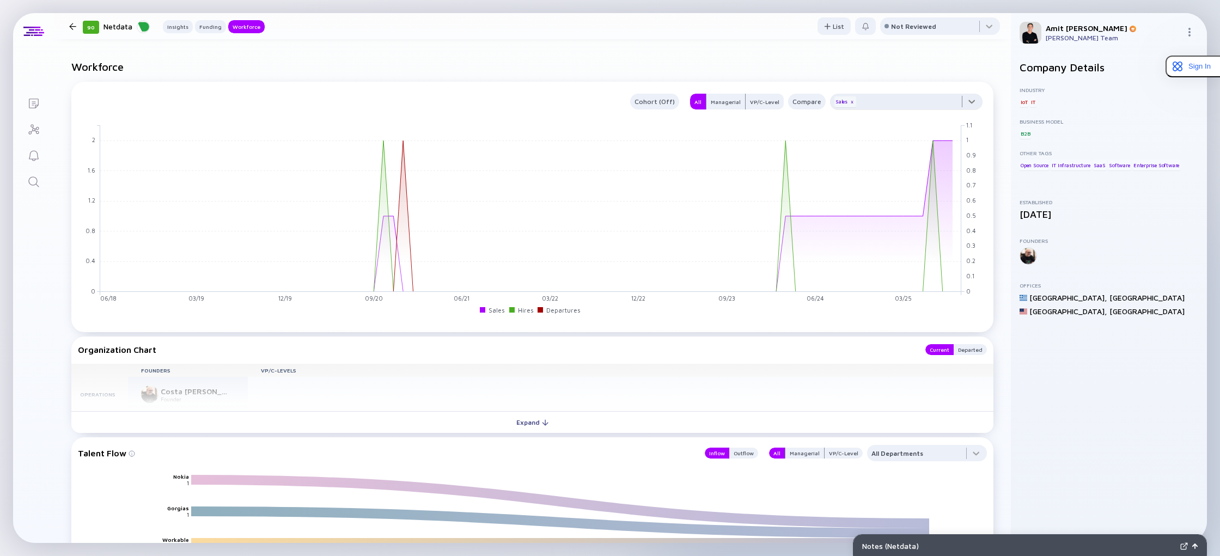
click at [973, 103] on div at bounding box center [906, 105] width 152 height 22
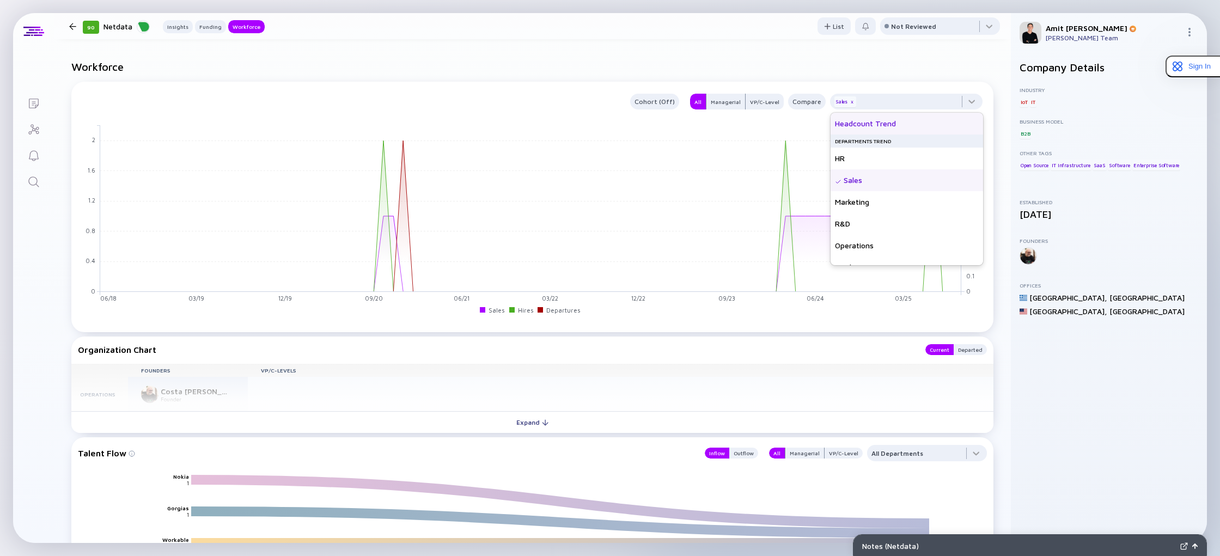
click at [874, 128] on div "Headcount Trend" at bounding box center [906, 124] width 152 height 22
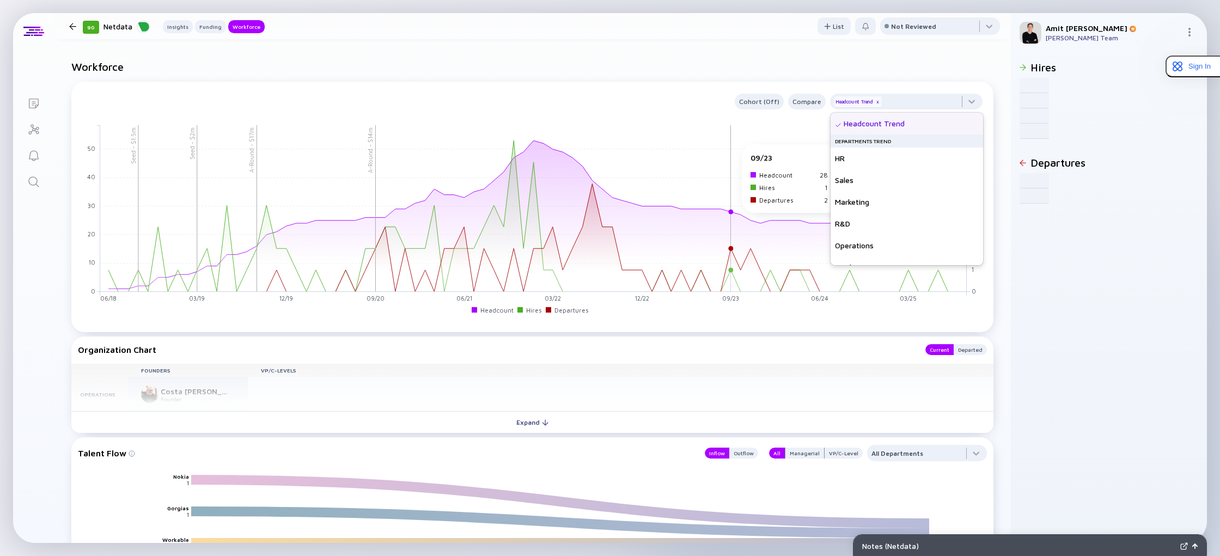
click at [735, 150] on rect at bounding box center [533, 208] width 866 height 167
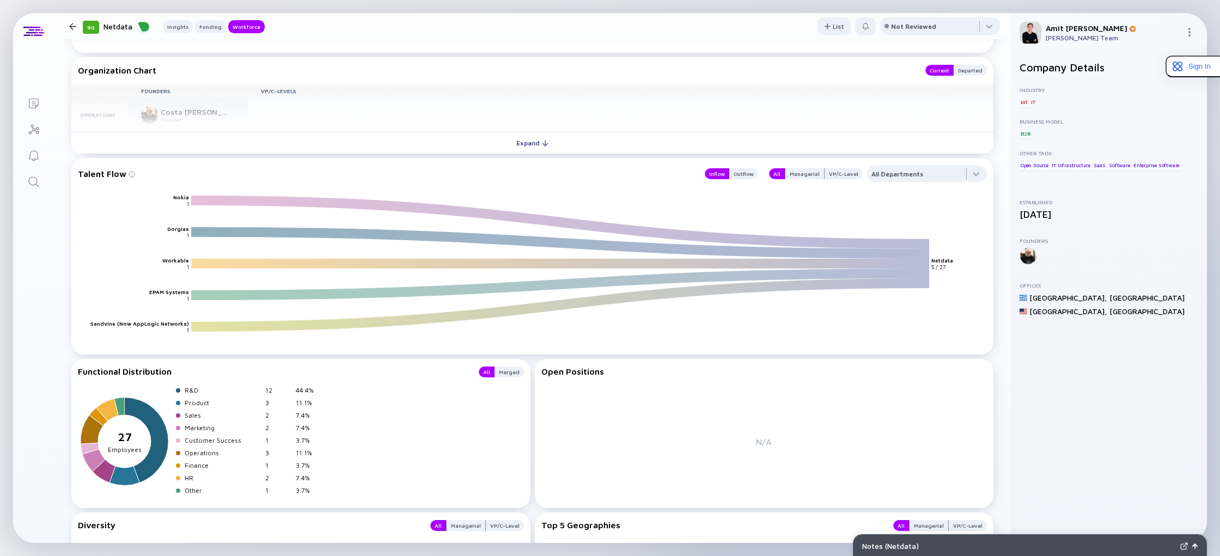
scroll to position [1245, 0]
click at [752, 172] on div "Outflow" at bounding box center [743, 172] width 29 height 11
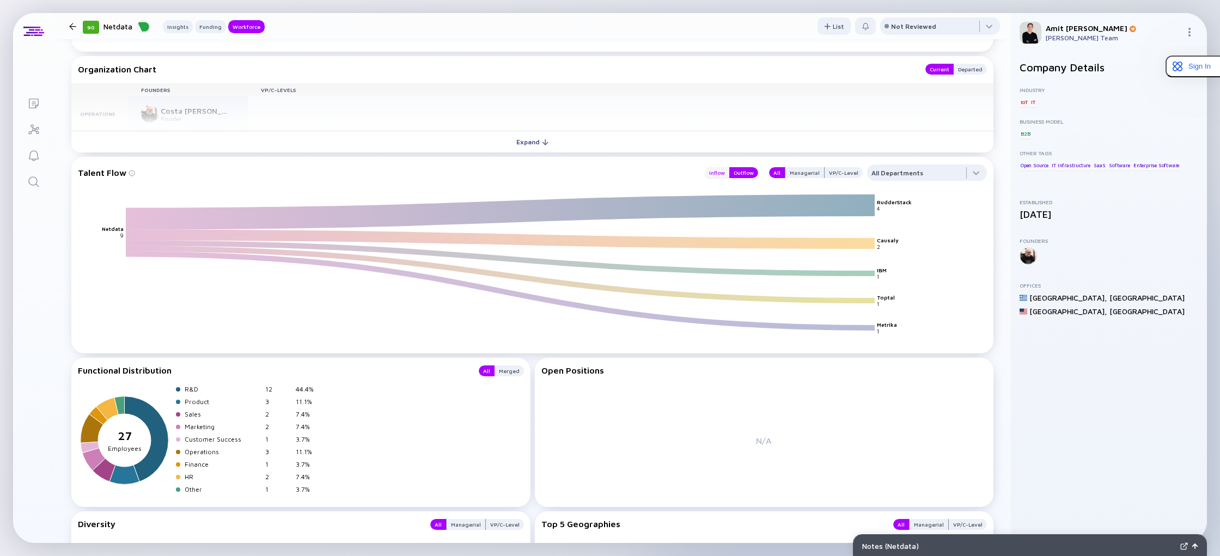
click at [717, 172] on div "Inflow" at bounding box center [717, 172] width 25 height 11
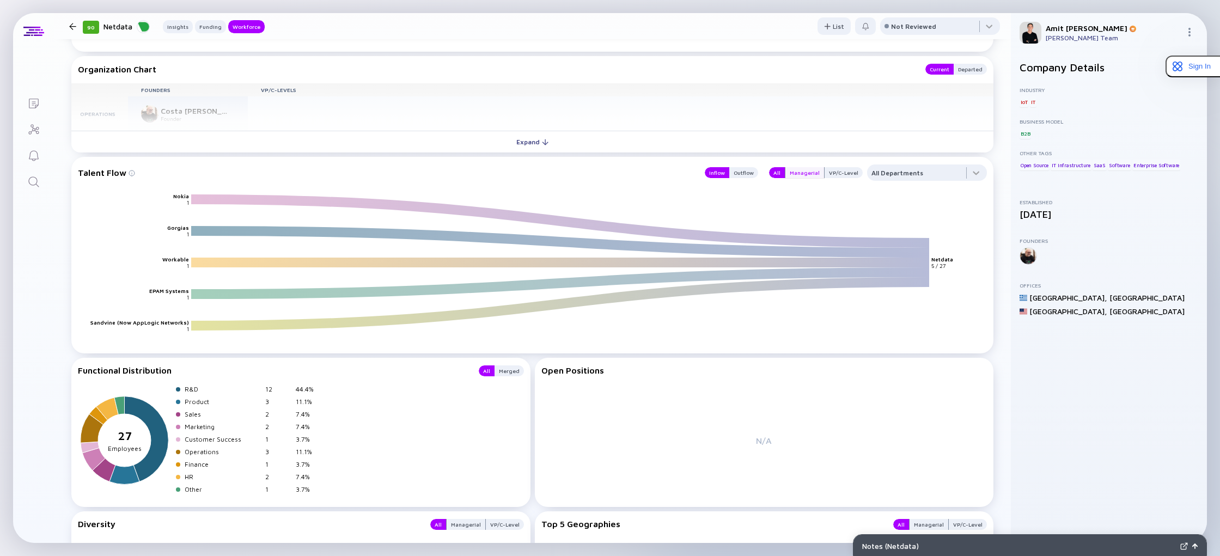
click at [802, 176] on div "Managerial" at bounding box center [804, 172] width 39 height 11
click at [835, 173] on div "VP/C-Level" at bounding box center [843, 172] width 38 height 11
click at [810, 172] on div "Managerial" at bounding box center [804, 172] width 39 height 11
drag, startPoint x: 786, startPoint y: 176, endPoint x: 769, endPoint y: 188, distance: 20.4
click at [785, 176] on div "All" at bounding box center [777, 172] width 16 height 11
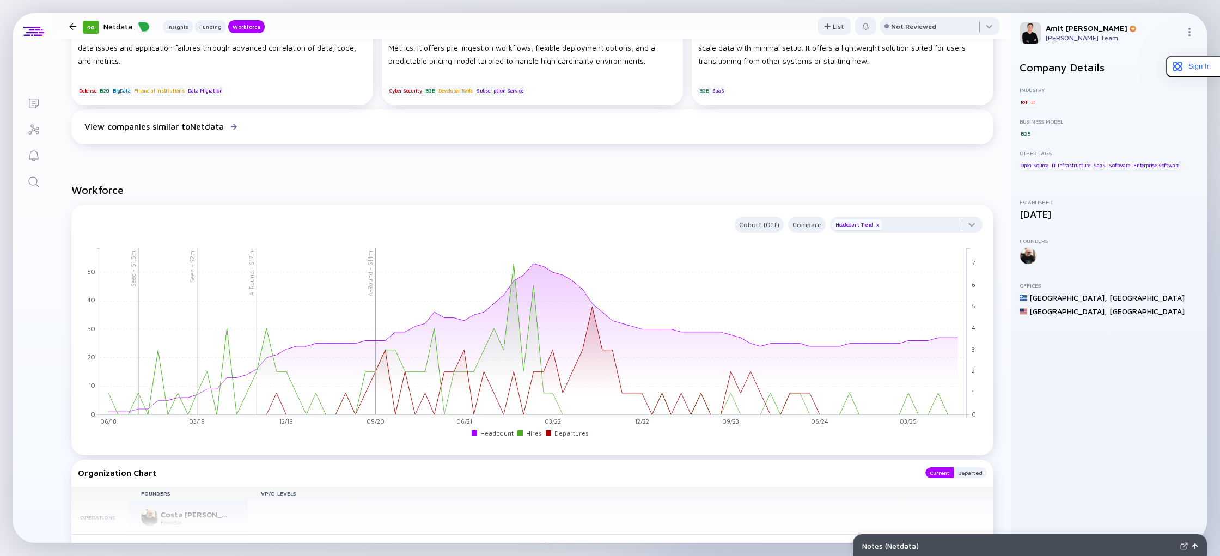
scroll to position [830, 0]
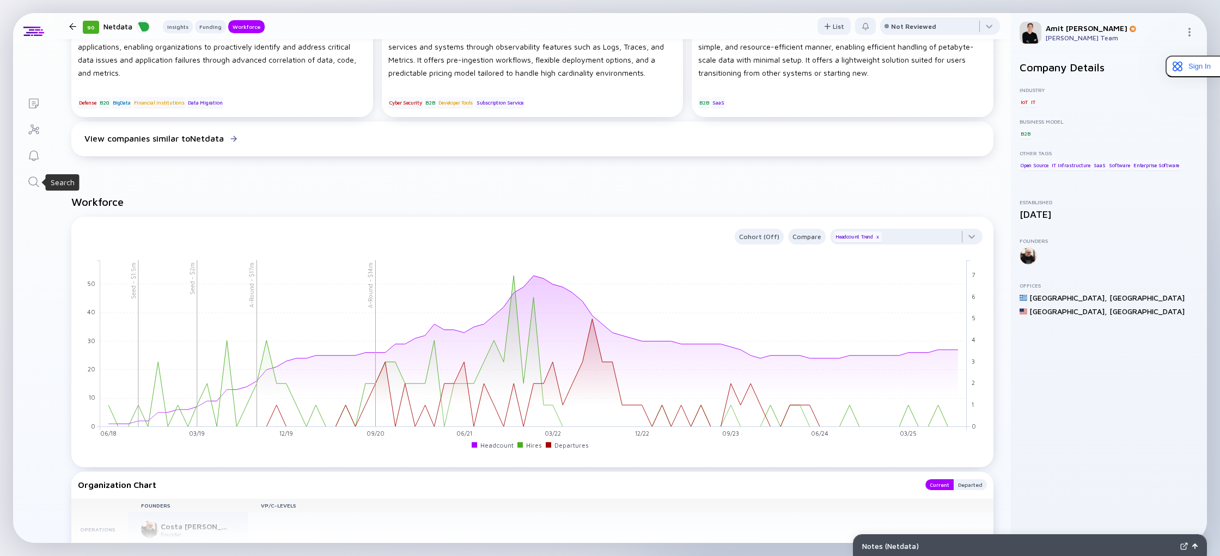
click at [30, 182] on icon "Search" at bounding box center [33, 181] width 13 height 13
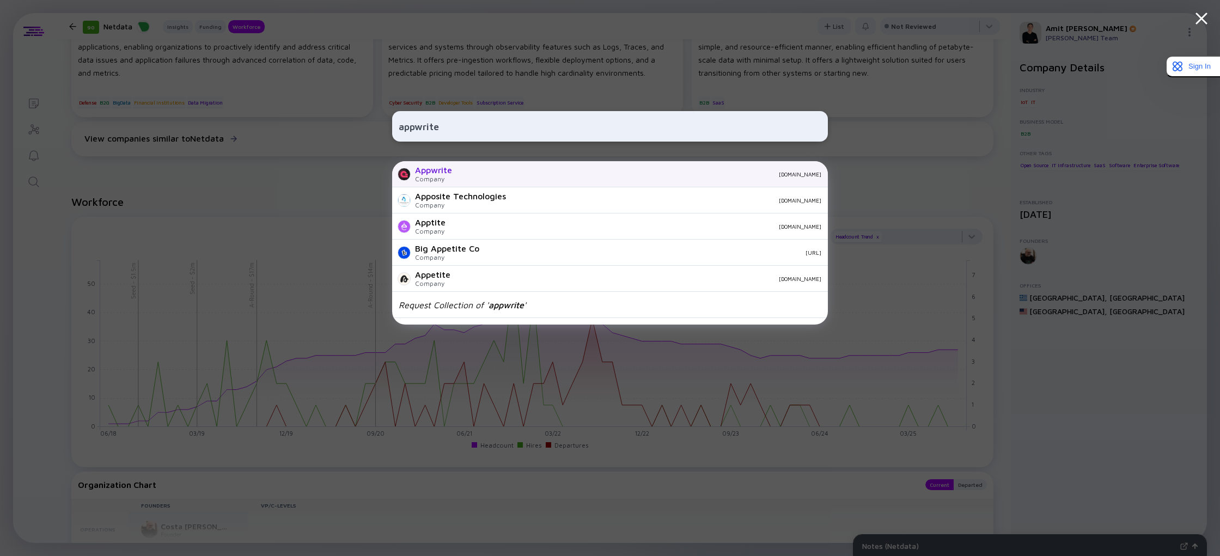
type input "appwrite"
click at [455, 175] on div "Appwrite Company appwrite.io" at bounding box center [610, 174] width 436 height 26
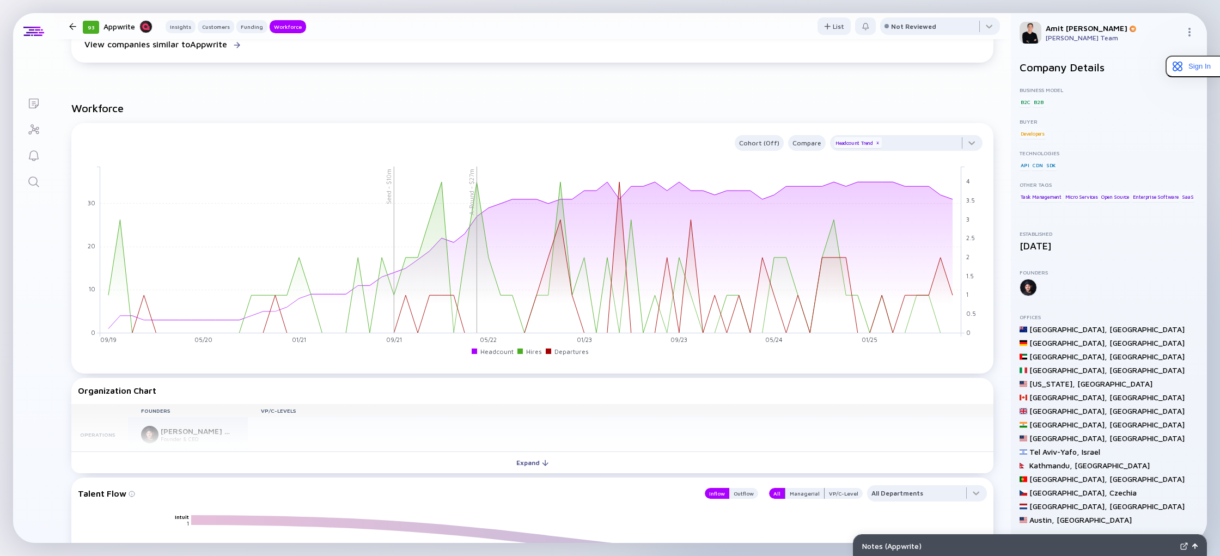
scroll to position [900, 0]
click at [976, 141] on div at bounding box center [906, 145] width 152 height 22
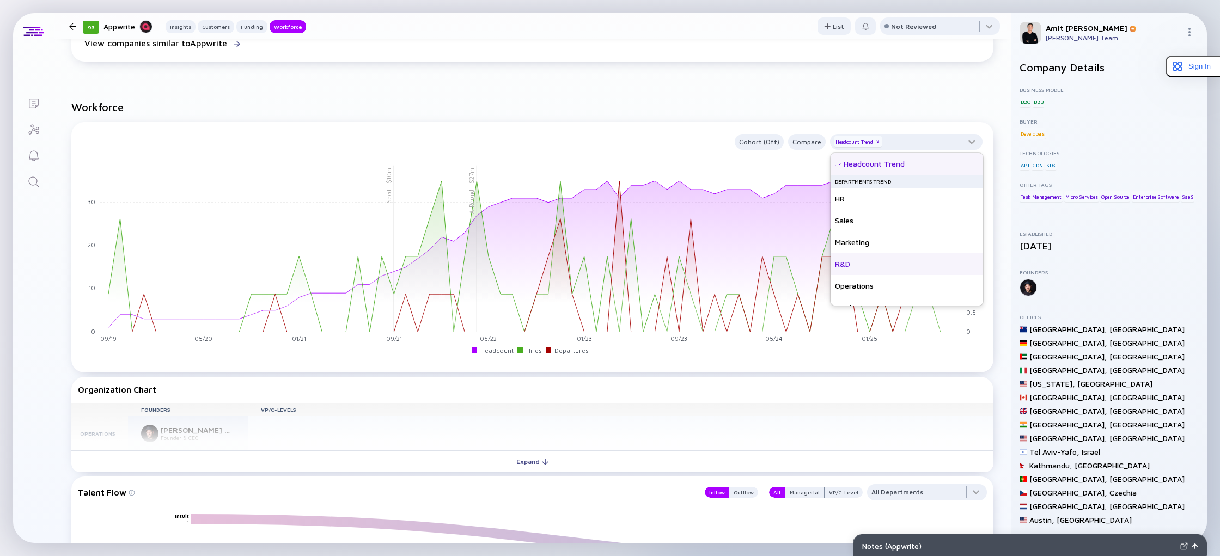
click at [866, 262] on div "R&D" at bounding box center [906, 264] width 152 height 22
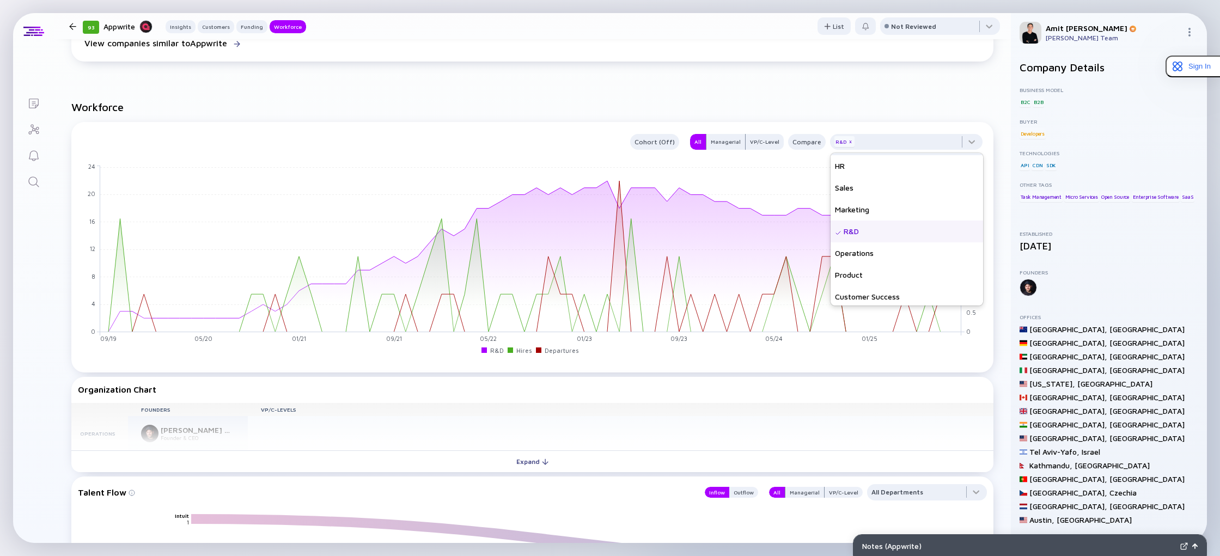
scroll to position [36, 0]
click at [859, 267] on div "Product" at bounding box center [906, 271] width 152 height 22
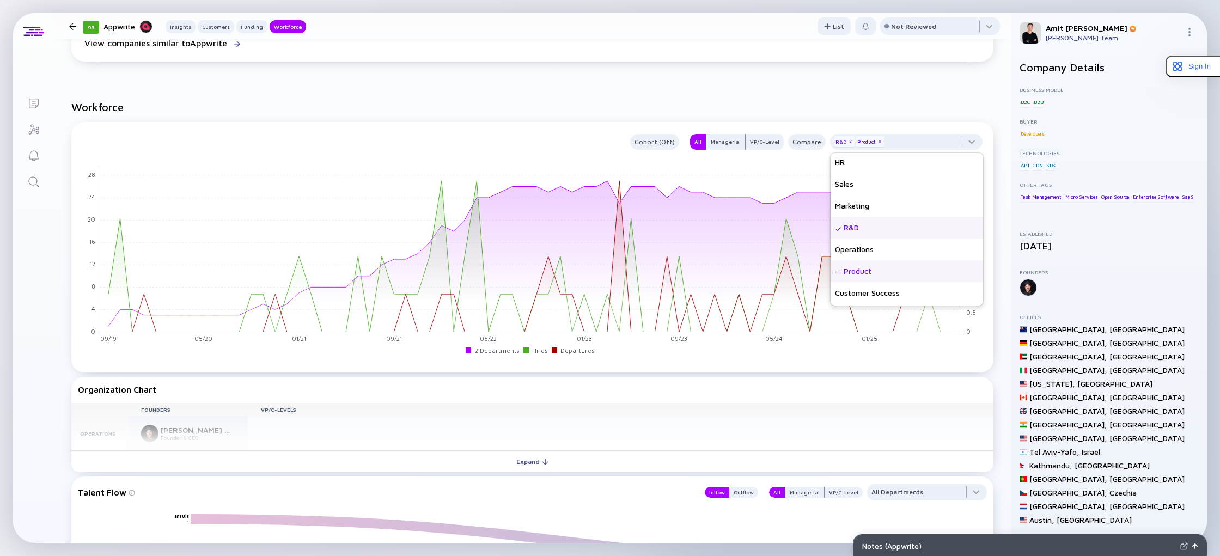
click at [845, 230] on div "R&D" at bounding box center [906, 228] width 152 height 22
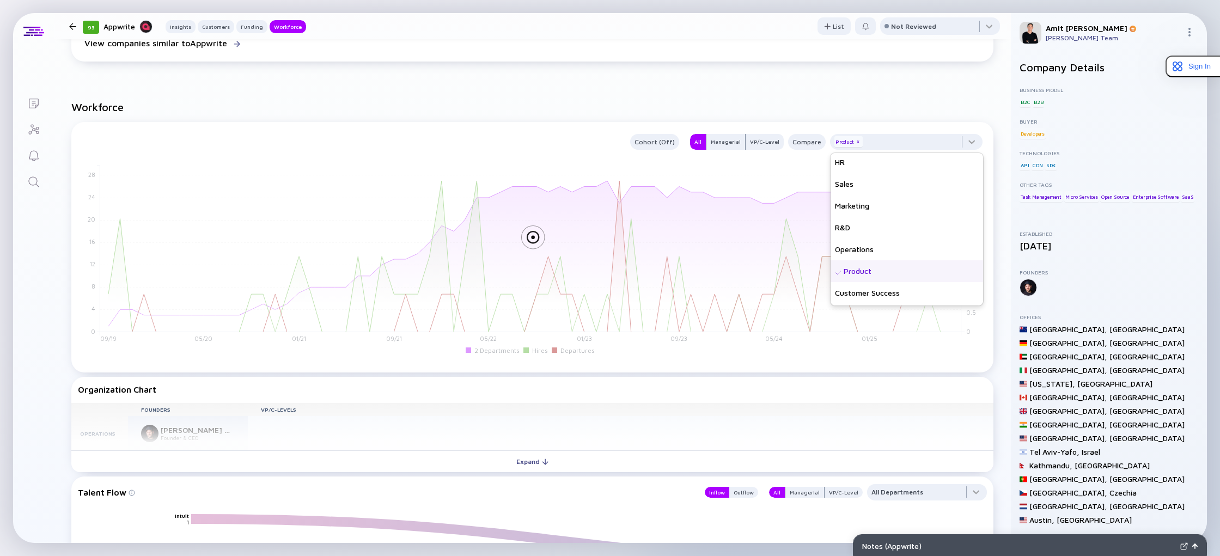
click at [854, 270] on div "Product" at bounding box center [906, 271] width 152 height 22
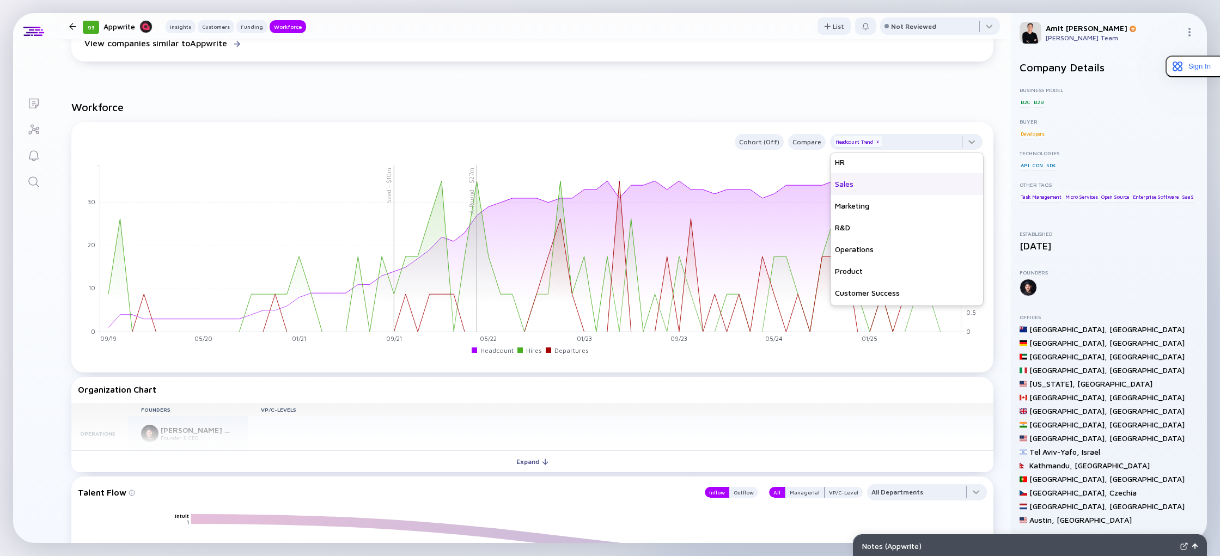
click at [852, 188] on div "Sales" at bounding box center [906, 184] width 152 height 22
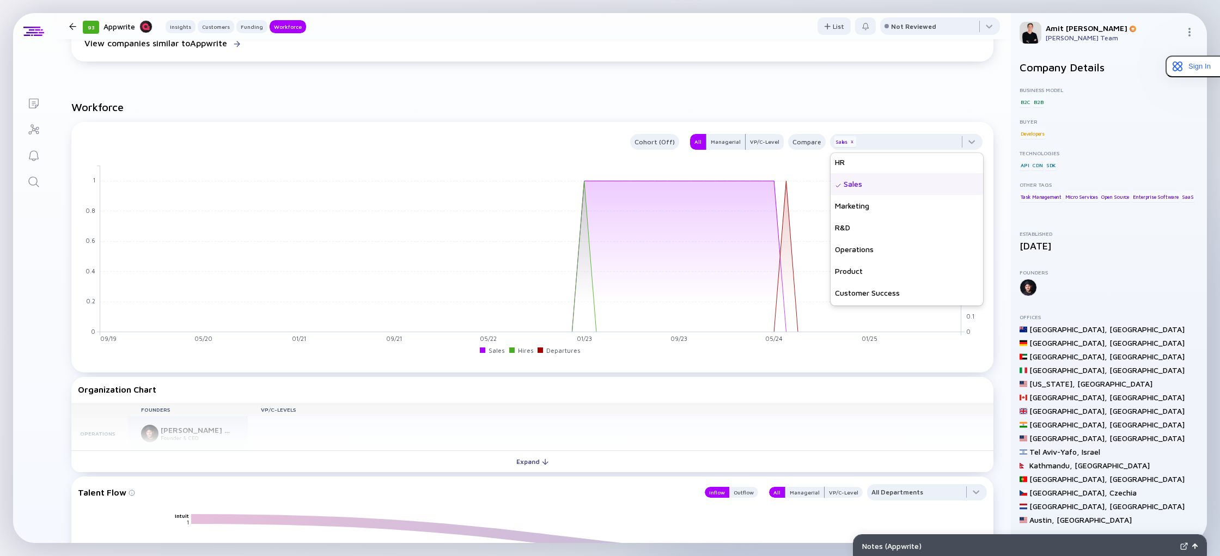
click at [853, 187] on div "Sales" at bounding box center [906, 184] width 152 height 22
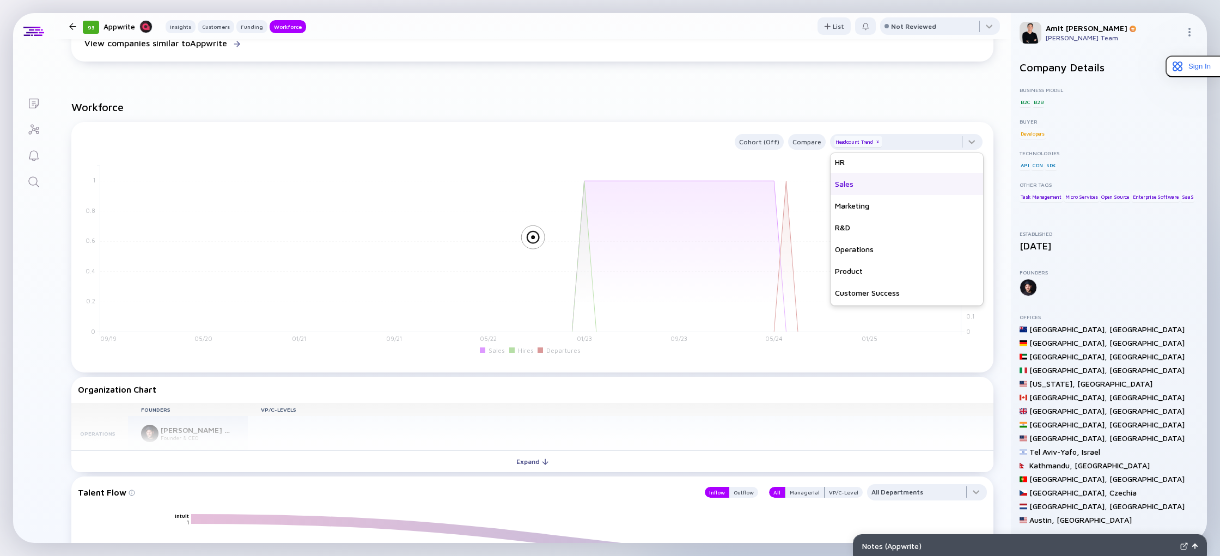
scroll to position [0, 0]
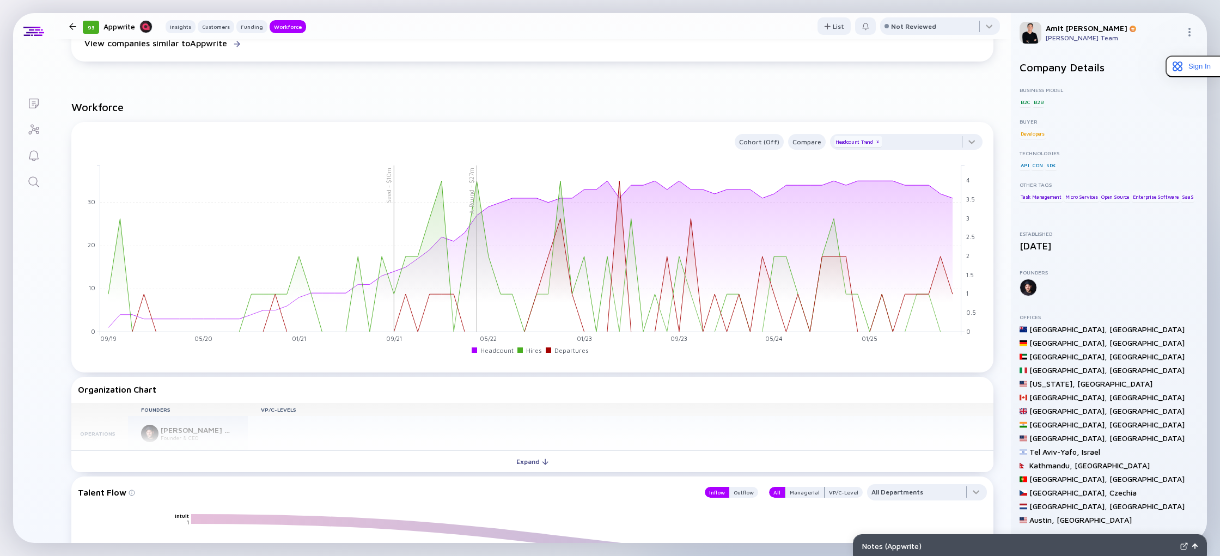
click at [685, 142] on div "Cohort (Off) Compare Headcount Trend x" at bounding box center [530, 142] width 905 height 16
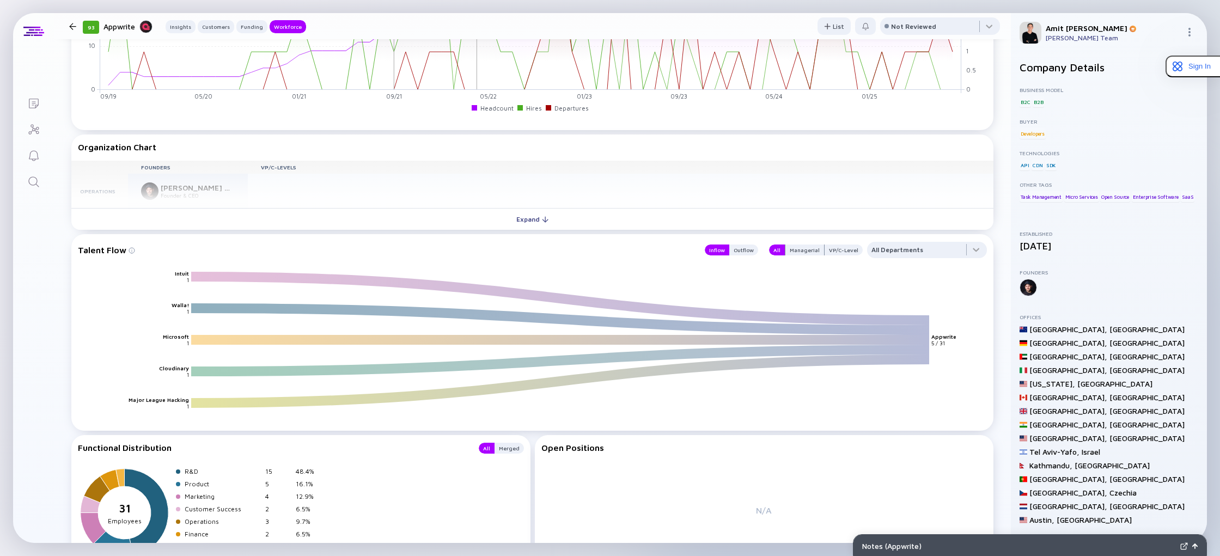
scroll to position [1146, 0]
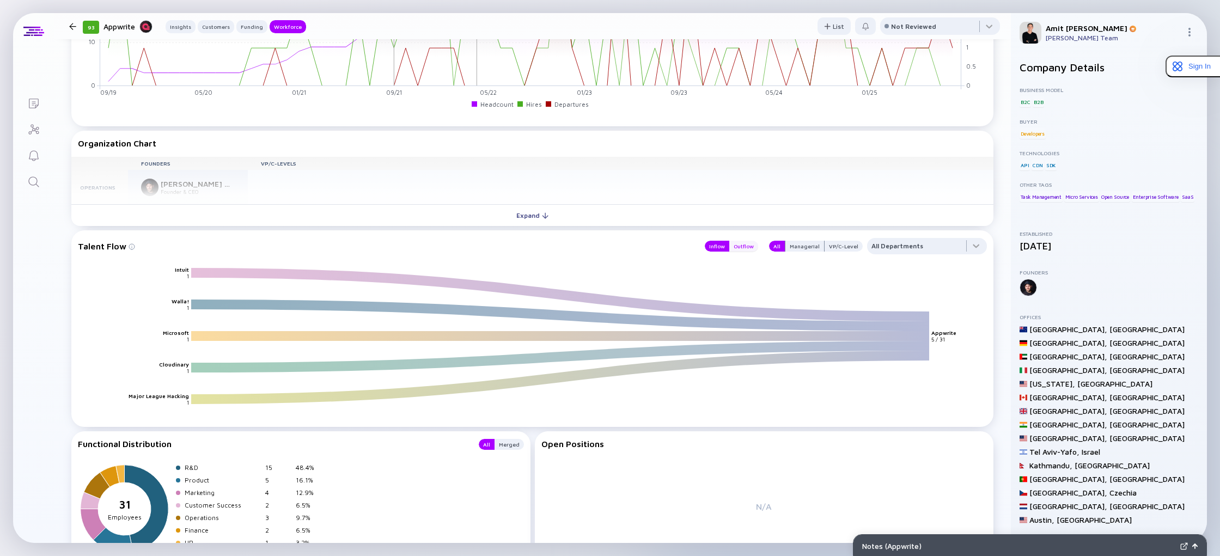
click at [753, 247] on div "Outflow" at bounding box center [743, 246] width 29 height 11
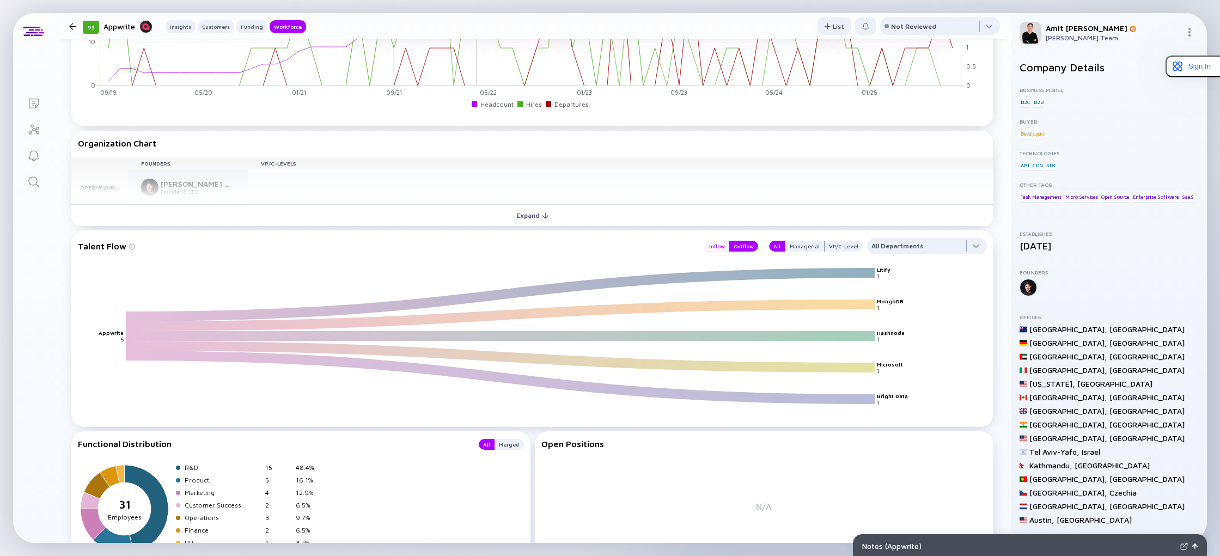
click at [723, 247] on div "Inflow" at bounding box center [717, 246] width 25 height 11
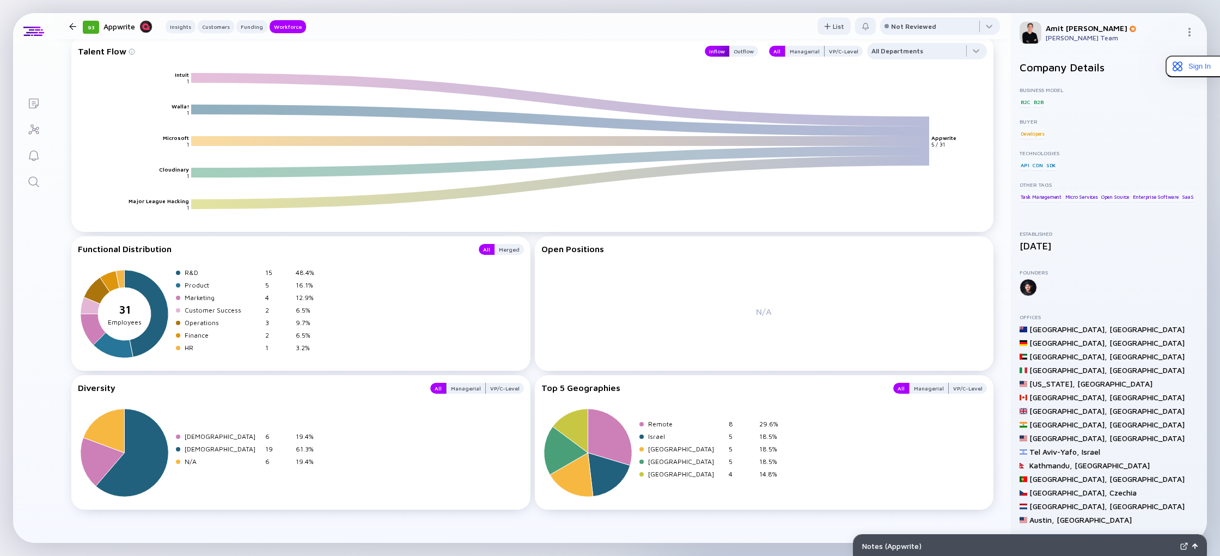
scroll to position [1352, 0]
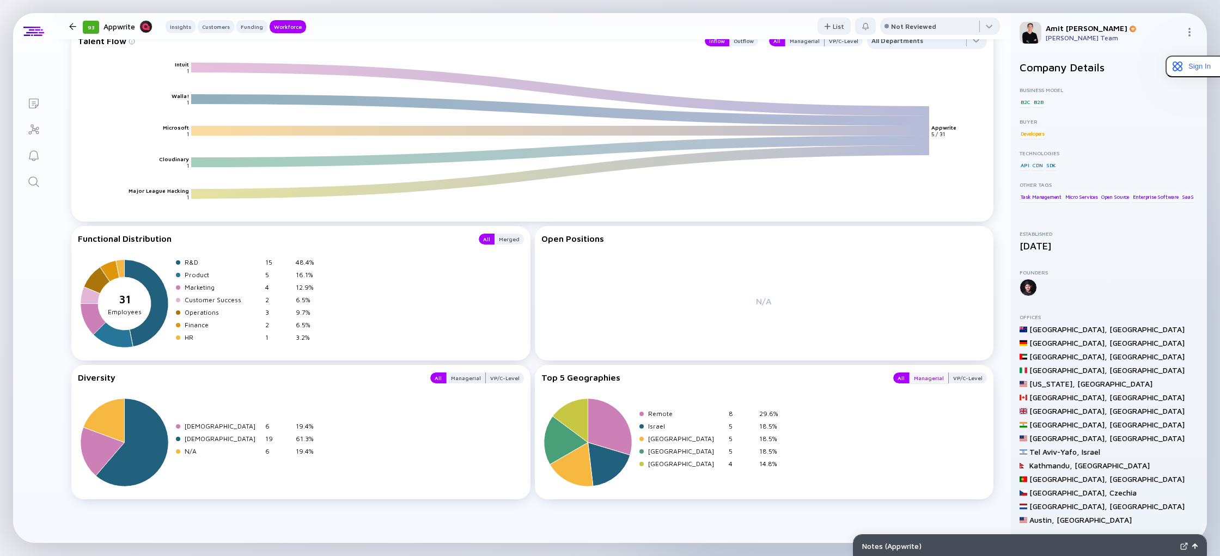
click at [924, 382] on div "Managerial" at bounding box center [928, 377] width 39 height 11
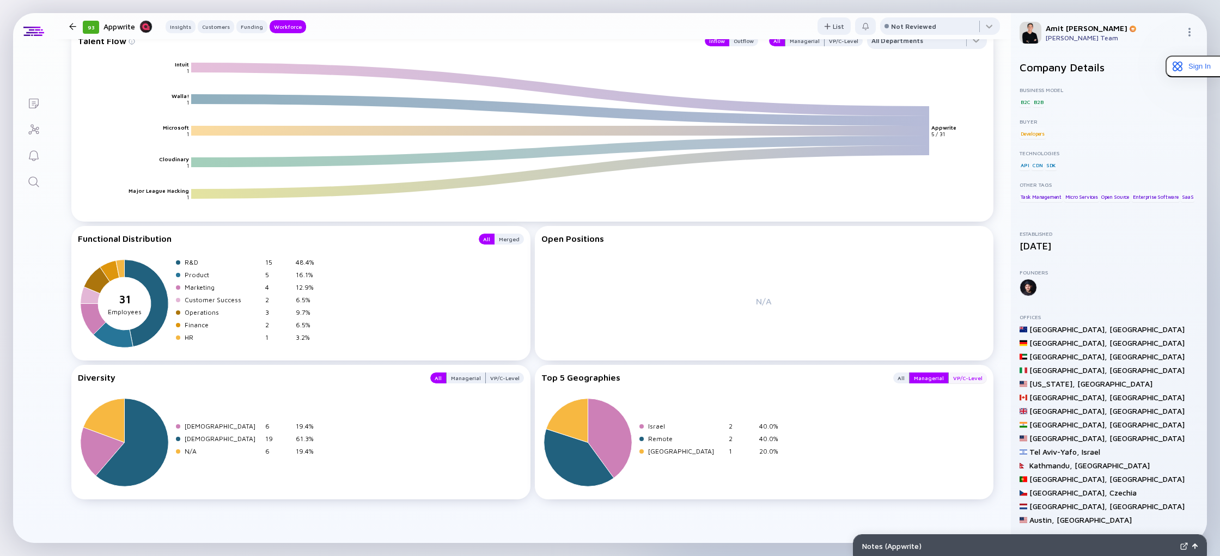
click at [957, 377] on div "VP/C-Level" at bounding box center [968, 377] width 38 height 11
click at [937, 376] on div "Managerial" at bounding box center [928, 377] width 39 height 11
click at [901, 376] on div "All" at bounding box center [901, 377] width 16 height 11
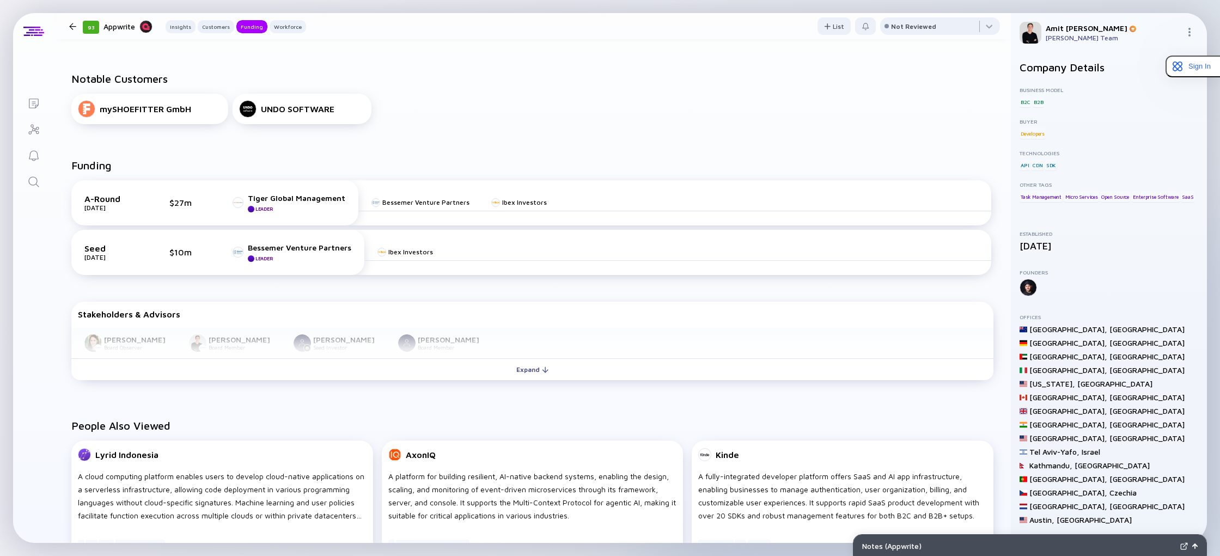
scroll to position [0, 0]
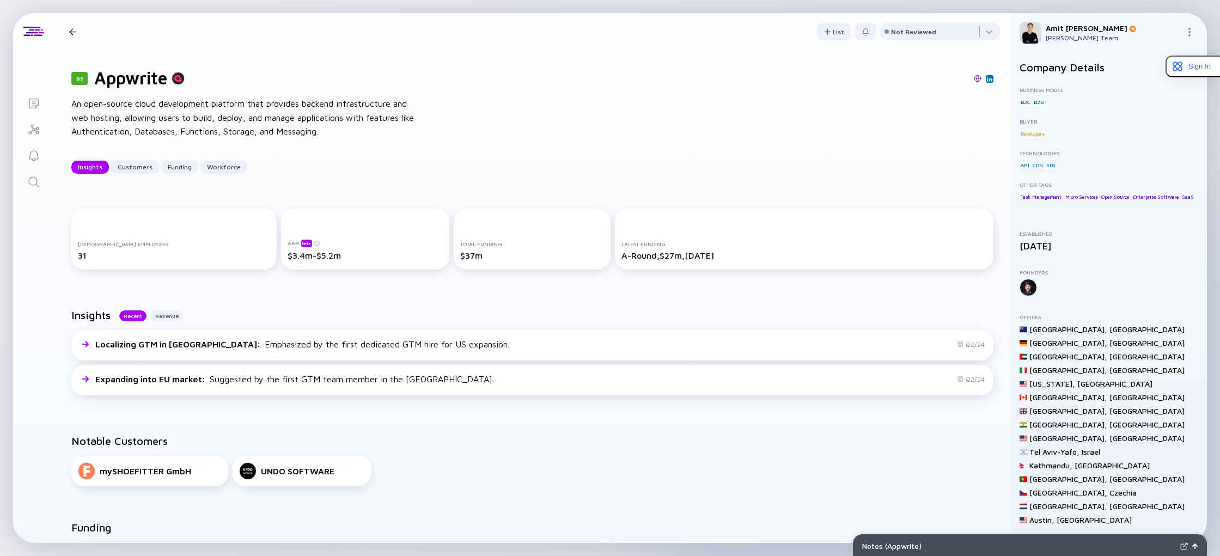
click at [36, 185] on icon "Search" at bounding box center [33, 181] width 13 height 13
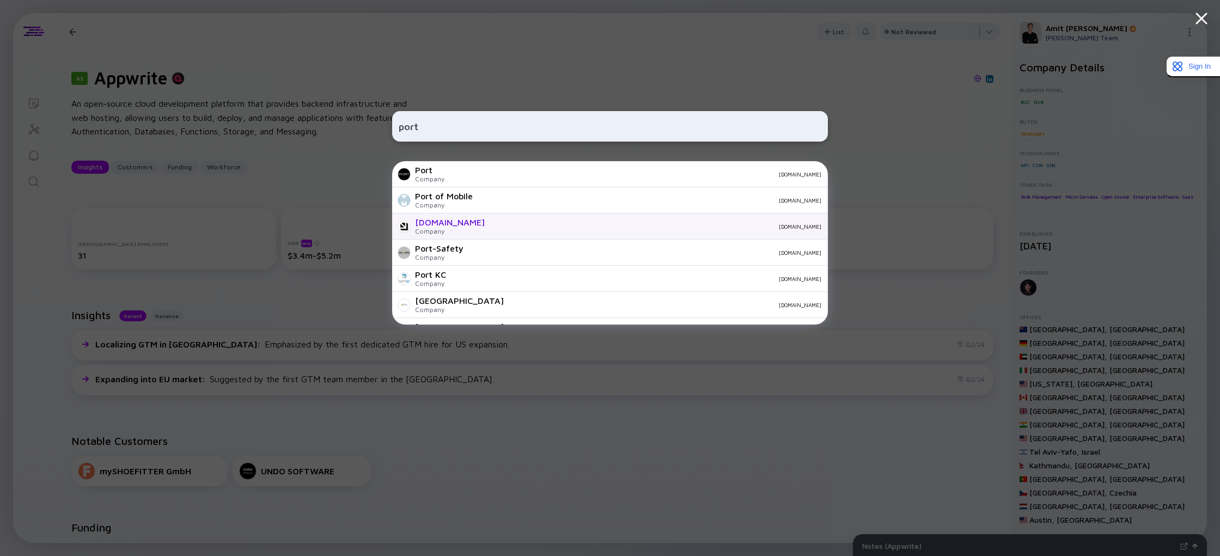
type input "port"
click at [493, 225] on div "port.io" at bounding box center [657, 226] width 328 height 7
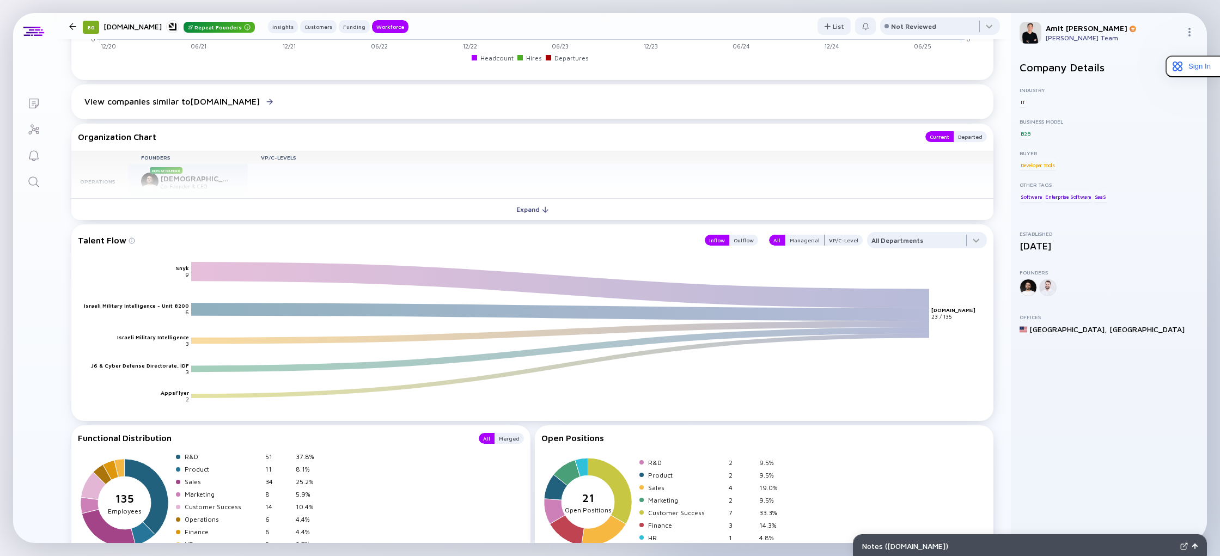
scroll to position [1087, 0]
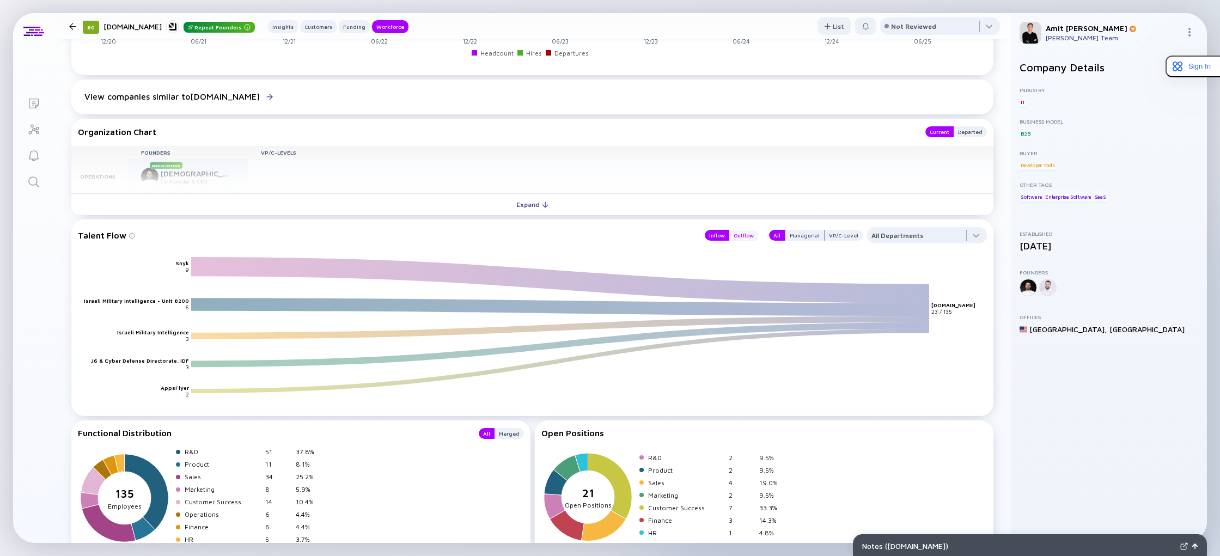
click at [746, 235] on div "Outflow" at bounding box center [743, 235] width 29 height 11
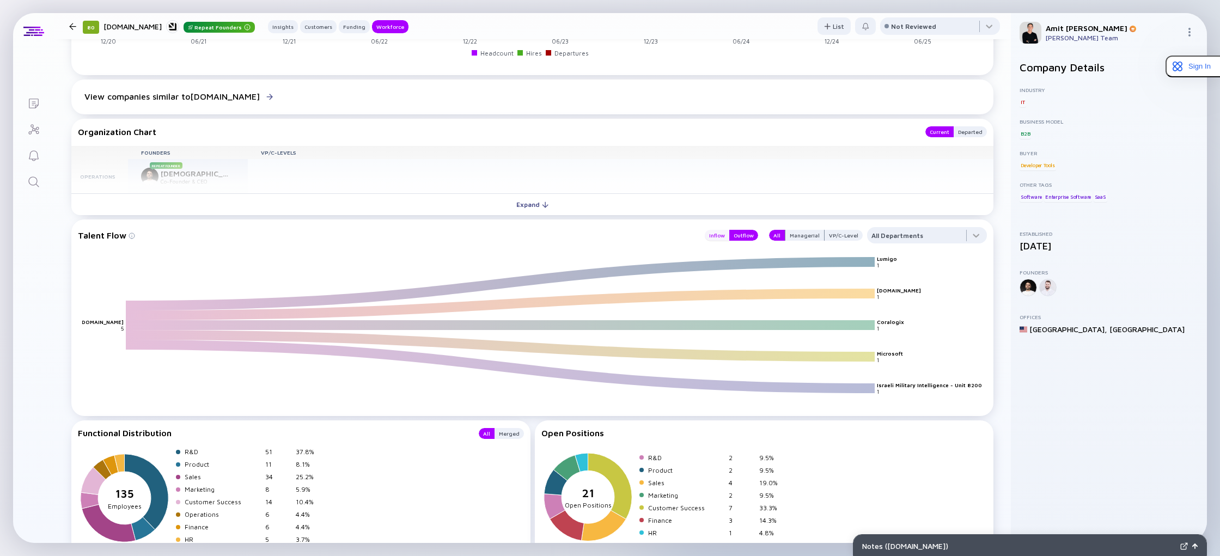
click at [718, 236] on div "Inflow" at bounding box center [717, 235] width 25 height 11
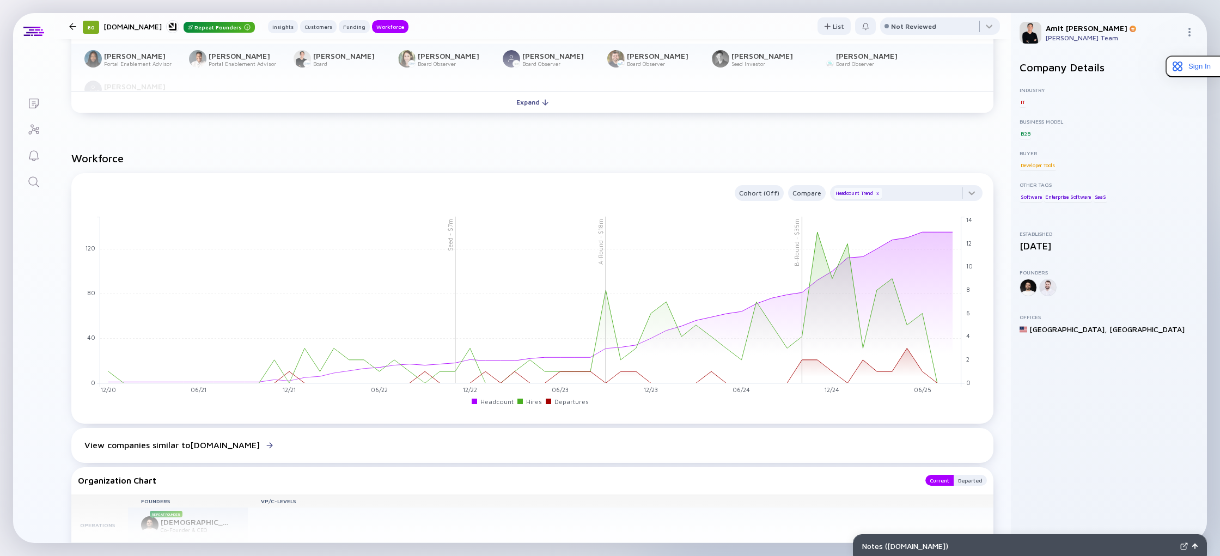
scroll to position [748, 0]
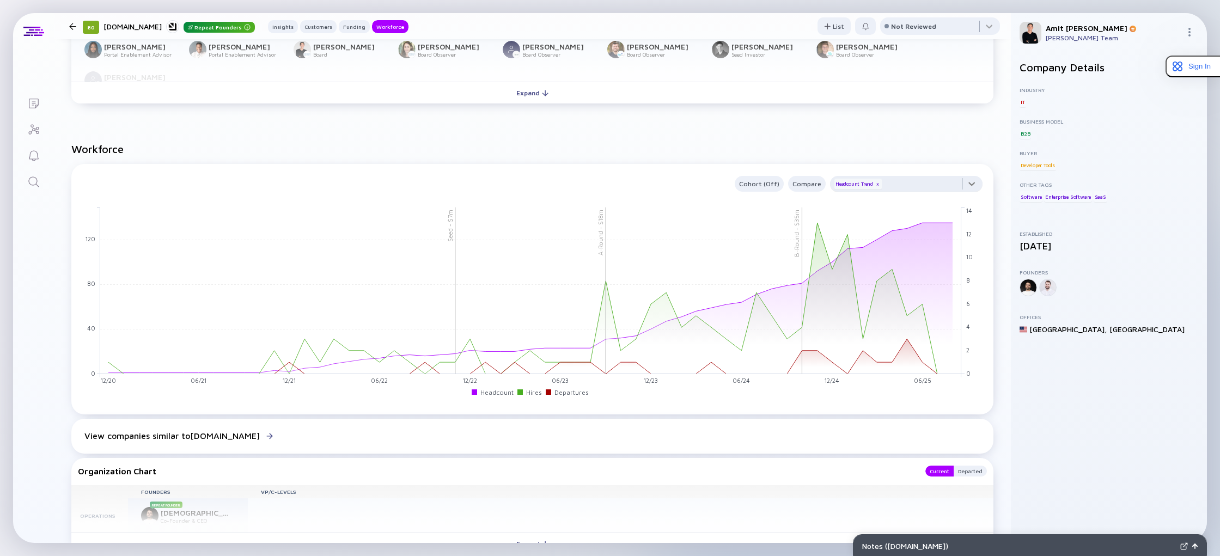
click at [973, 186] on div at bounding box center [906, 187] width 152 height 22
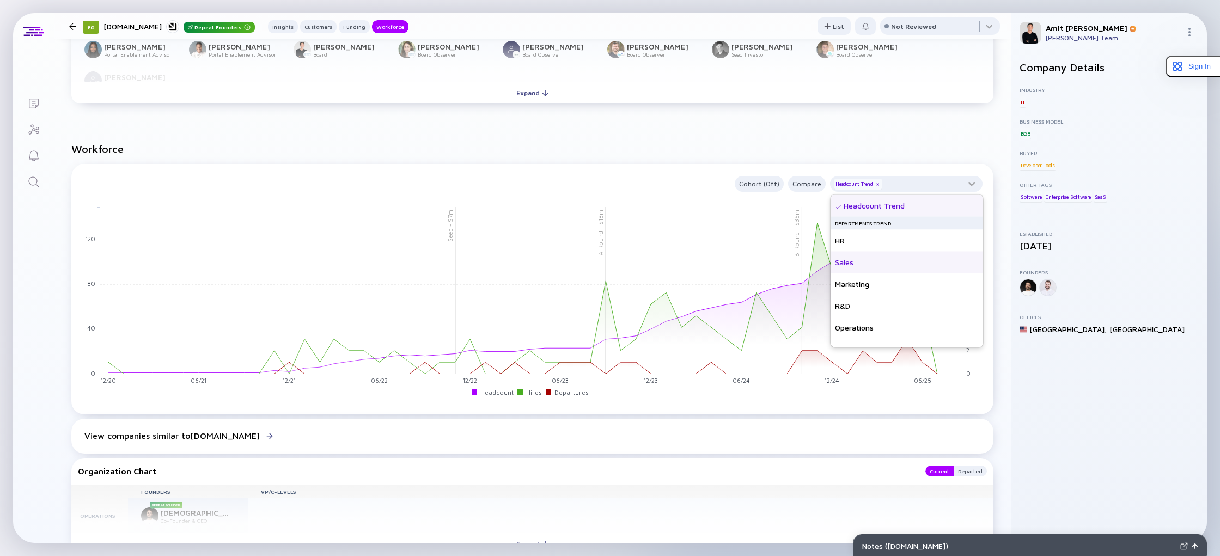
click at [854, 265] on div "Sales" at bounding box center [906, 263] width 152 height 22
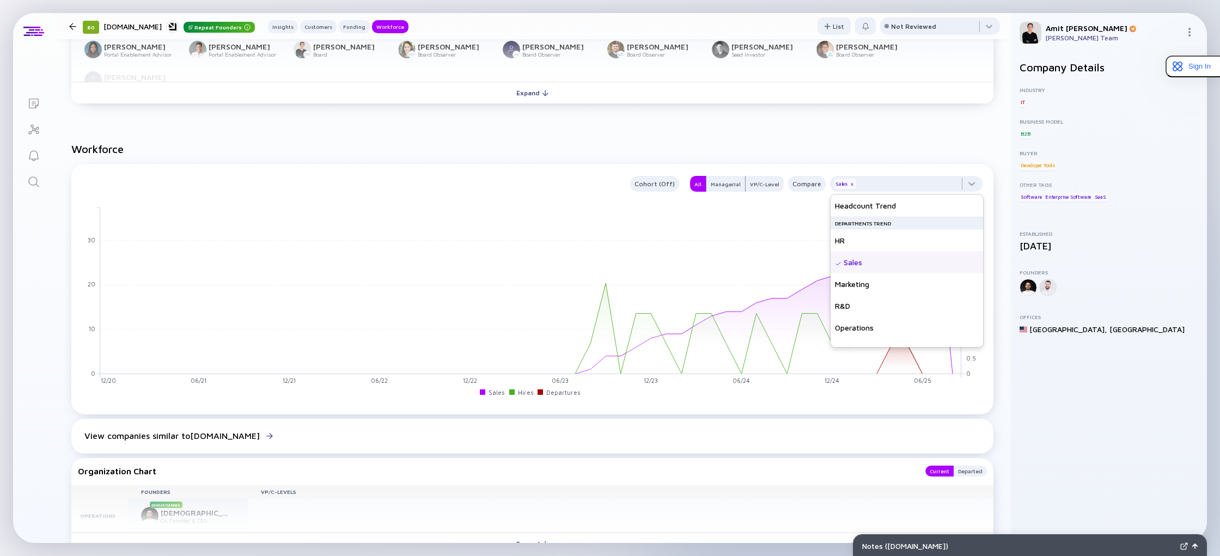
click at [531, 187] on div "Cohort (Off) All Managerial VP/C-Level Compare Sales x" at bounding box center [530, 184] width 905 height 16
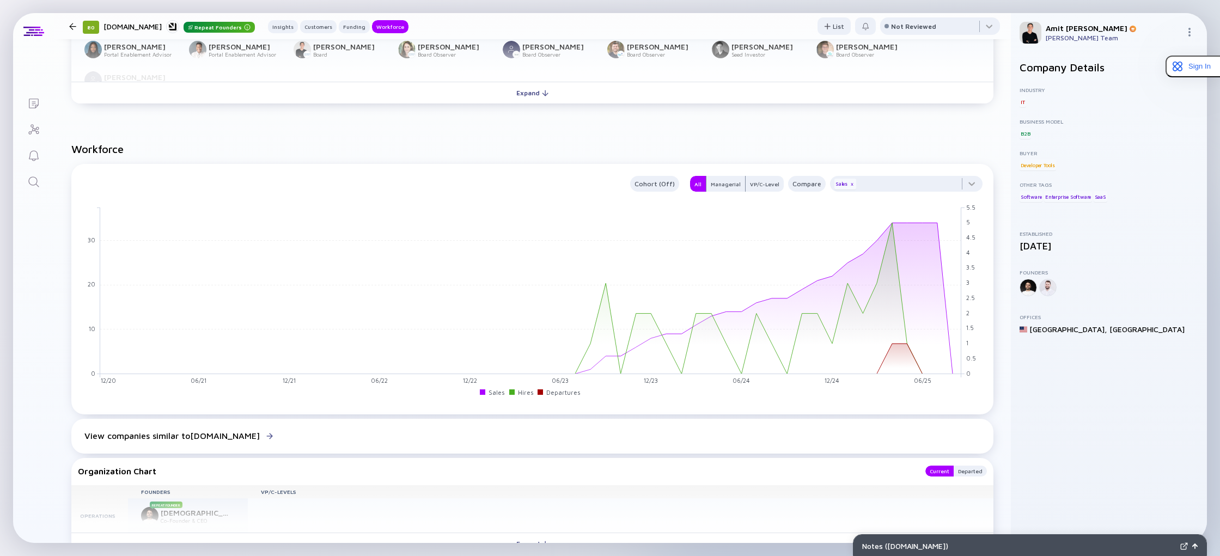
drag, startPoint x: 106, startPoint y: 148, endPoint x: 31, endPoint y: 189, distance: 85.1
click at [106, 148] on h2 "Workforce" at bounding box center [532, 149] width 922 height 13
click at [39, 184] on icon "Search" at bounding box center [33, 181] width 13 height 13
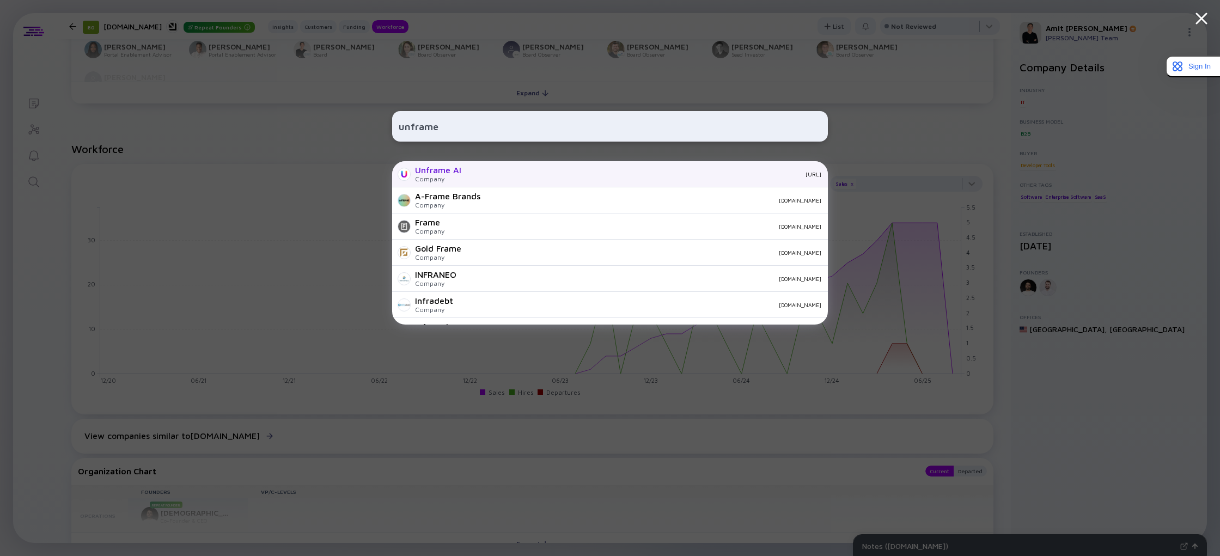
type input "unframe"
click at [457, 176] on div "Company" at bounding box center [438, 179] width 46 height 8
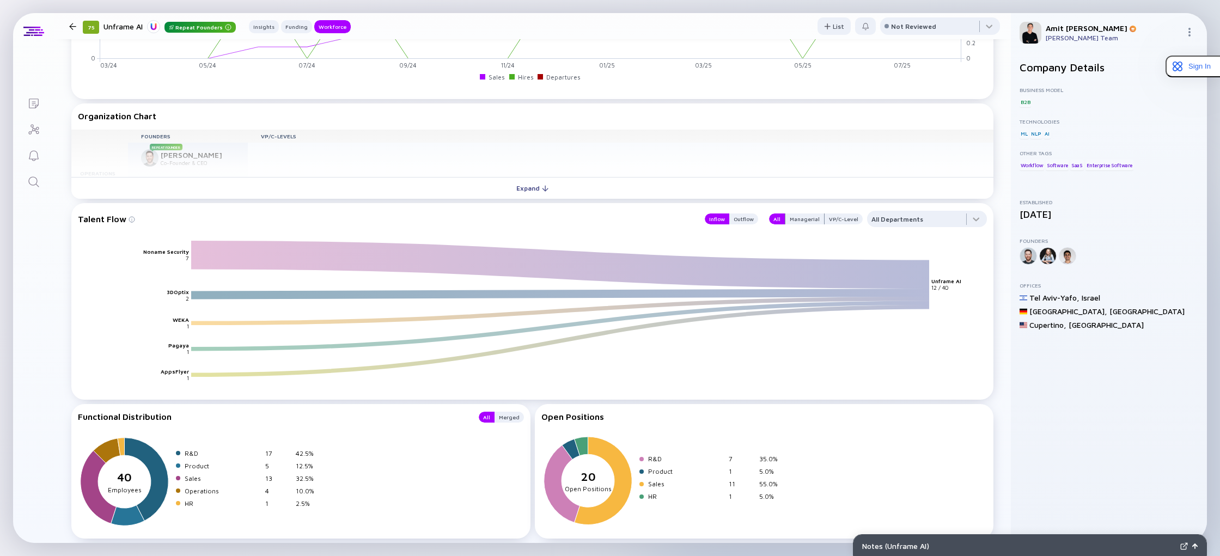
scroll to position [1099, 0]
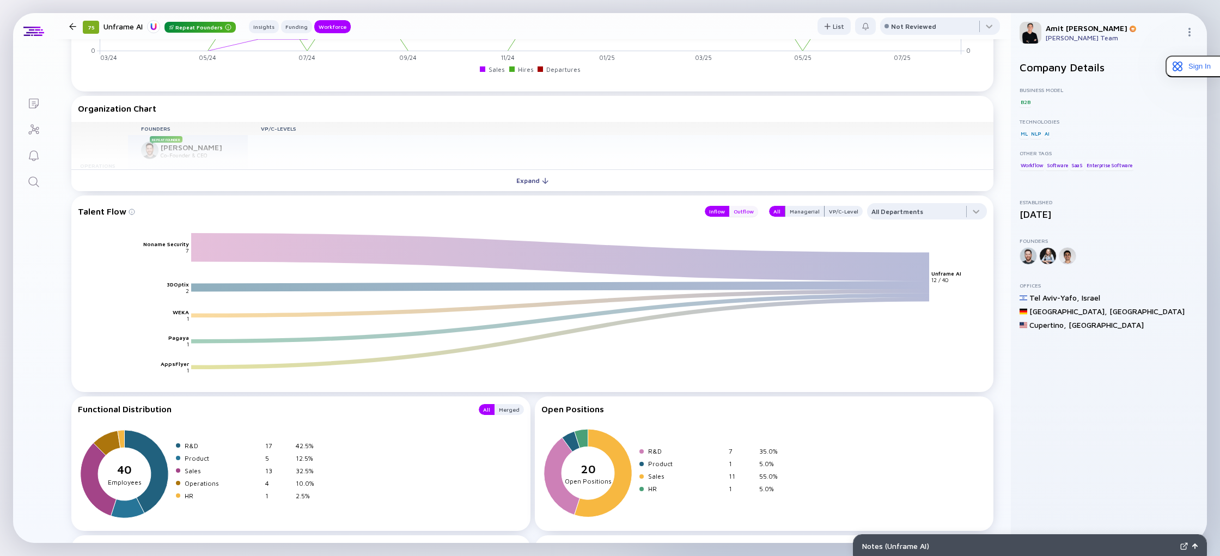
click at [748, 213] on div "Outflow" at bounding box center [743, 211] width 29 height 11
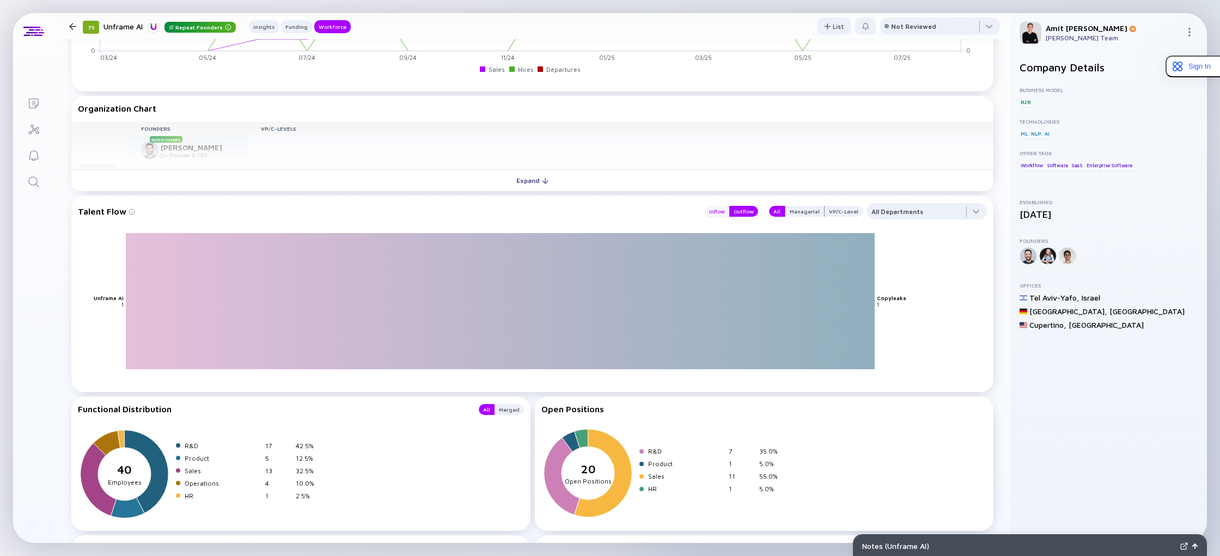
click at [723, 212] on div "Inflow" at bounding box center [717, 211] width 25 height 11
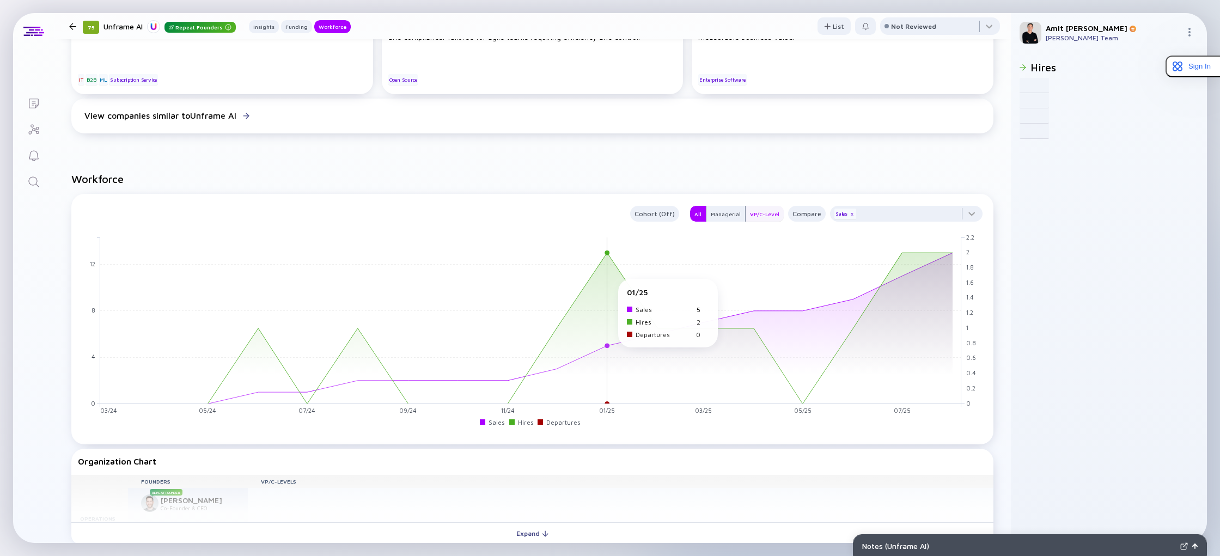
scroll to position [743, 0]
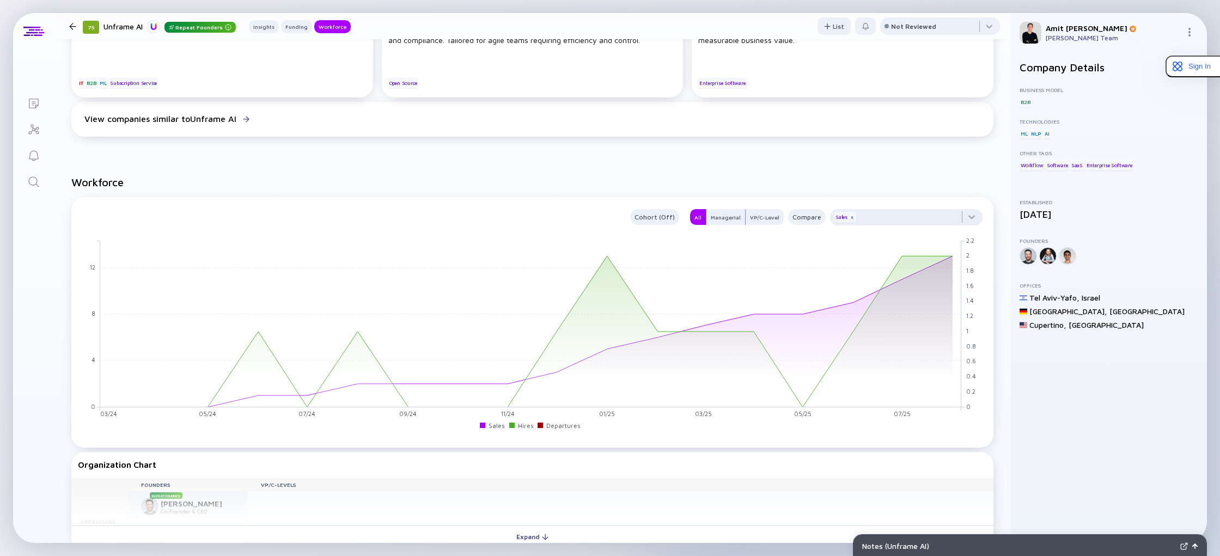
click at [851, 217] on div "x" at bounding box center [851, 217] width 7 height 7
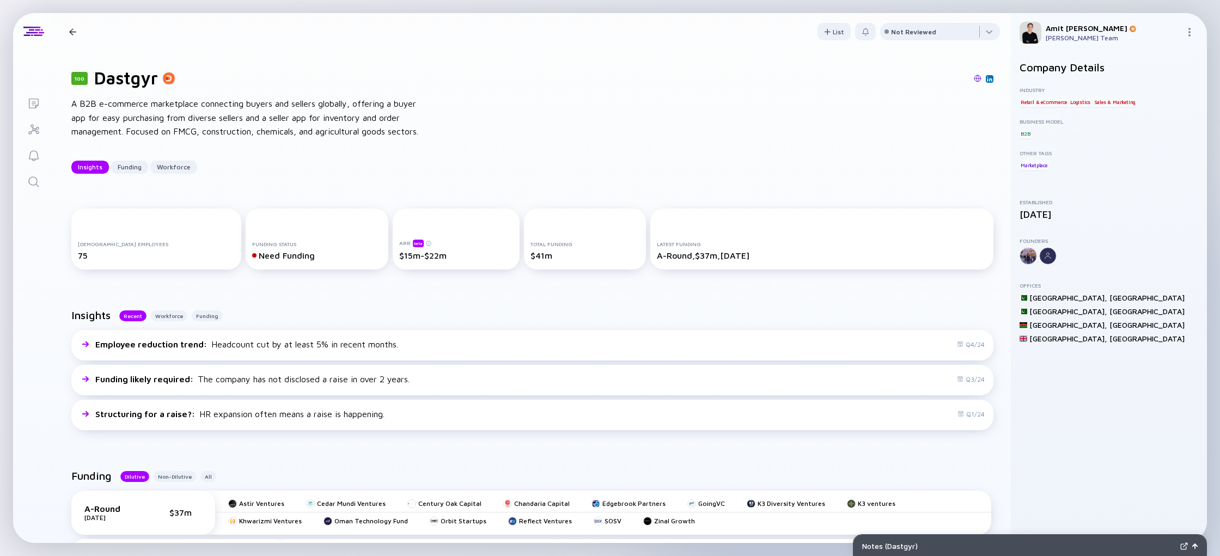
click at [69, 31] on div at bounding box center [72, 31] width 7 height 7
click at [75, 33] on div at bounding box center [72, 31] width 7 height 7
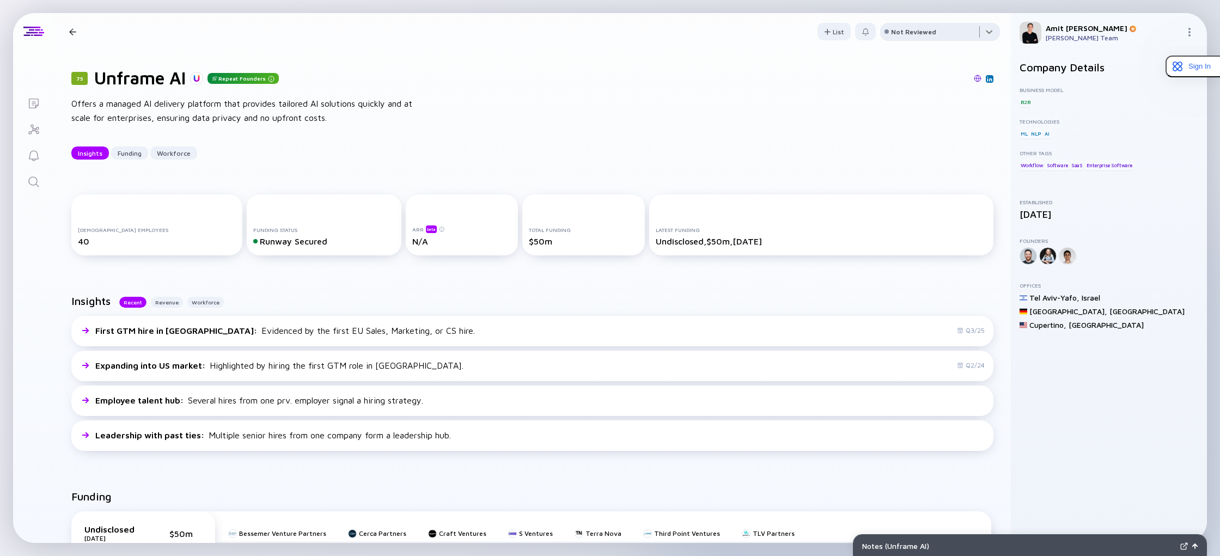
click at [994, 33] on div at bounding box center [940, 34] width 120 height 22
click at [807, 129] on div "75 Unframe AI Repeat Founders Offers a managed AI delivery platform that provid…" at bounding box center [532, 113] width 957 height 127
click at [864, 34] on div at bounding box center [865, 32] width 8 height 8
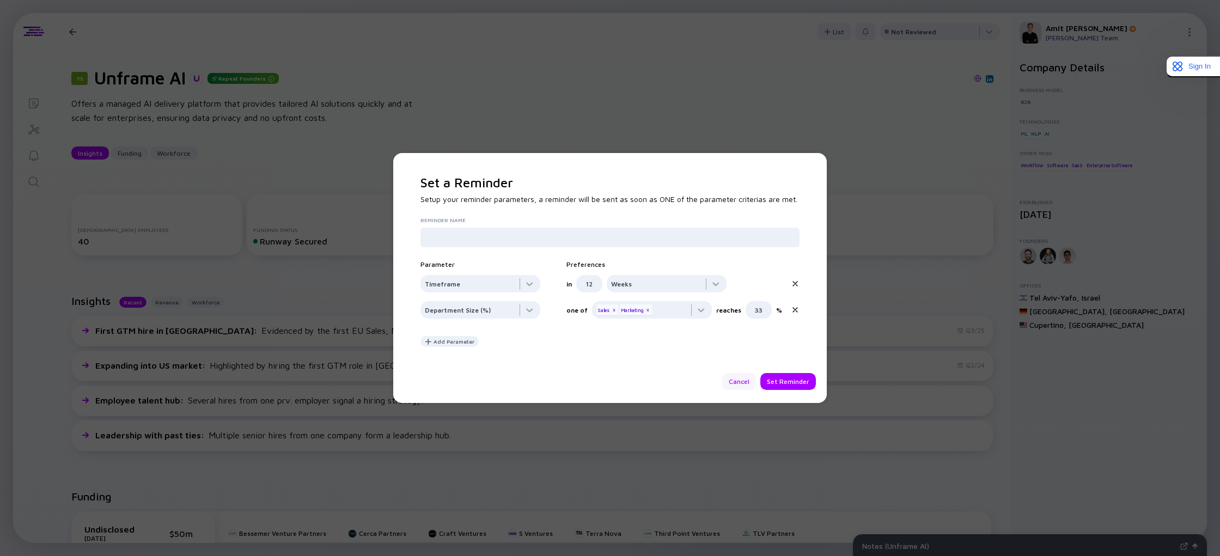
click at [739, 383] on div "Cancel" at bounding box center [739, 381] width 34 height 17
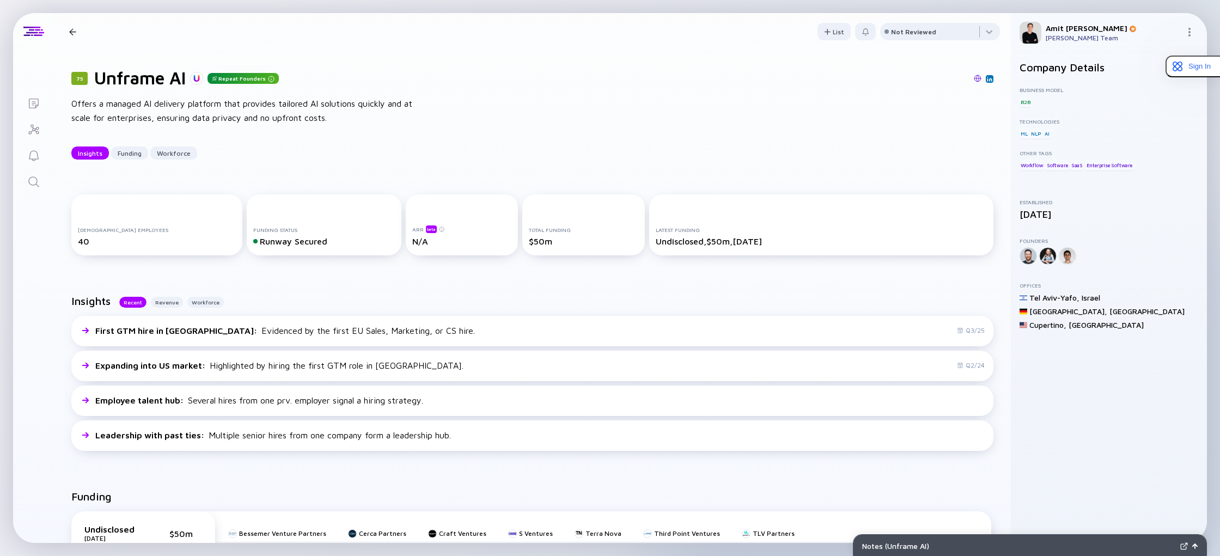
click at [74, 34] on div at bounding box center [72, 31] width 7 height 7
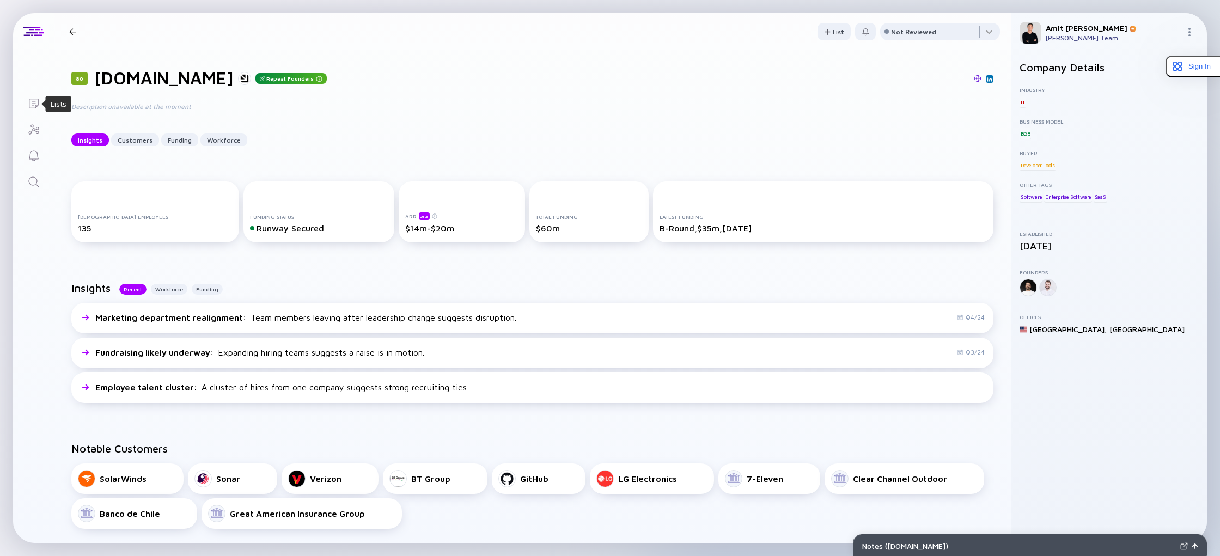
click at [36, 99] on icon "Lists" at bounding box center [34, 104] width 10 height 10
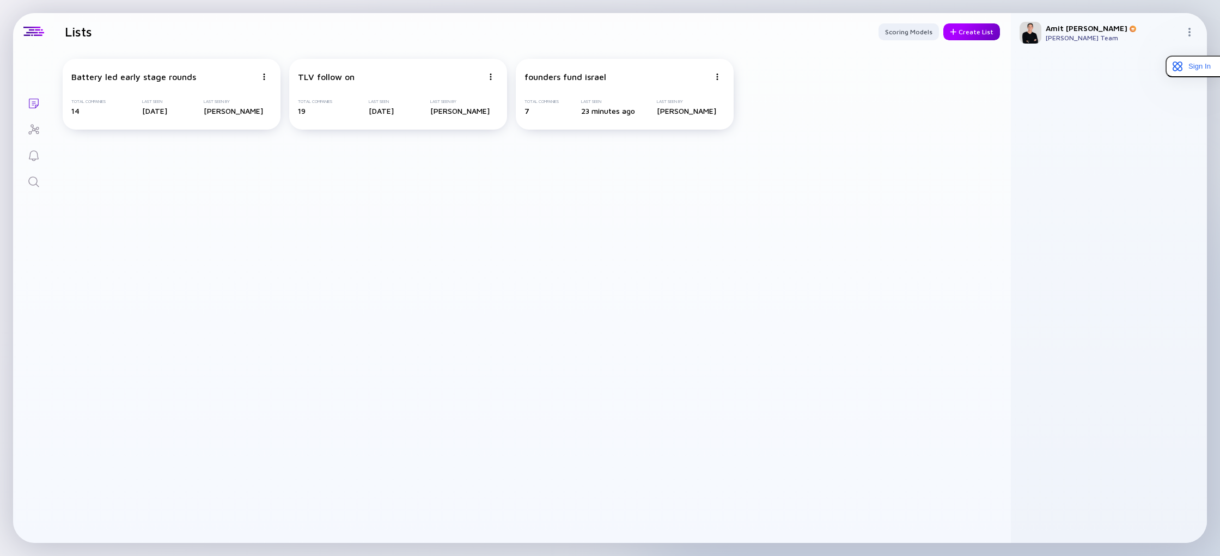
click at [963, 32] on div "Create List" at bounding box center [971, 31] width 57 height 17
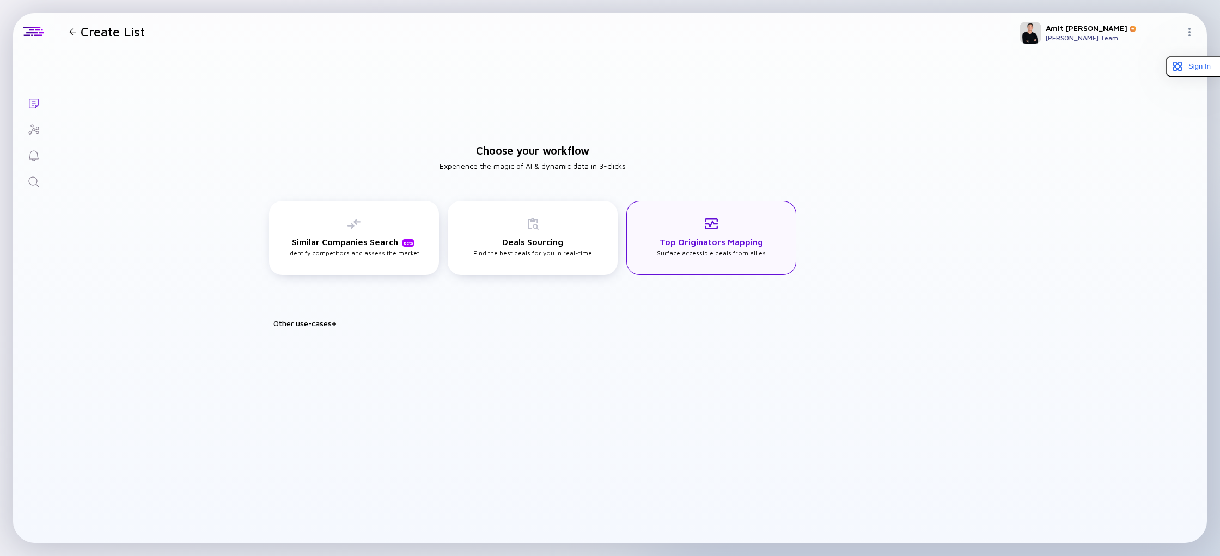
click at [679, 266] on div "Top Originators Mapping Surface accessible deals from allies" at bounding box center [711, 238] width 170 height 74
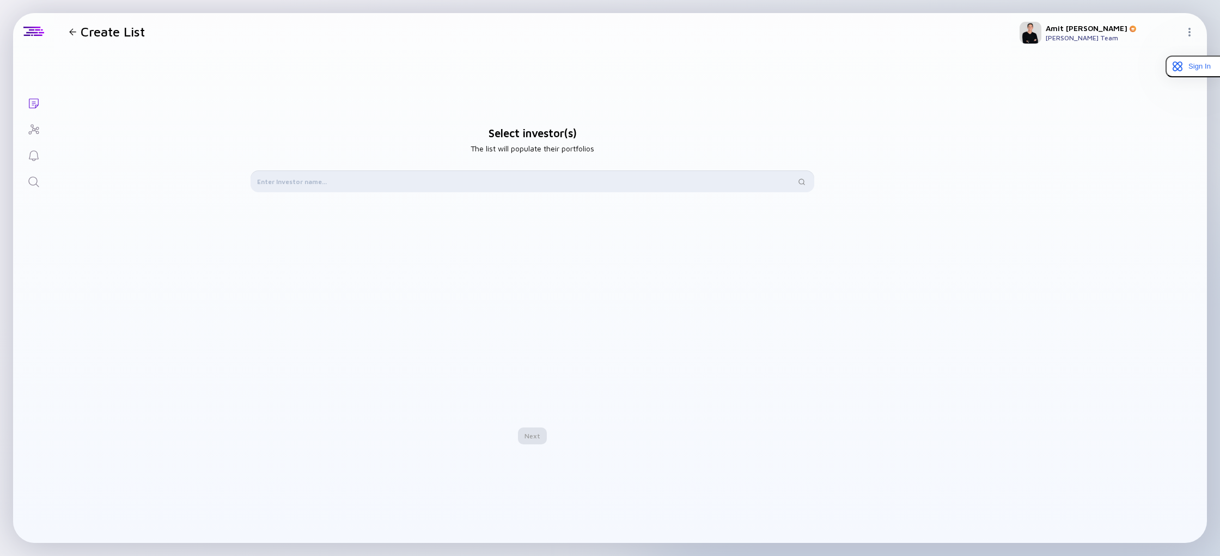
click at [381, 178] on input "text" at bounding box center [526, 181] width 538 height 11
type input "e"
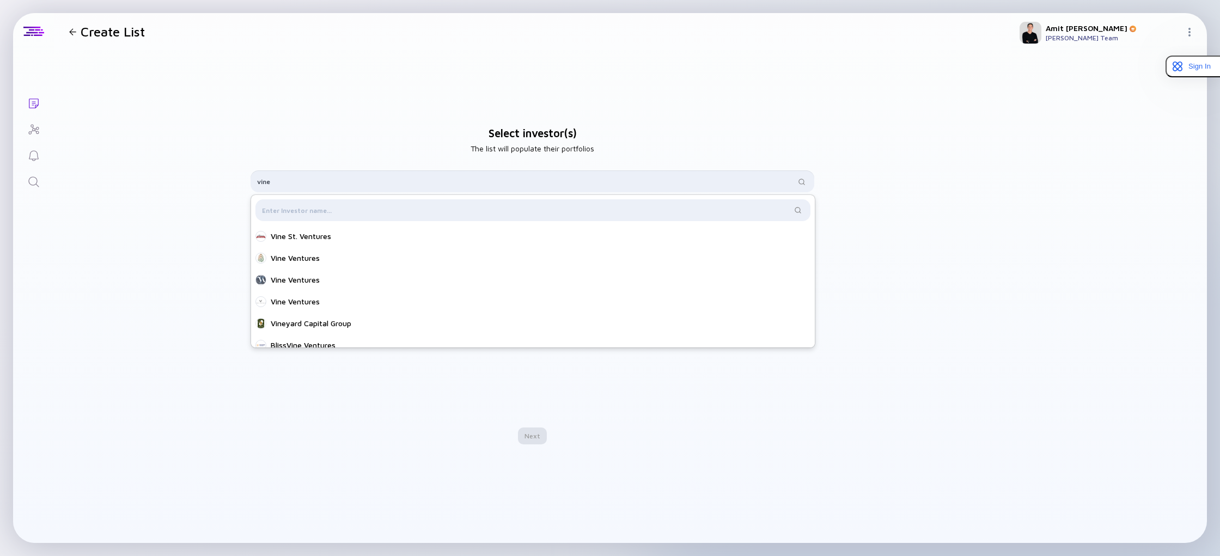
type input "vine"
click at [334, 303] on div "Vine Ventures" at bounding box center [536, 301] width 531 height 11
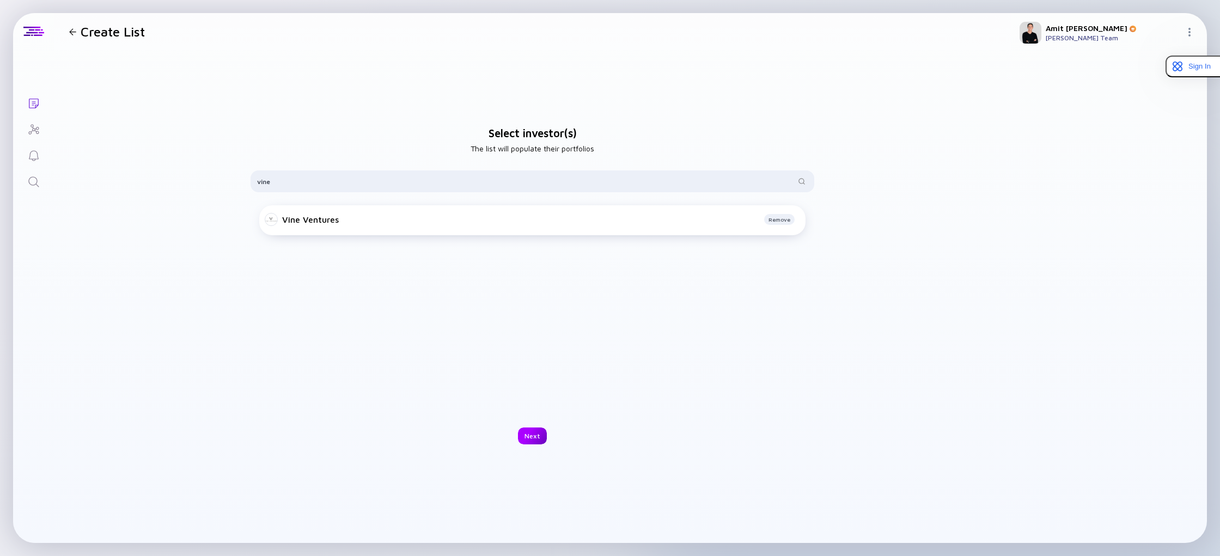
click at [531, 438] on div "Next" at bounding box center [532, 435] width 29 height 17
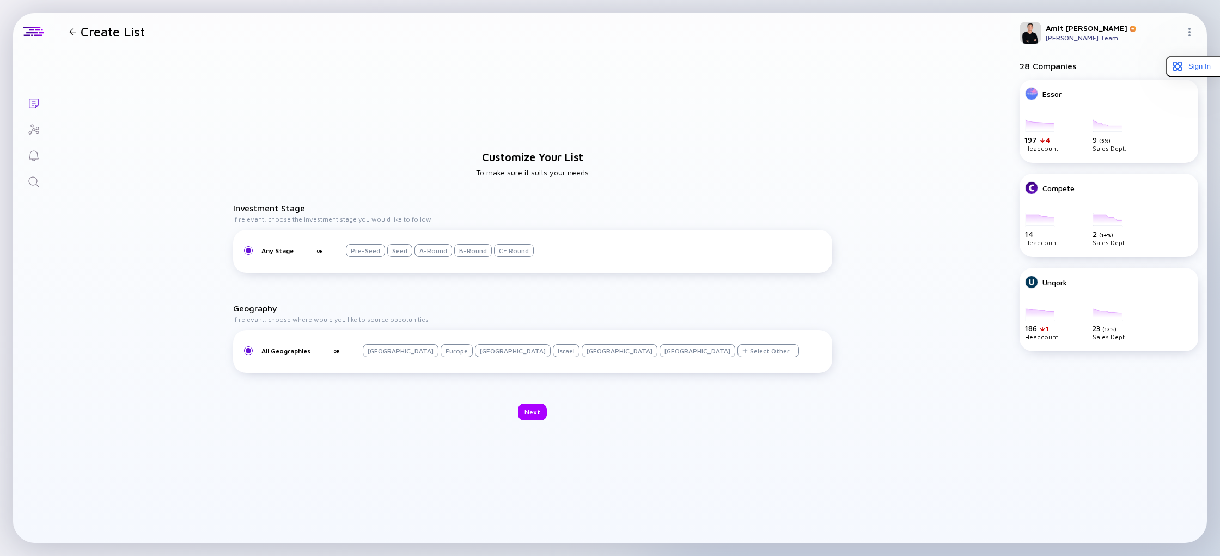
drag, startPoint x: 358, startPoint y: 248, endPoint x: 396, endPoint y: 250, distance: 38.2
click at [358, 248] on div "Pre-Seed" at bounding box center [365, 250] width 39 height 13
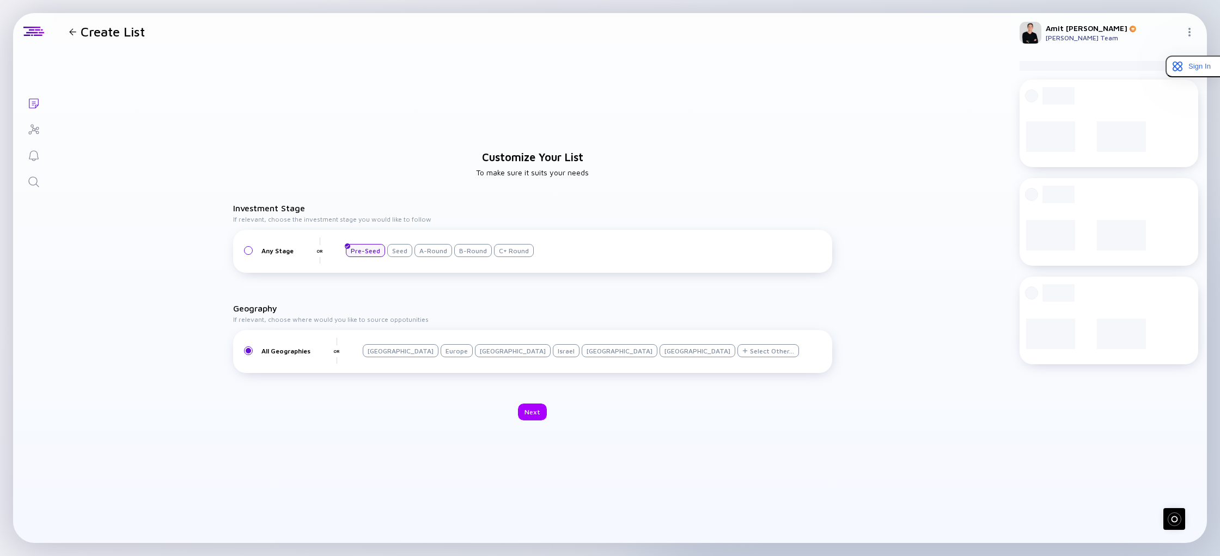
click at [401, 250] on div "Seed" at bounding box center [399, 250] width 25 height 13
click at [435, 252] on div "A-Round" at bounding box center [433, 250] width 38 height 13
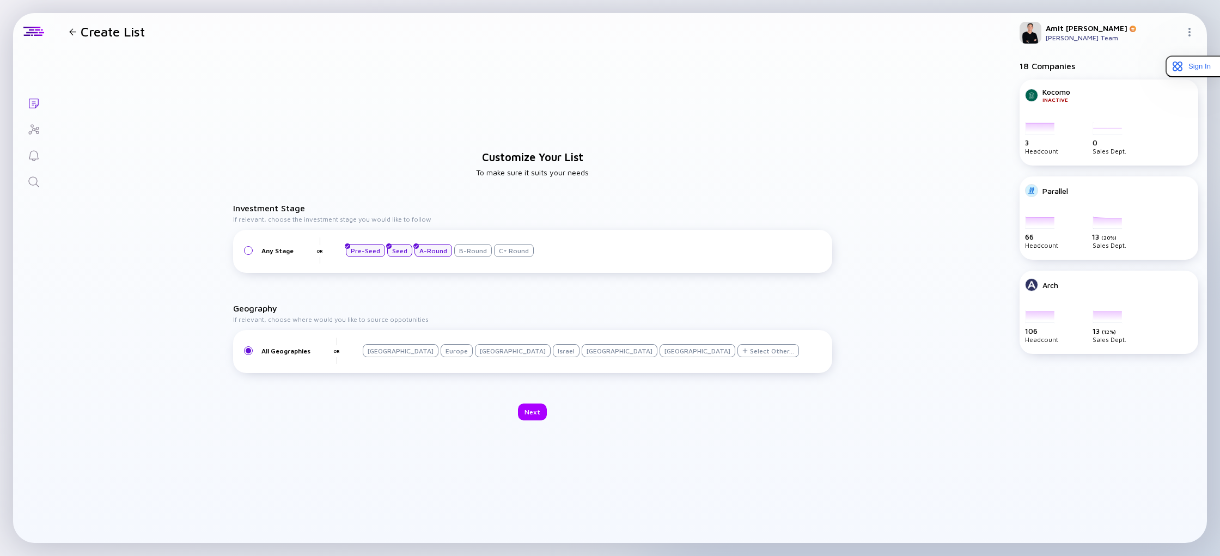
click at [553, 351] on div "Israel" at bounding box center [566, 350] width 27 height 13
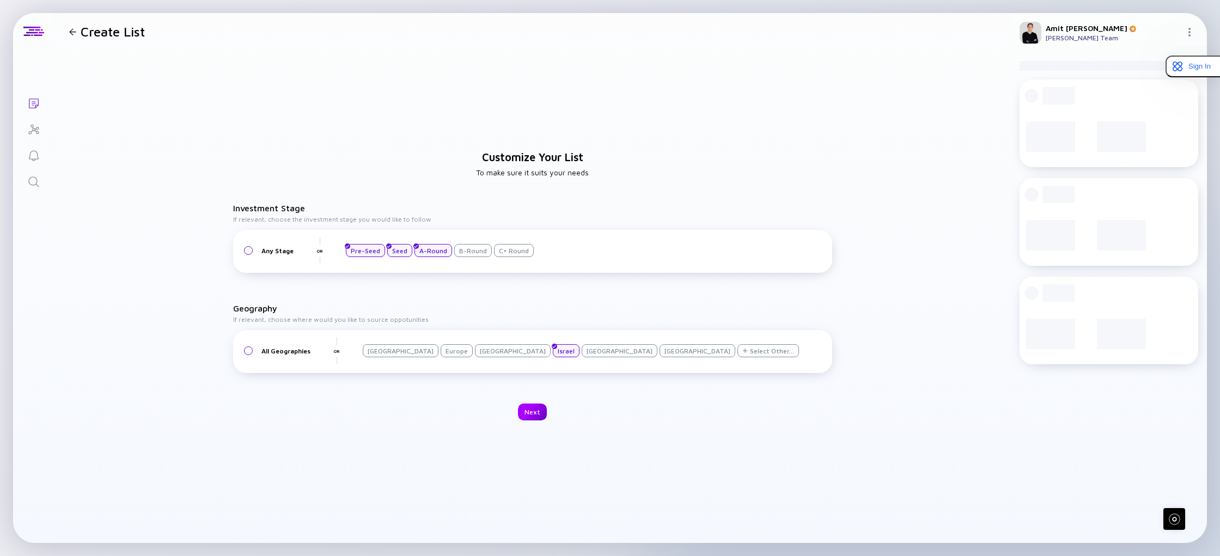
click at [529, 416] on div "Next" at bounding box center [532, 412] width 29 height 17
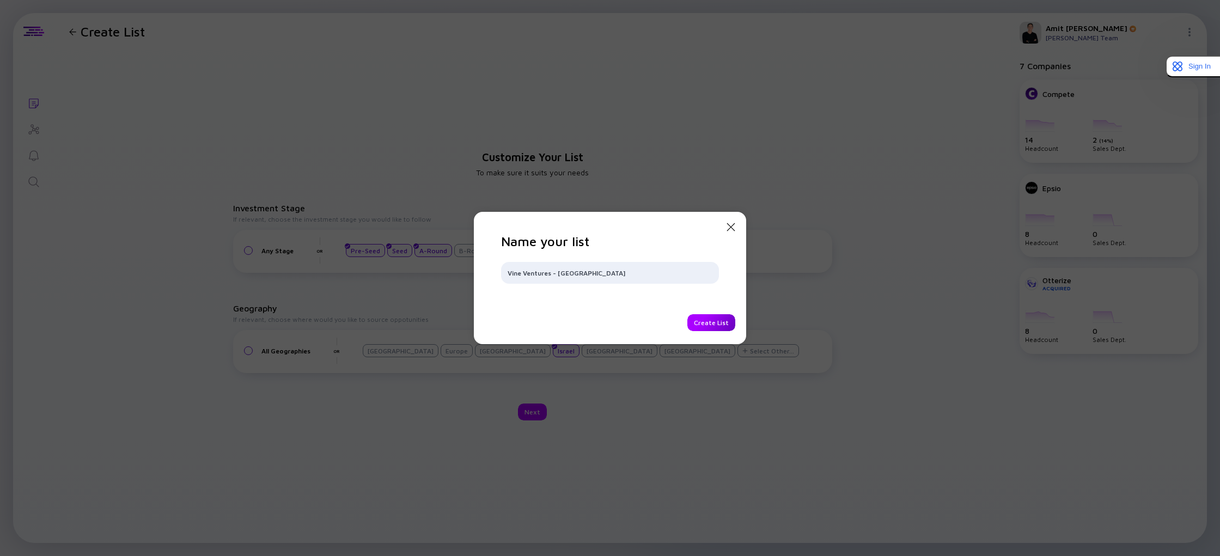
type input "Vine Ventures - [GEOGRAPHIC_DATA]"
click at [717, 322] on div "Create List" at bounding box center [711, 322] width 48 height 17
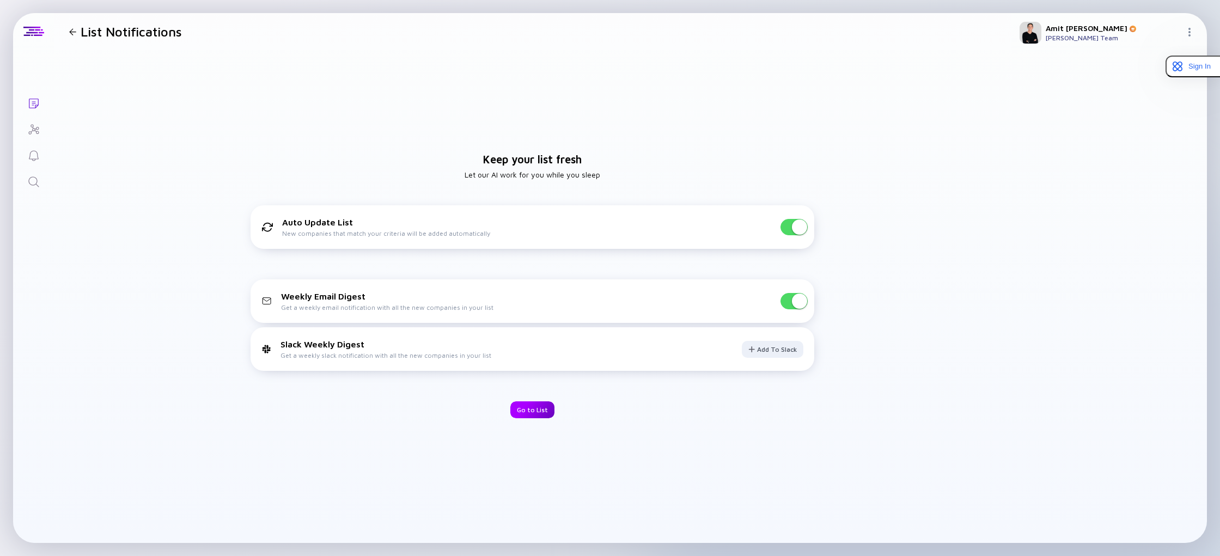
click at [536, 409] on div "Go to List" at bounding box center [532, 409] width 44 height 17
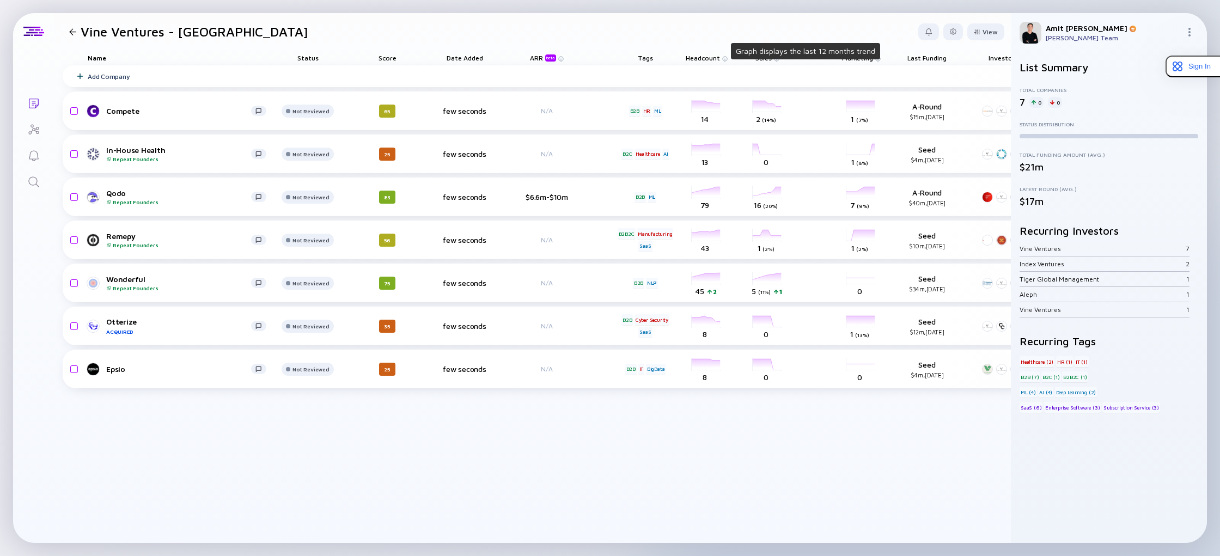
click at [725, 59] on img at bounding box center [724, 58] width 5 height 5
click at [702, 56] on span "Headcount" at bounding box center [703, 58] width 34 height 8
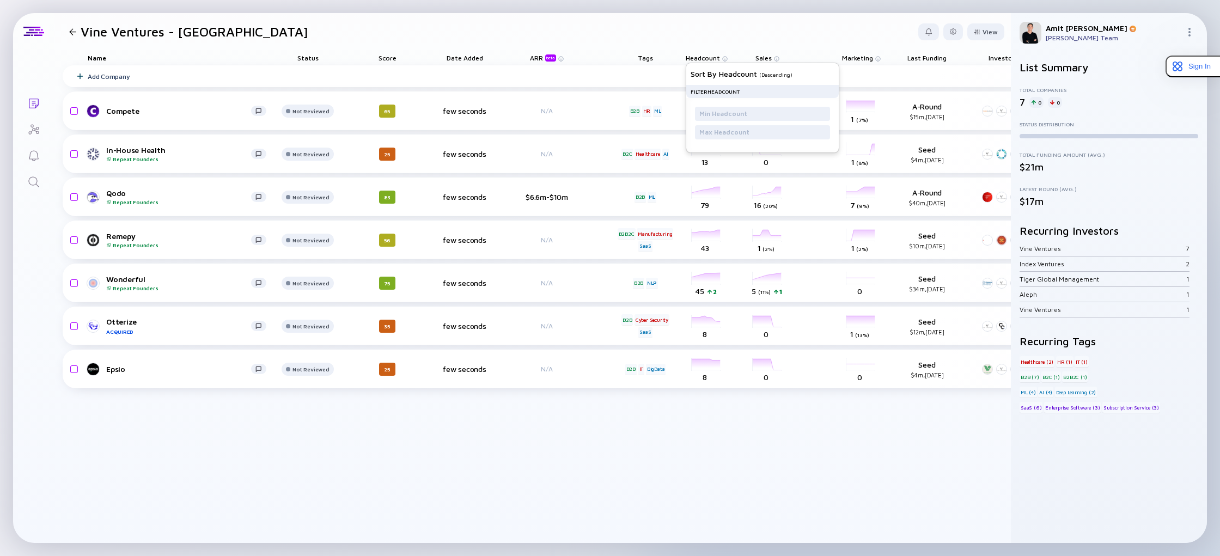
click at [717, 442] on div "Add Company Compete Not Reviewed 65 few seconds N/A B2B HR ML headcount-compete…" at bounding box center [564, 304] width 1003 height 478
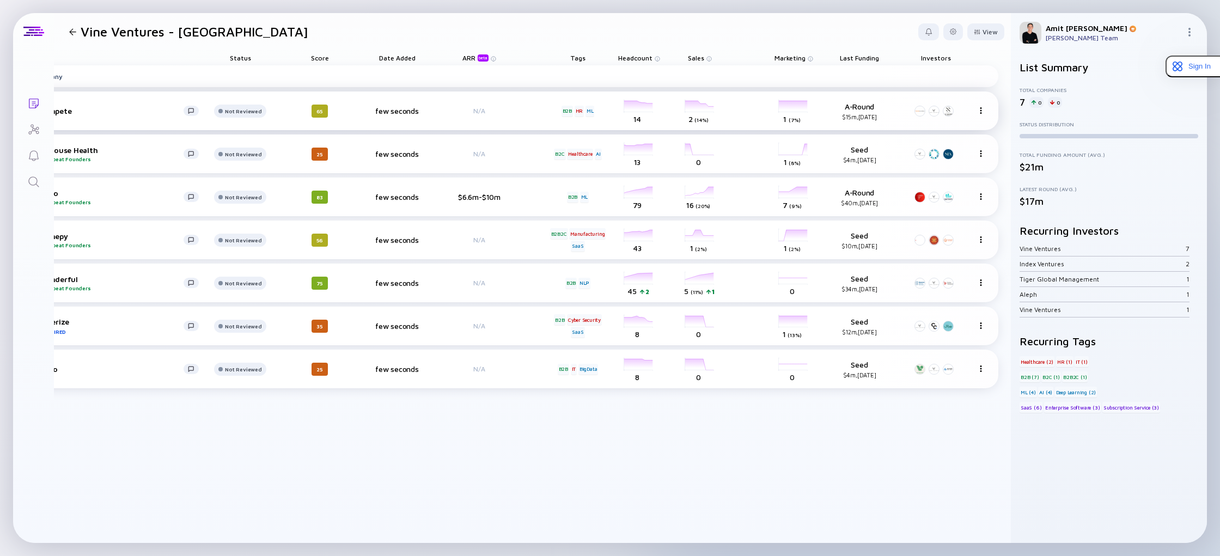
click at [980, 108] on img at bounding box center [980, 110] width 7 height 7
click at [849, 476] on div "Add Company Compete Not Reviewed 65 few seconds N/A B2B HR ML headcount-compete…" at bounding box center [498, 304] width 1003 height 478
click at [977, 33] on div at bounding box center [977, 32] width 7 height 6
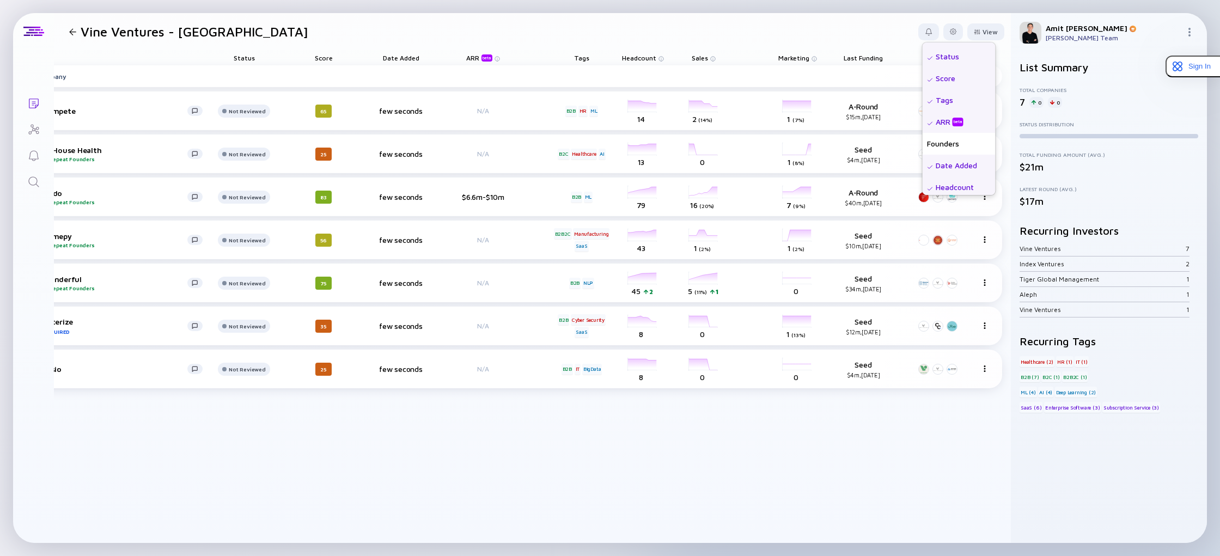
scroll to position [0, 0]
click at [713, 442] on div "Add Company Compete Not Reviewed 65 few seconds N/A B2B HR ML headcount-compete…" at bounding box center [500, 304] width 1003 height 478
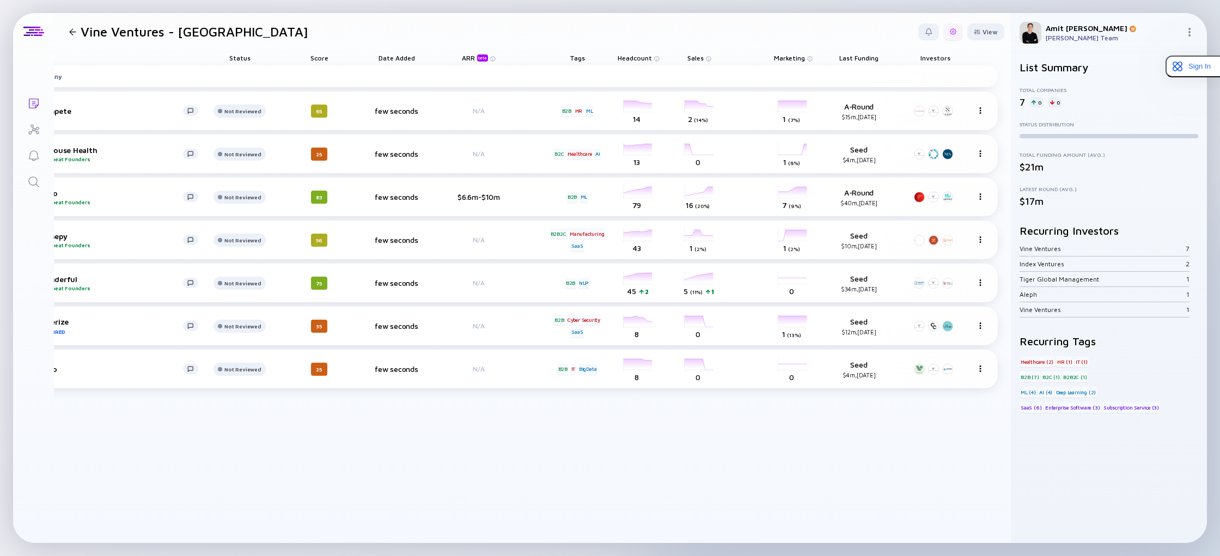
click at [956, 33] on div at bounding box center [953, 31] width 7 height 7
drag, startPoint x: 853, startPoint y: 30, endPoint x: 867, endPoint y: 30, distance: 13.6
click at [853, 30] on header "Vine Ventures - Israel Export Share Duplicate List Edit Filter Edit List Name V…" at bounding box center [532, 31] width 957 height 37
click at [989, 35] on div "View" at bounding box center [985, 31] width 37 height 17
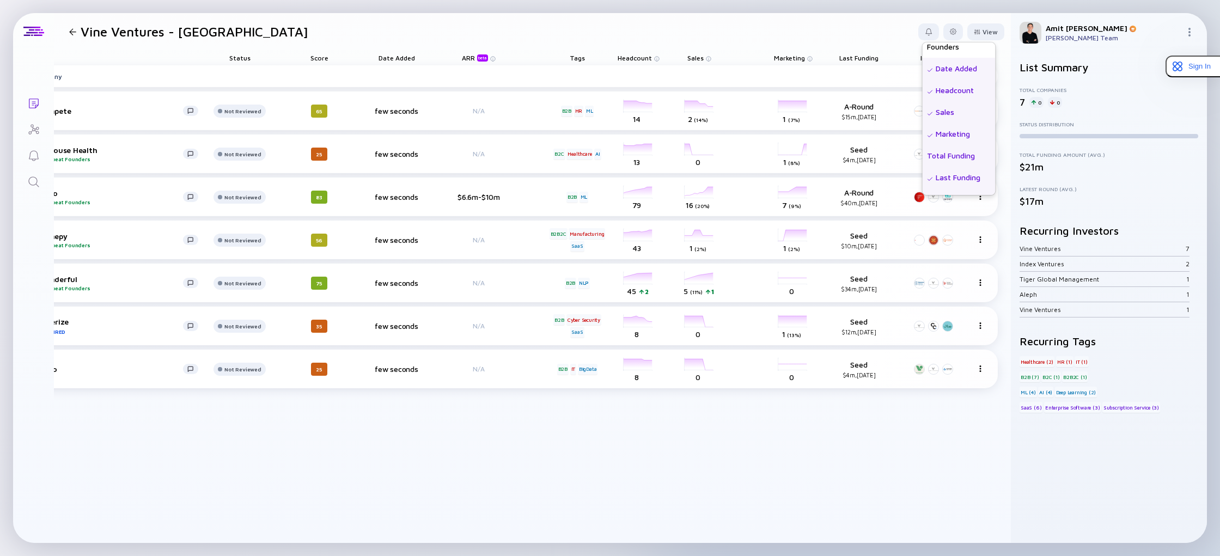
click at [954, 155] on div "Total Funding" at bounding box center [958, 156] width 73 height 22
click at [786, 457] on div "Add Company Compete Not Reviewed 65 a minute ago N/A B2B HR ML headcount-compet…" at bounding box center [532, 304] width 1074 height 478
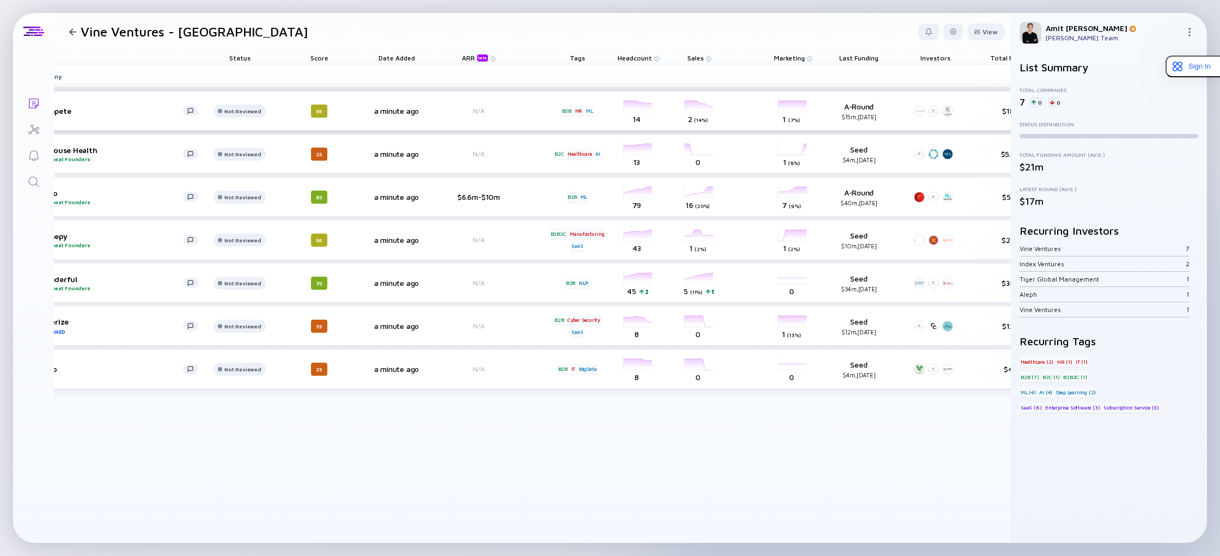
scroll to position [0, 139]
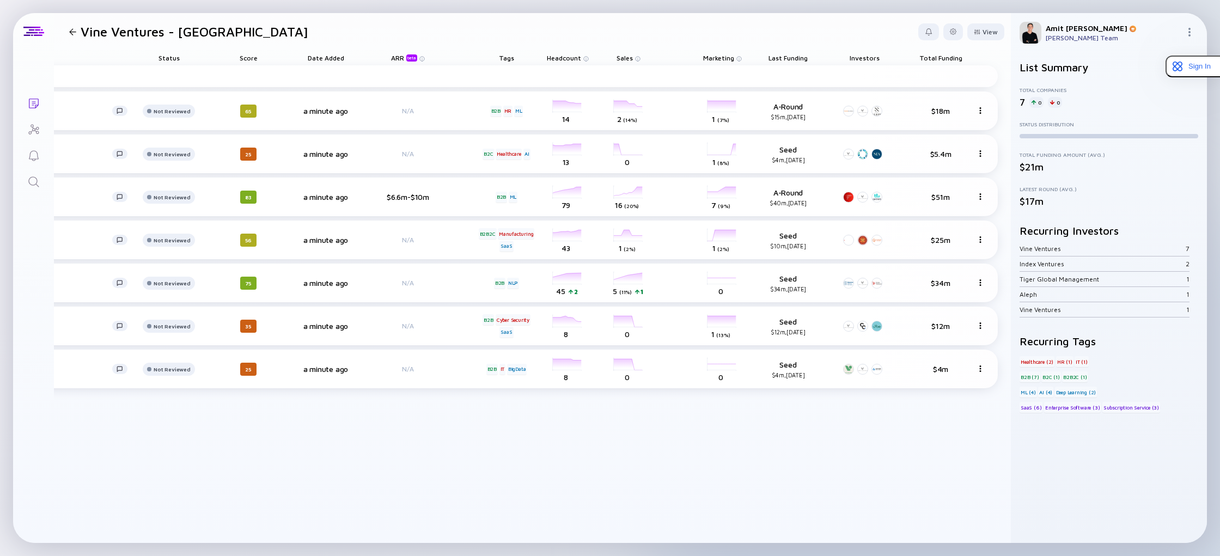
click at [947, 58] on span "Total Funding" at bounding box center [940, 58] width 43 height 8
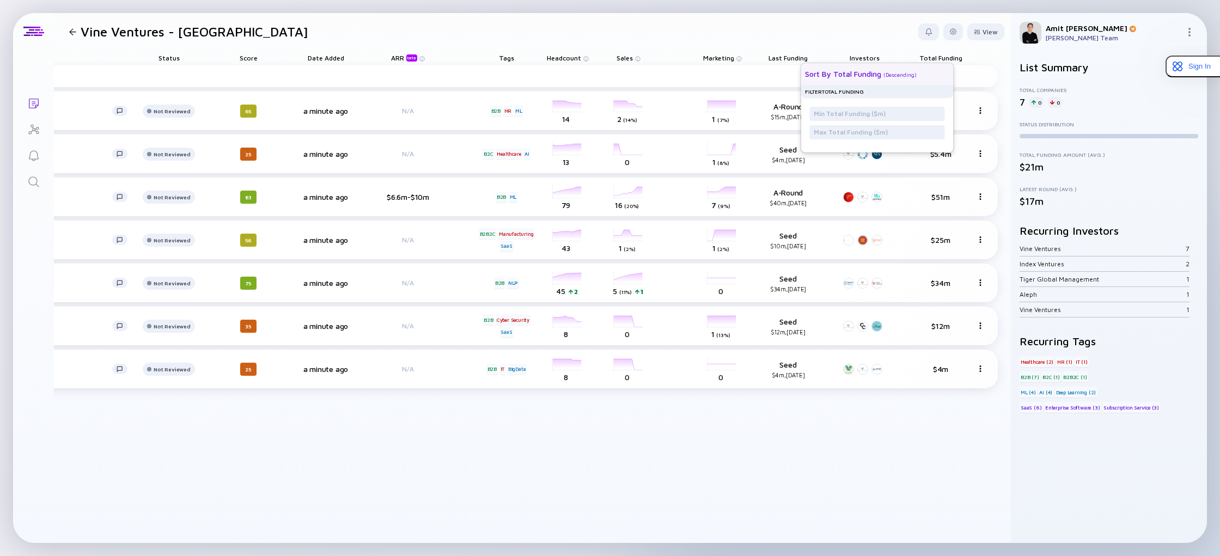
click at [883, 75] on div "( Descending )" at bounding box center [899, 74] width 33 height 7
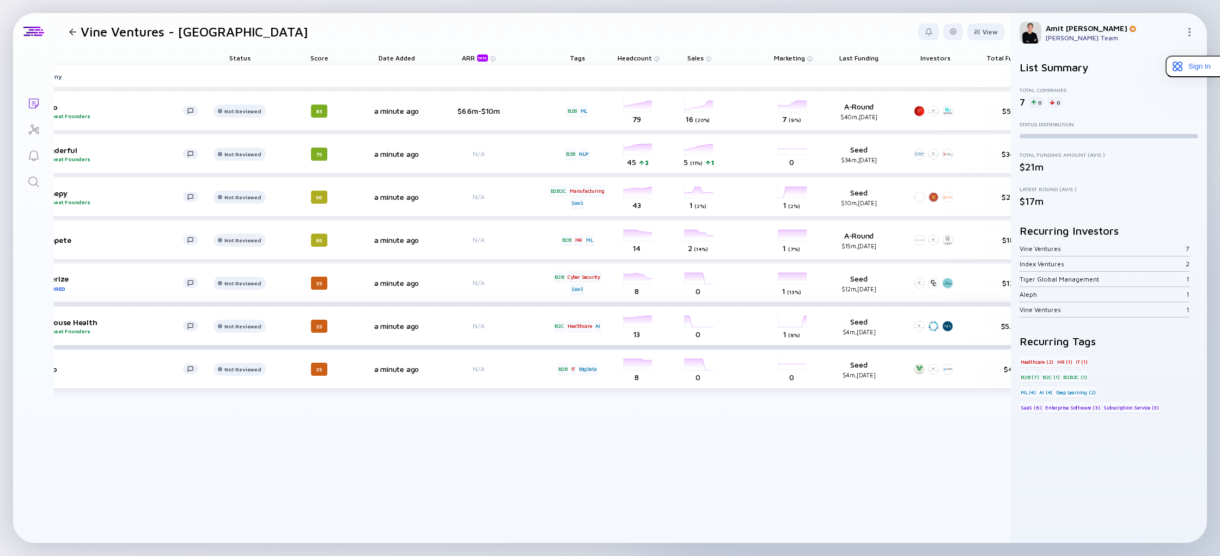
scroll to position [0, 0]
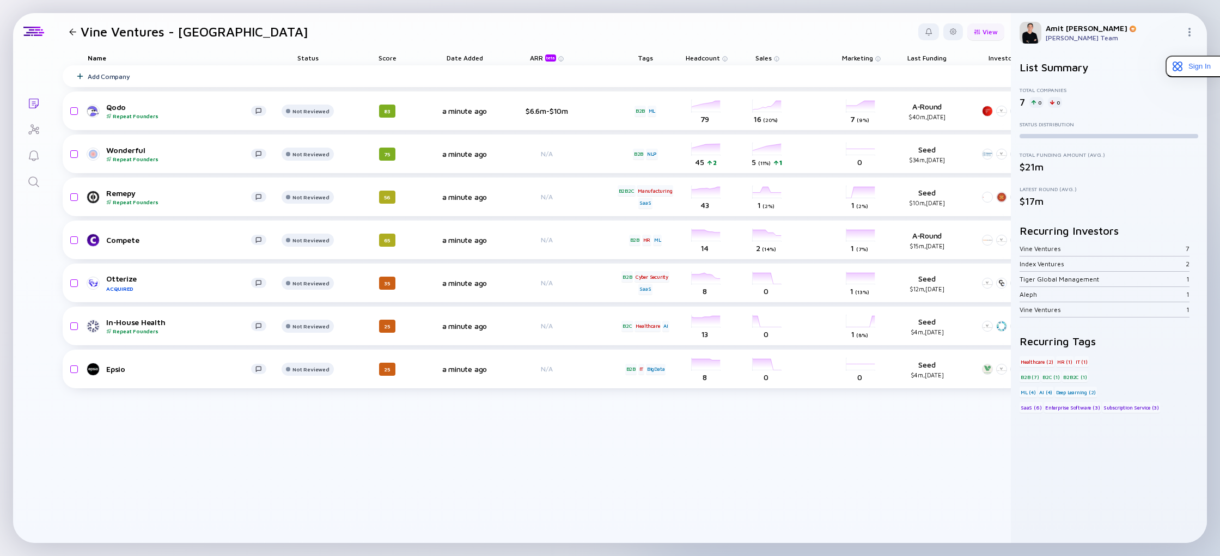
click at [989, 32] on div "View" at bounding box center [985, 31] width 37 height 17
click at [946, 184] on div "Date Added" at bounding box center [958, 184] width 74 height 22
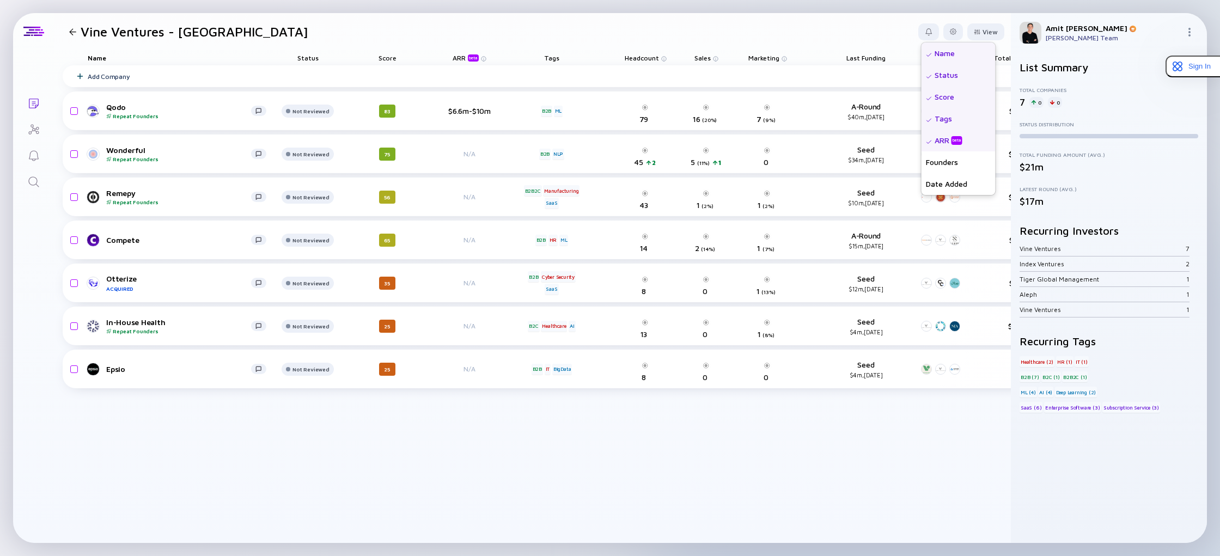
click at [705, 449] on div "Add Company Qodo Repeat Founders Not Reviewed 83 $6.6m-$10m B2B ML 79 Headcount…" at bounding box center [569, 304] width 1013 height 478
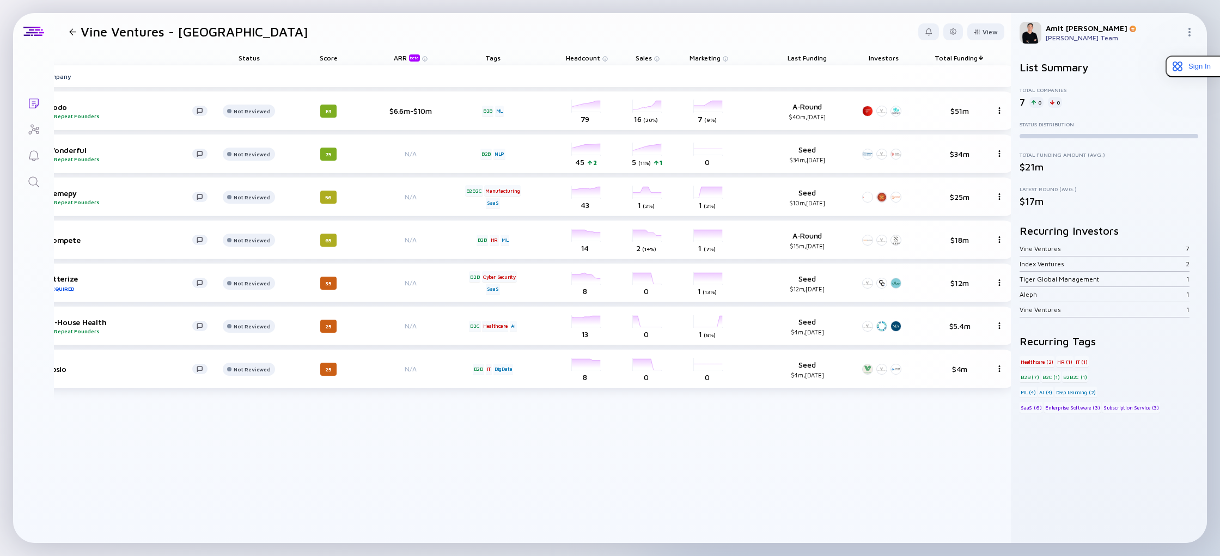
scroll to position [0, 78]
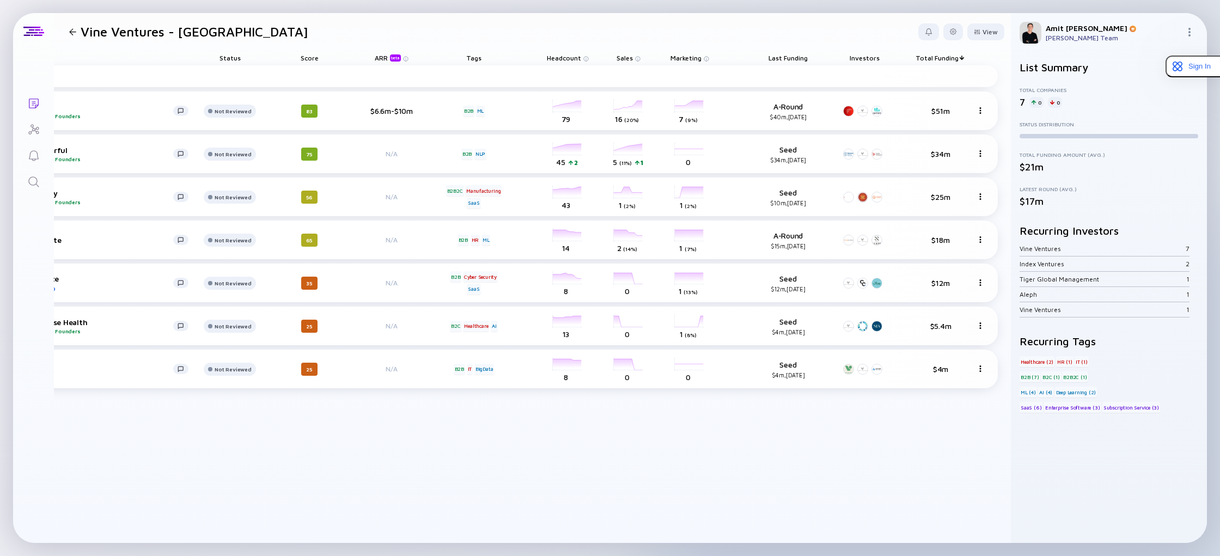
click at [70, 33] on div at bounding box center [72, 31] width 7 height 7
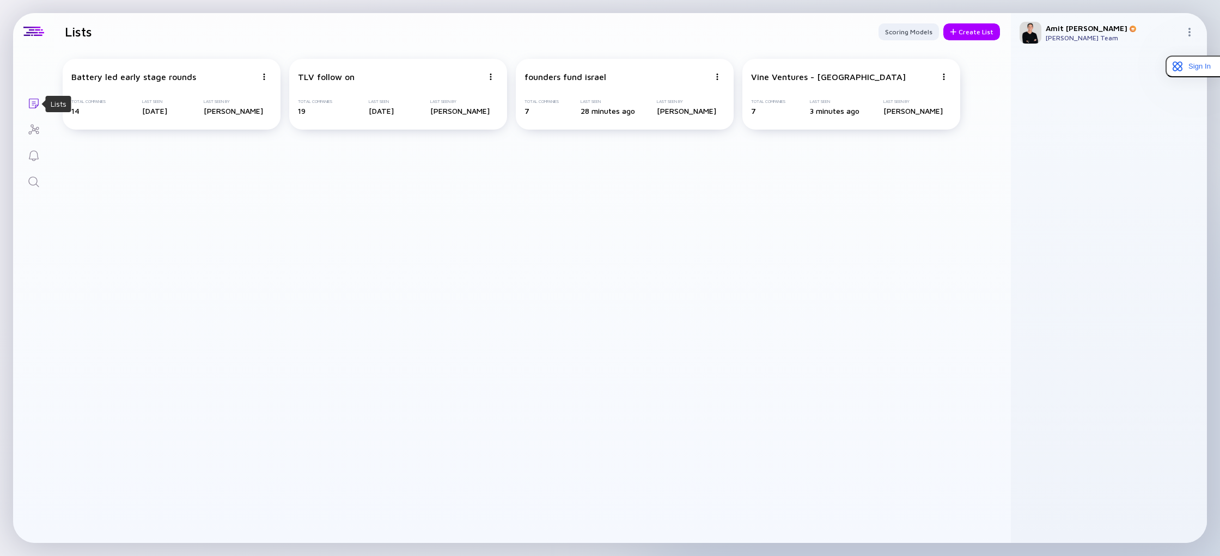
click at [36, 102] on icon "Lists" at bounding box center [33, 103] width 13 height 13
click at [960, 32] on div "Create List" at bounding box center [971, 31] width 57 height 17
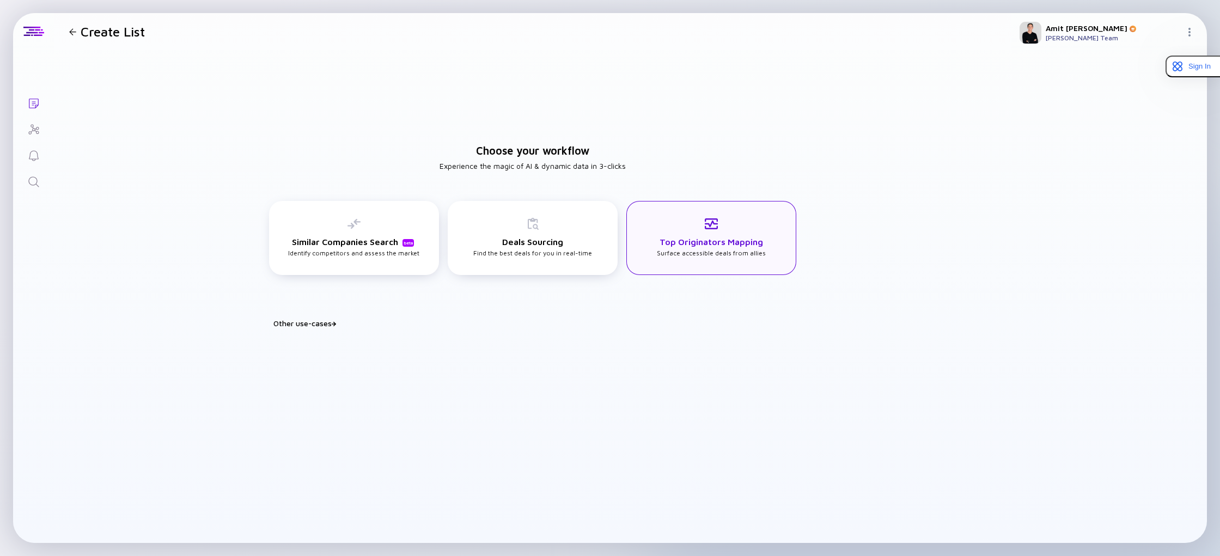
click at [693, 246] on h3 "Top Originators Mapping" at bounding box center [710, 242] width 103 height 10
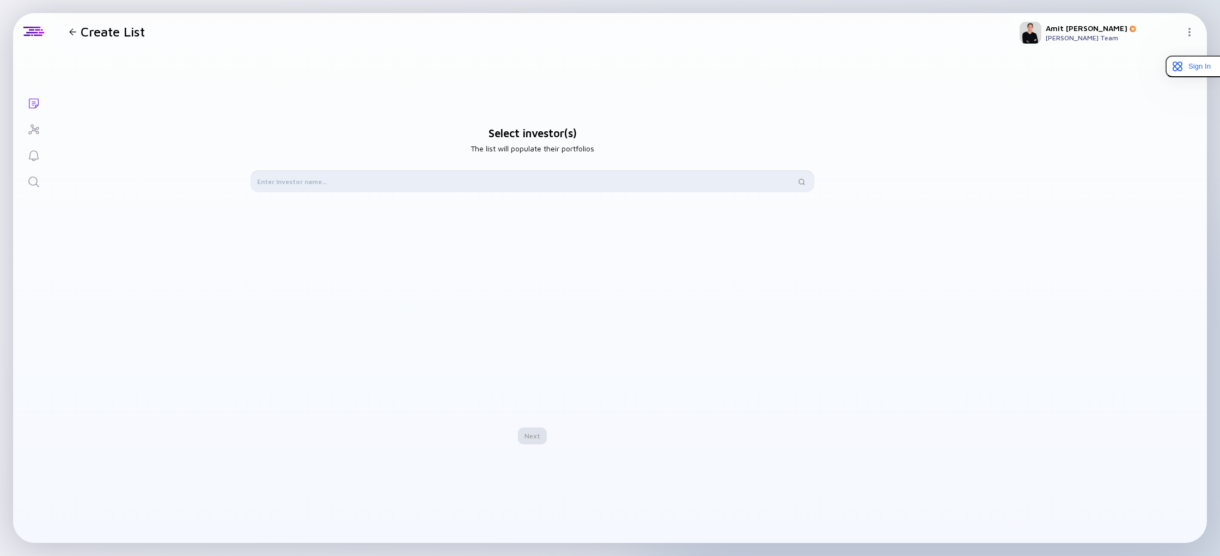
click at [498, 184] on input "text" at bounding box center [526, 181] width 538 height 11
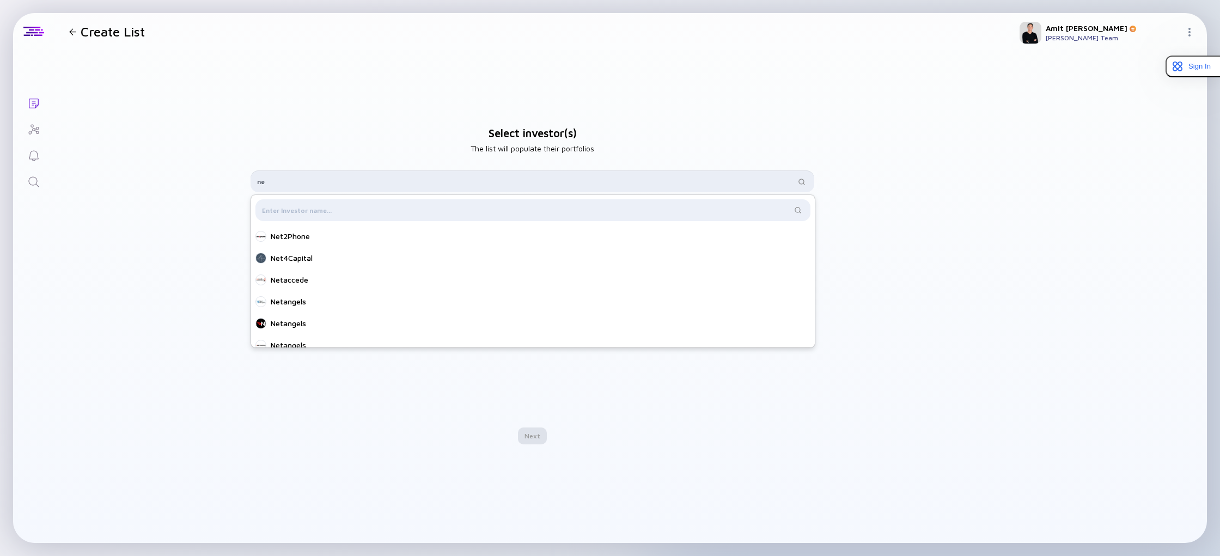
type input "n"
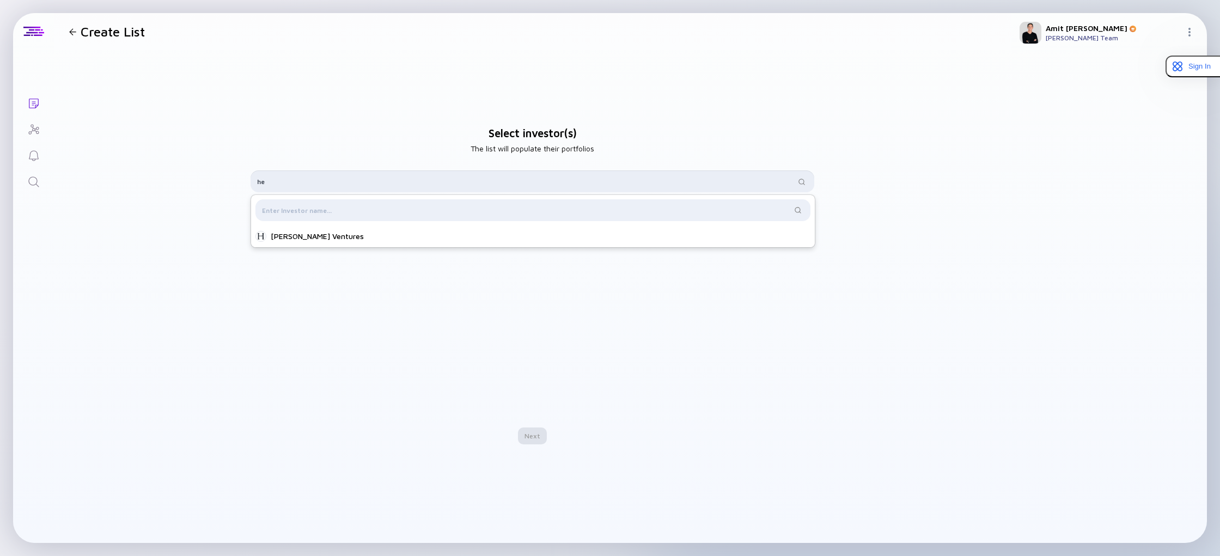
type input "h"
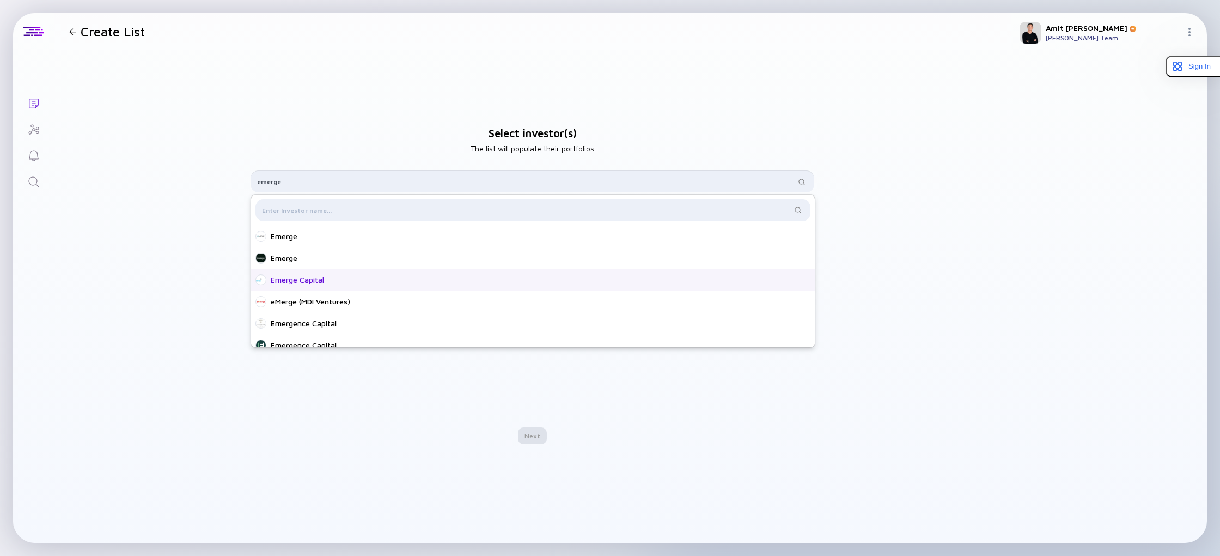
type input "emerge"
click at [362, 279] on div "Emerge Capital" at bounding box center [536, 279] width 531 height 11
click at [535, 435] on div "Next" at bounding box center [532, 435] width 29 height 17
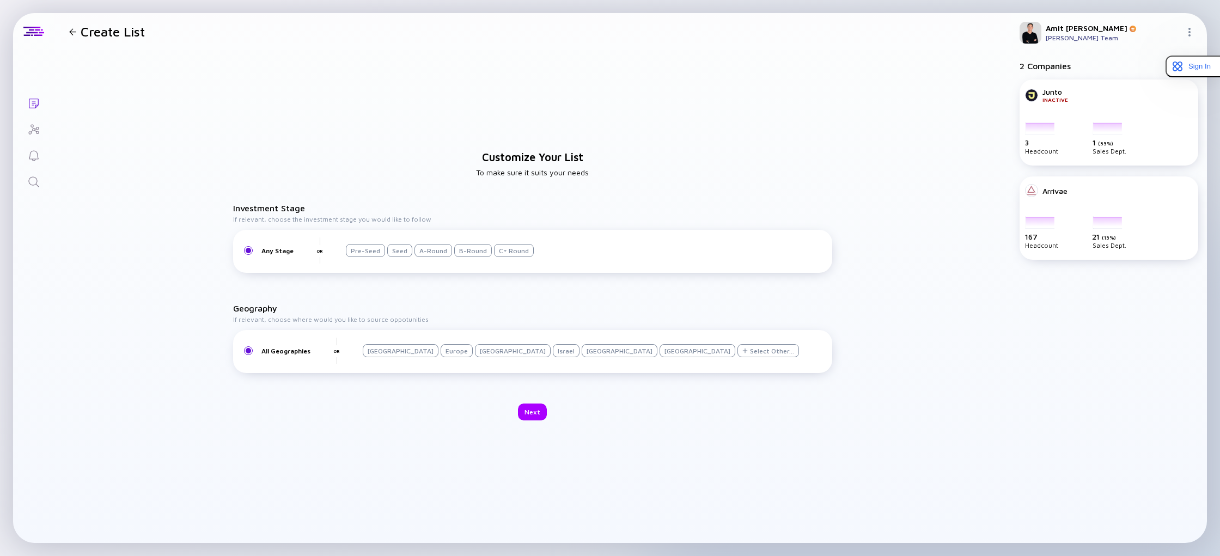
click at [553, 353] on div "Israel" at bounding box center [566, 350] width 27 height 13
click at [534, 412] on div "Next" at bounding box center [532, 412] width 29 height 17
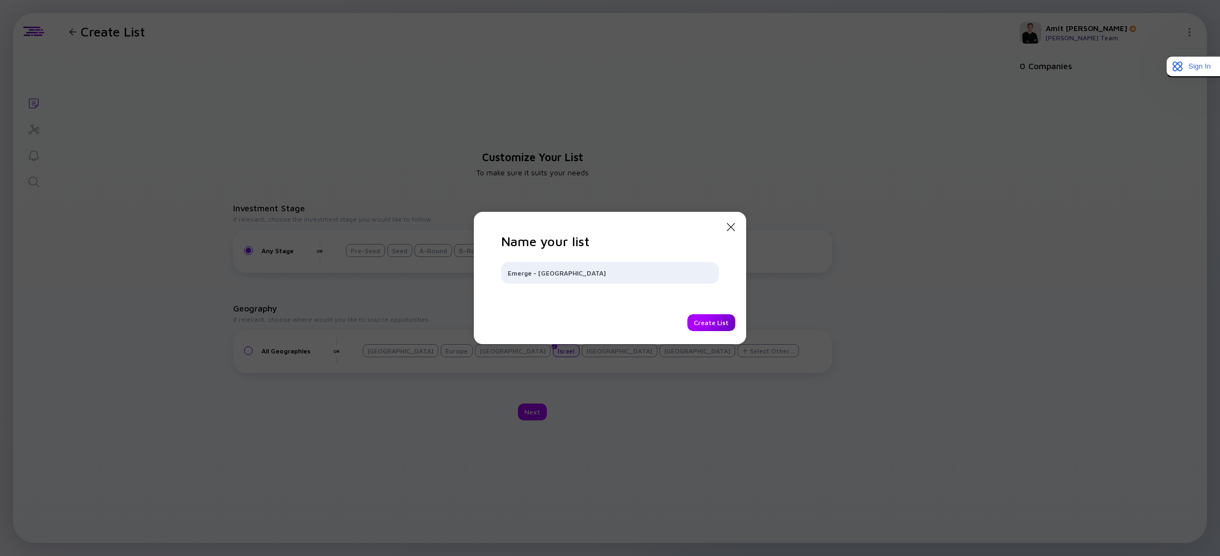
type input "Emerge - [GEOGRAPHIC_DATA]"
click at [713, 327] on div "Create List" at bounding box center [711, 322] width 48 height 17
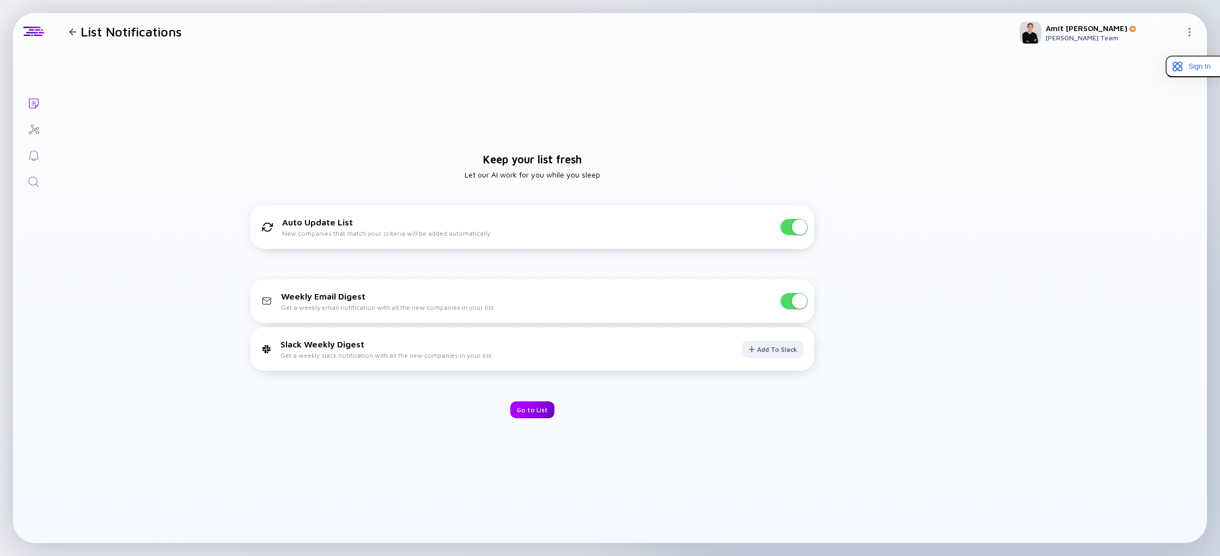
click at [529, 412] on div "Go to List" at bounding box center [532, 409] width 44 height 17
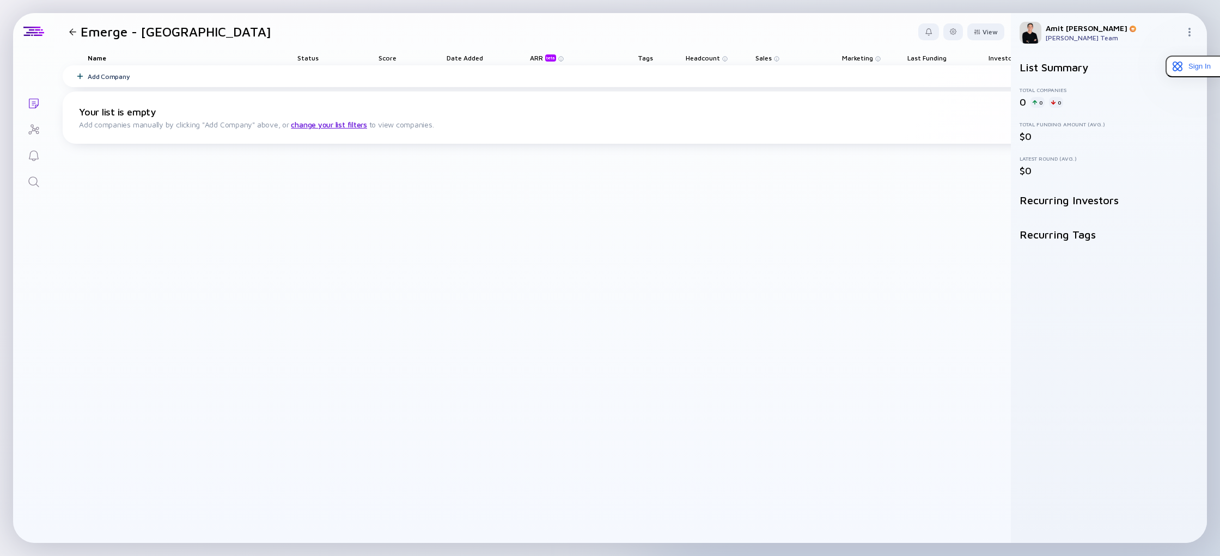
click at [32, 98] on icon "Lists" at bounding box center [33, 103] width 13 height 13
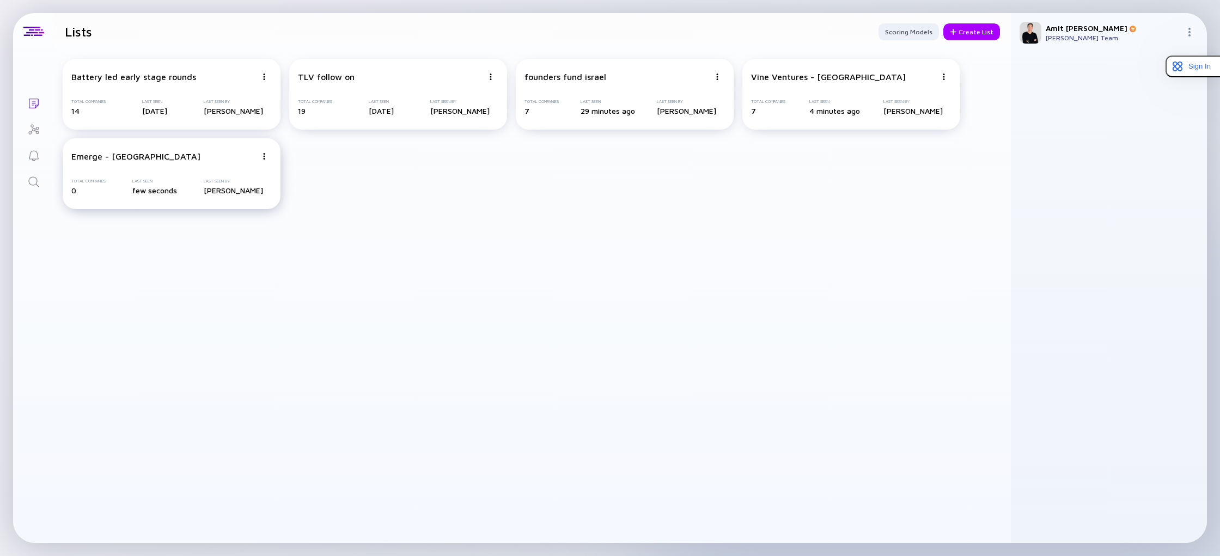
click at [262, 152] on div at bounding box center [264, 156] width 7 height 10
click at [221, 244] on div "Delete List" at bounding box center [225, 241] width 65 height 22
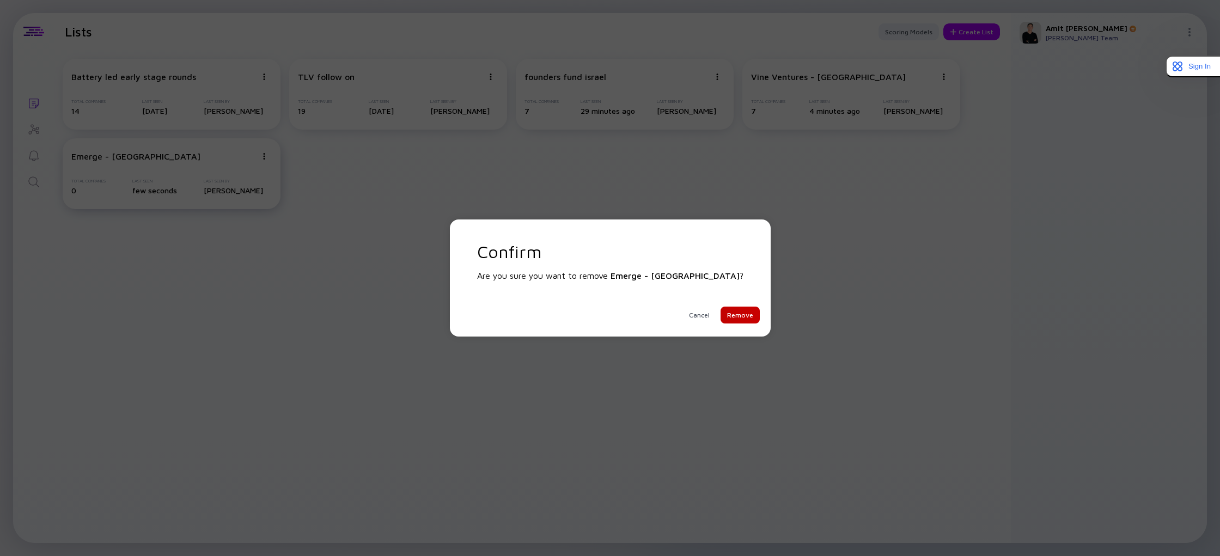
click at [720, 319] on div "Remove" at bounding box center [739, 315] width 39 height 17
